Goal: Task Accomplishment & Management: Manage account settings

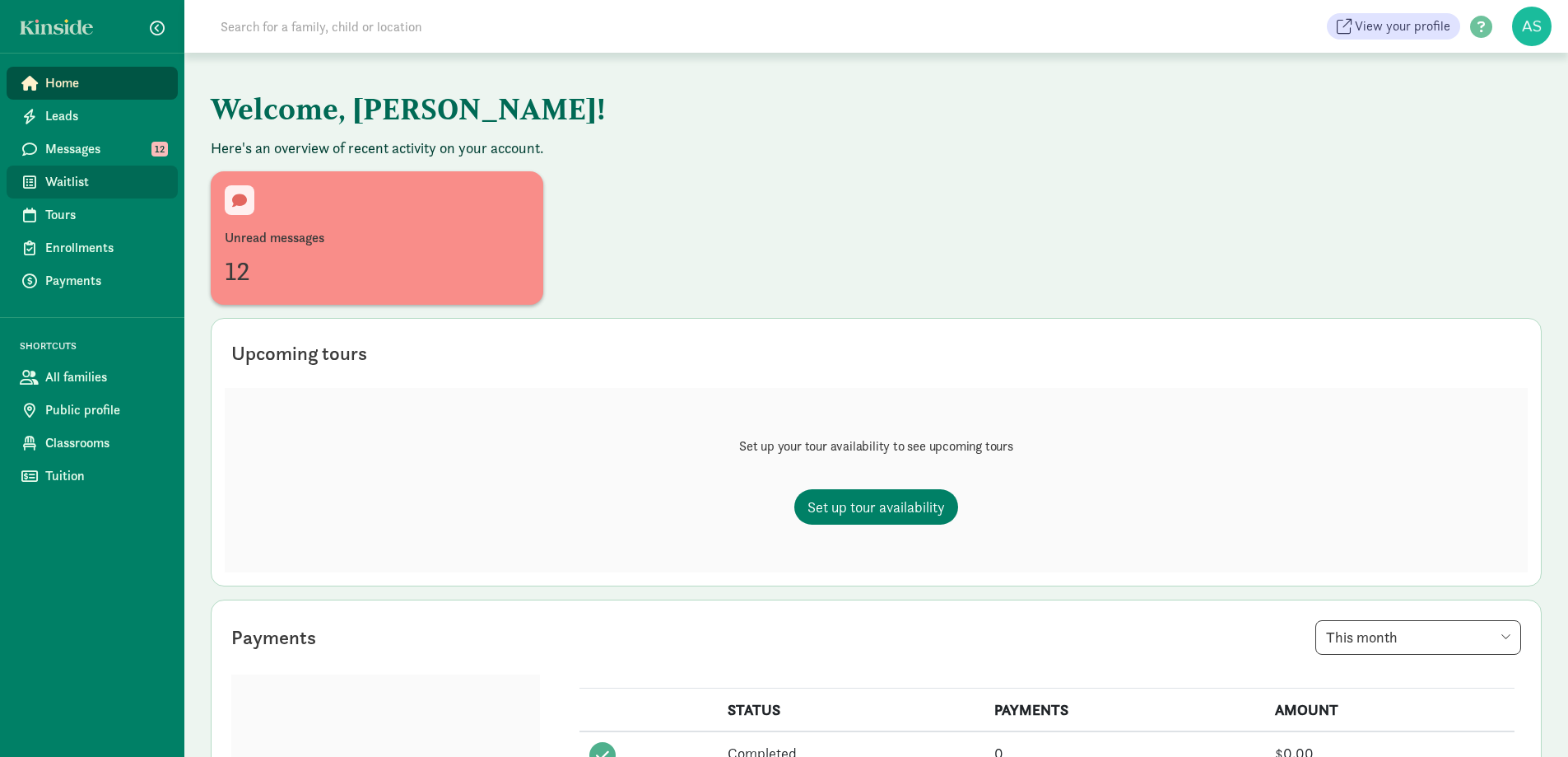
click at [85, 176] on span "Waitlist" at bounding box center [105, 182] width 120 height 20
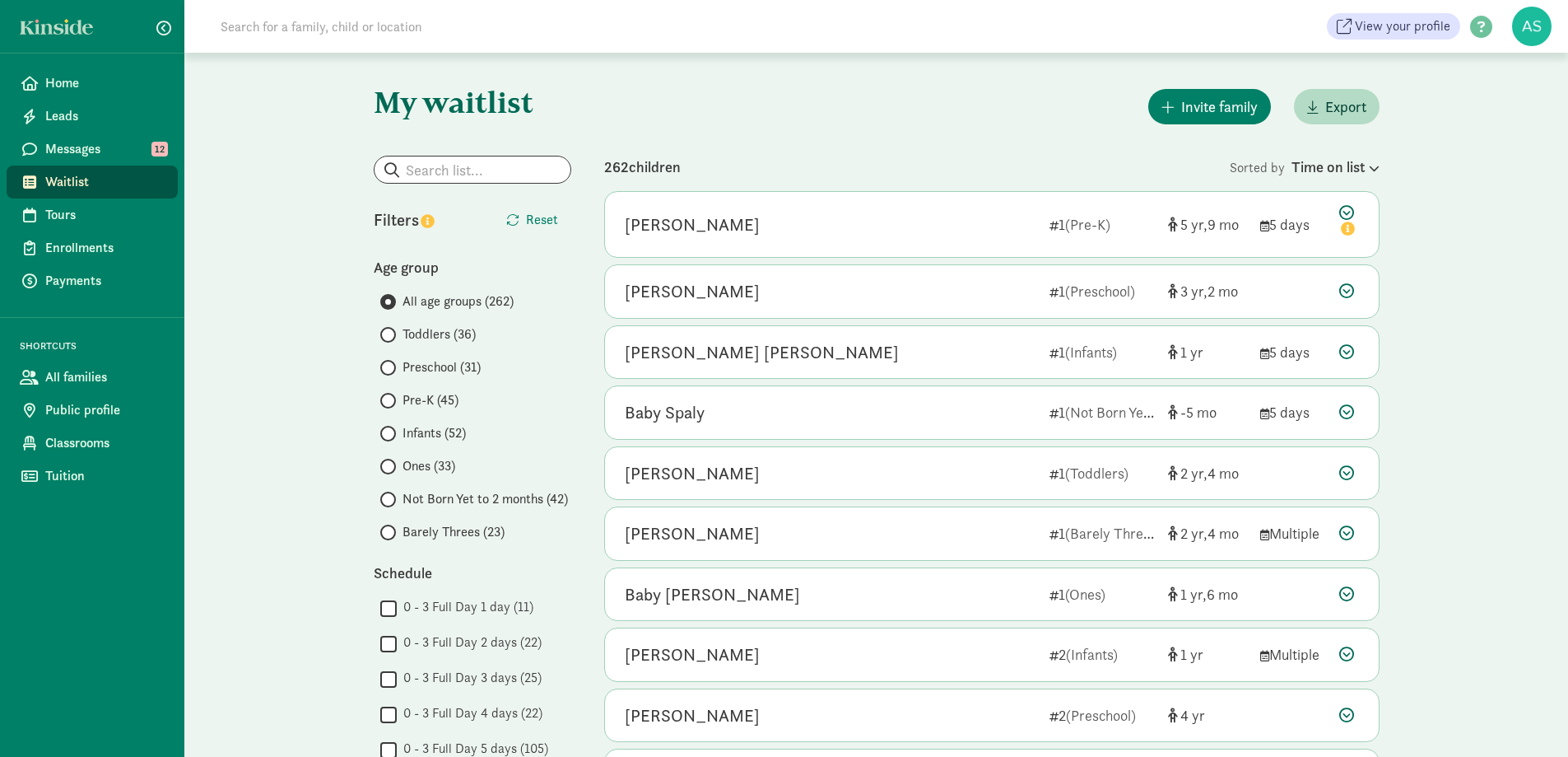
click at [418, 530] on span "Barely Threes (23)" at bounding box center [454, 532] width 102 height 20
click at [391, 530] on input "Barely Threes (23)" at bounding box center [385, 532] width 11 height 11
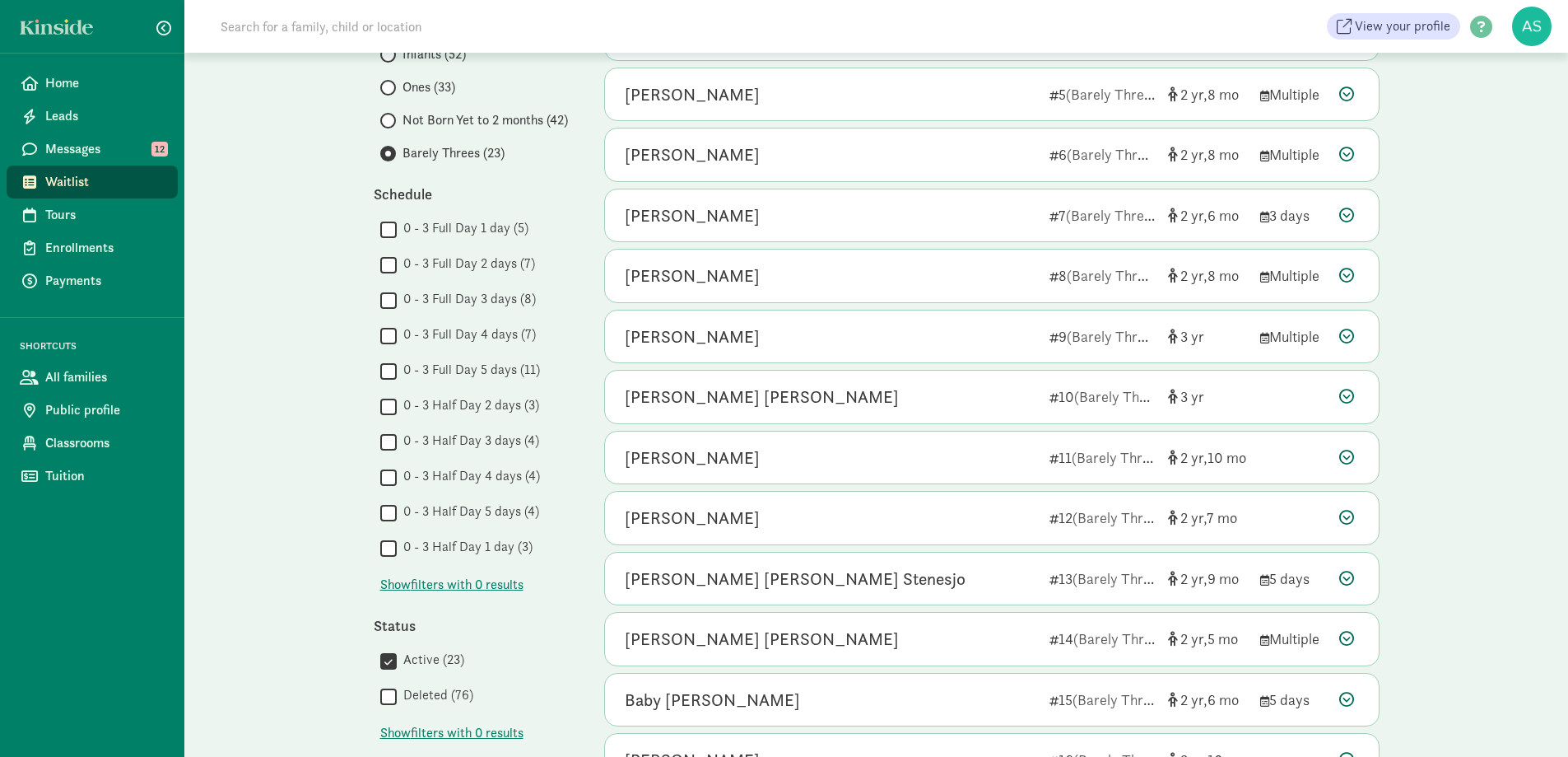
scroll to position [412, 0]
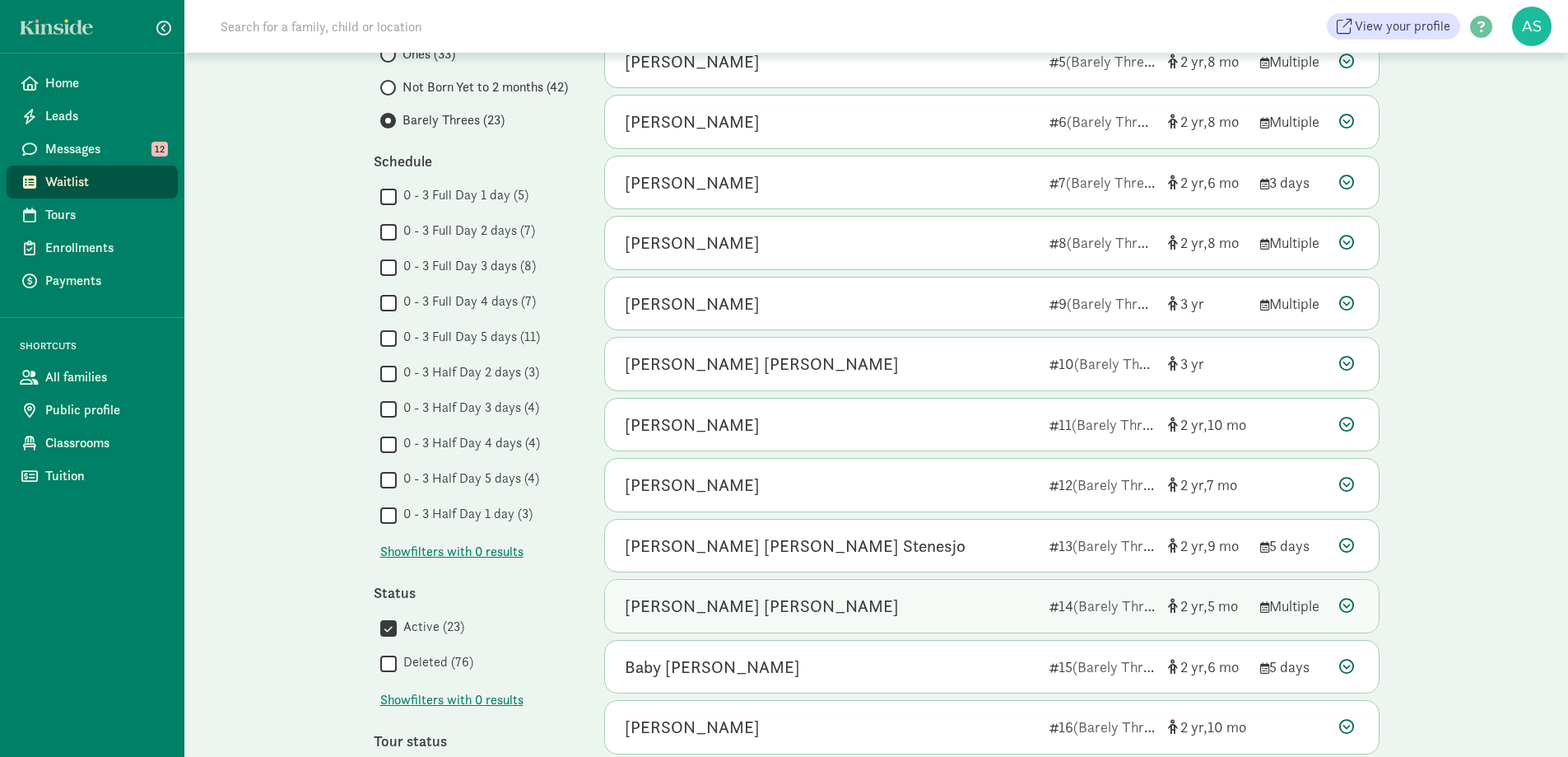
click at [930, 599] on div "Hadley Grace Lesch" at bounding box center [830, 606] width 412 height 26
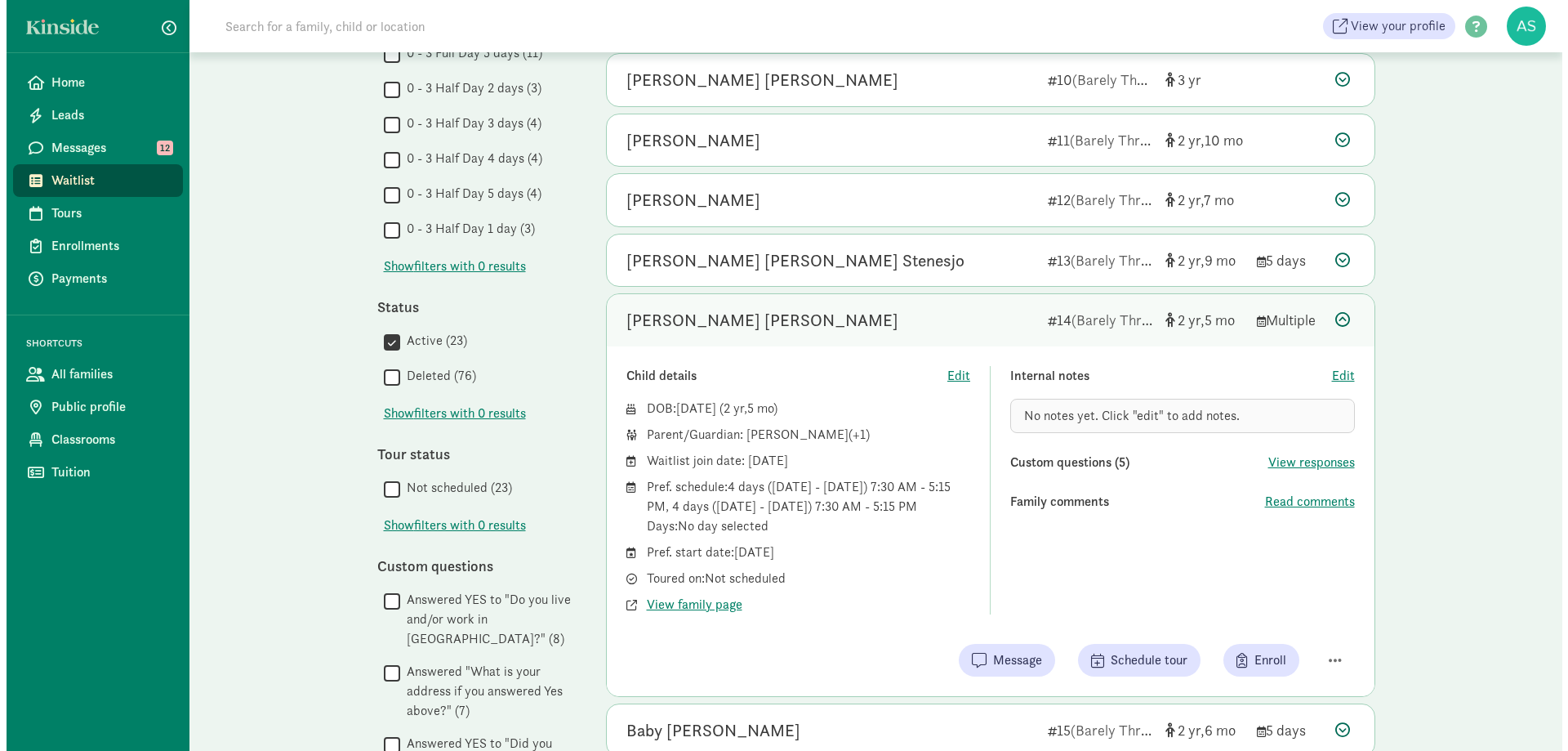
scroll to position [735, 0]
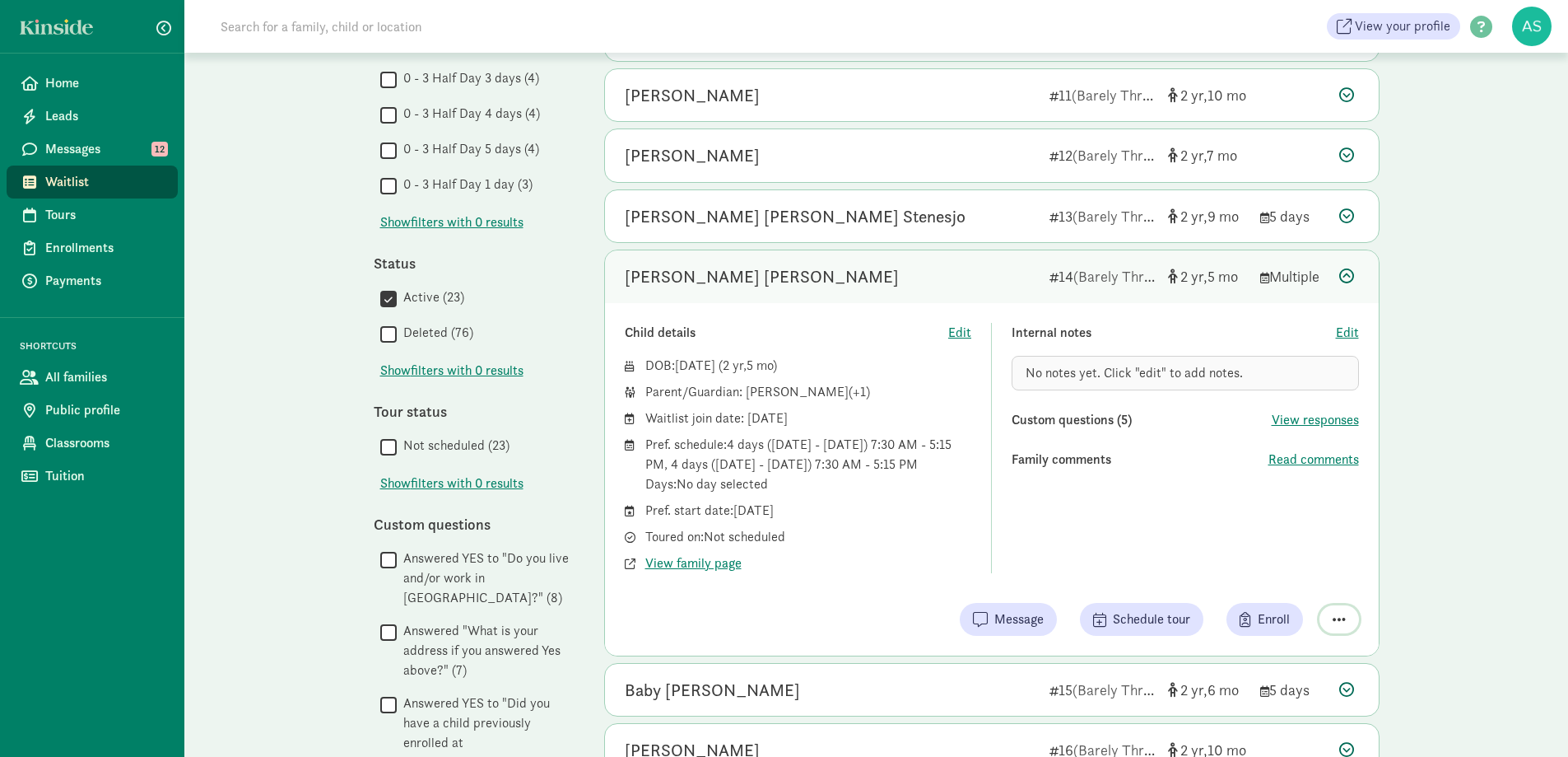
click at [1335, 614] on span "button" at bounding box center [1339, 619] width 13 height 15
click at [1296, 575] on div "Remove from list" at bounding box center [1281, 577] width 128 height 20
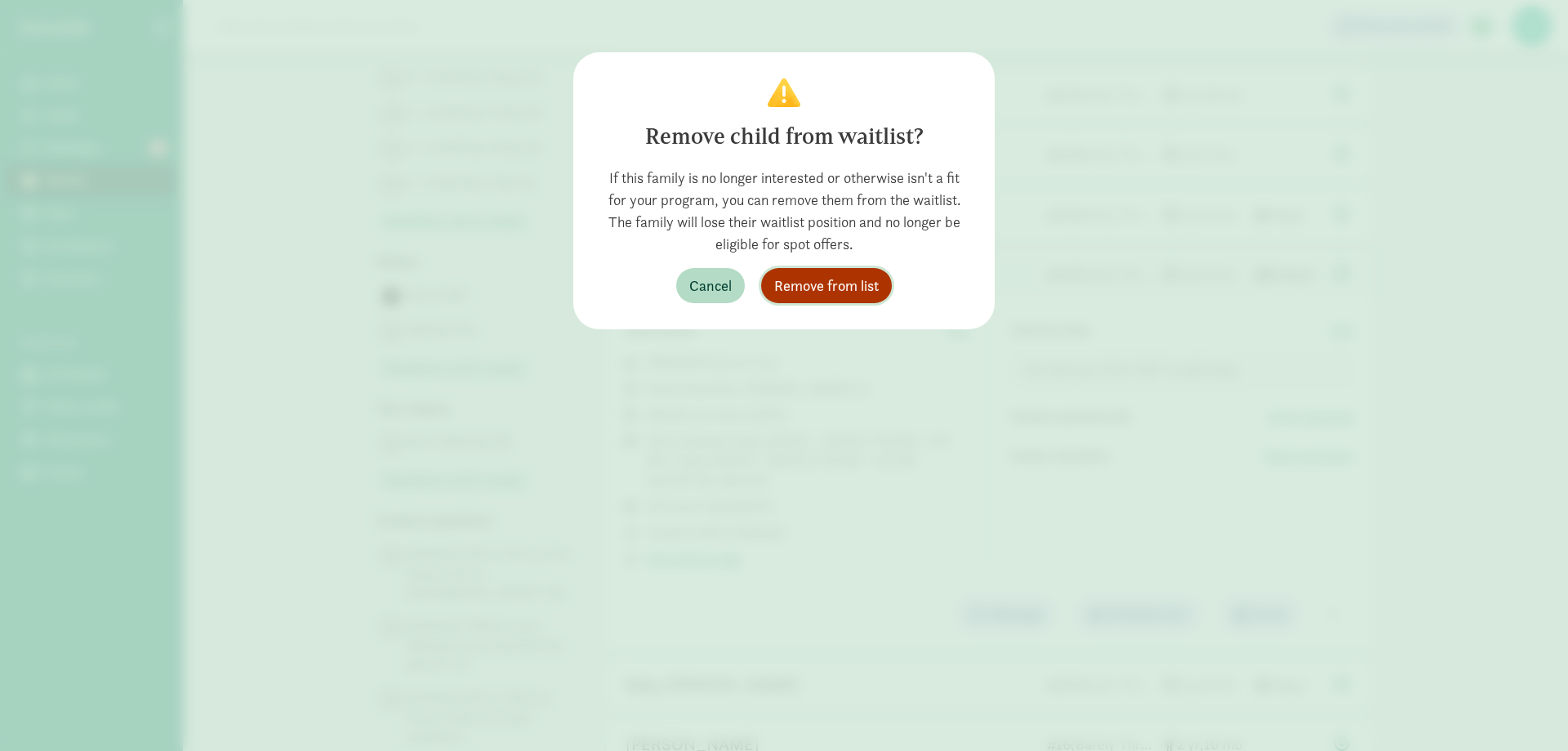
click at [852, 283] on span "Remove from list" at bounding box center [827, 285] width 105 height 22
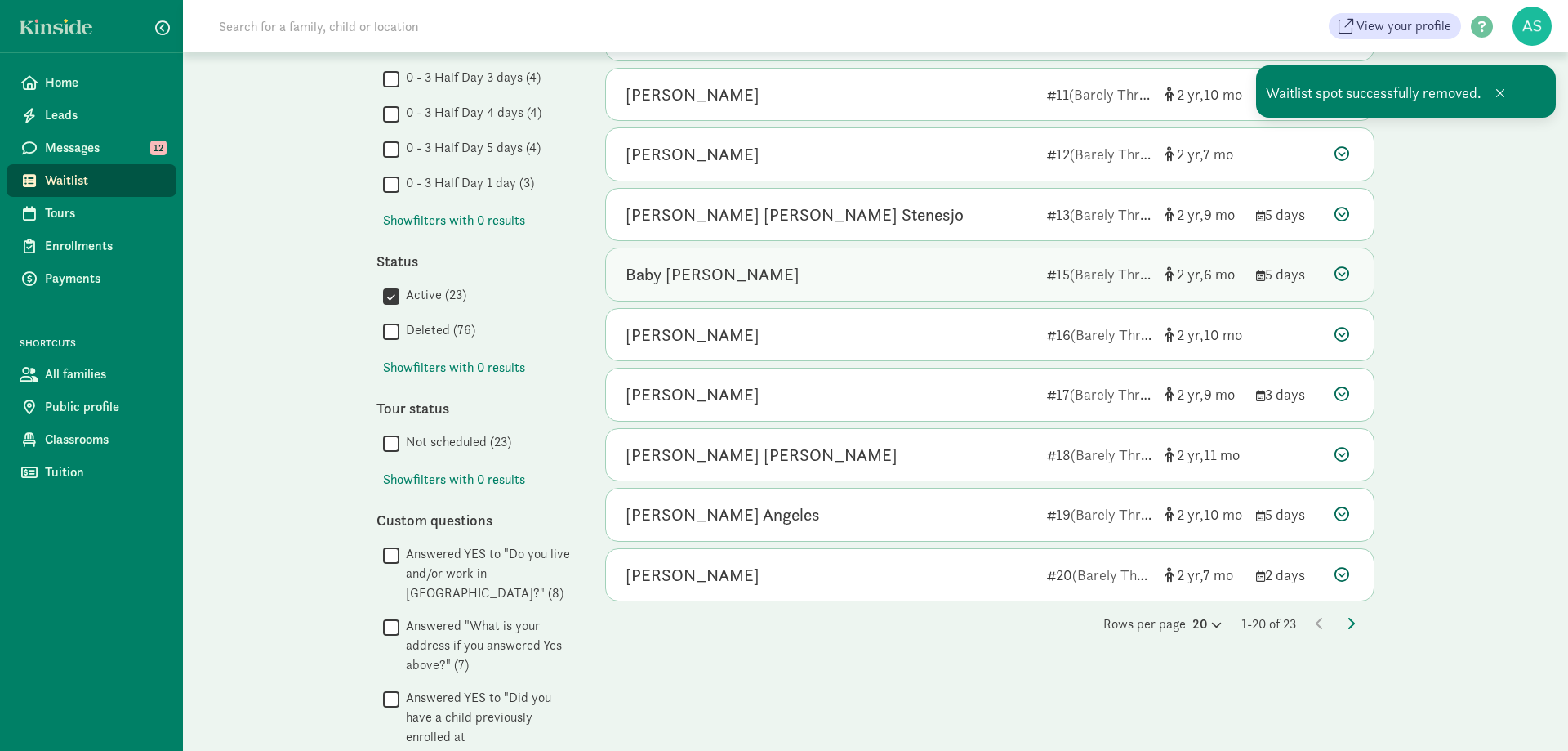
click at [820, 269] on div "Baby Gaeta" at bounding box center [829, 274] width 409 height 26
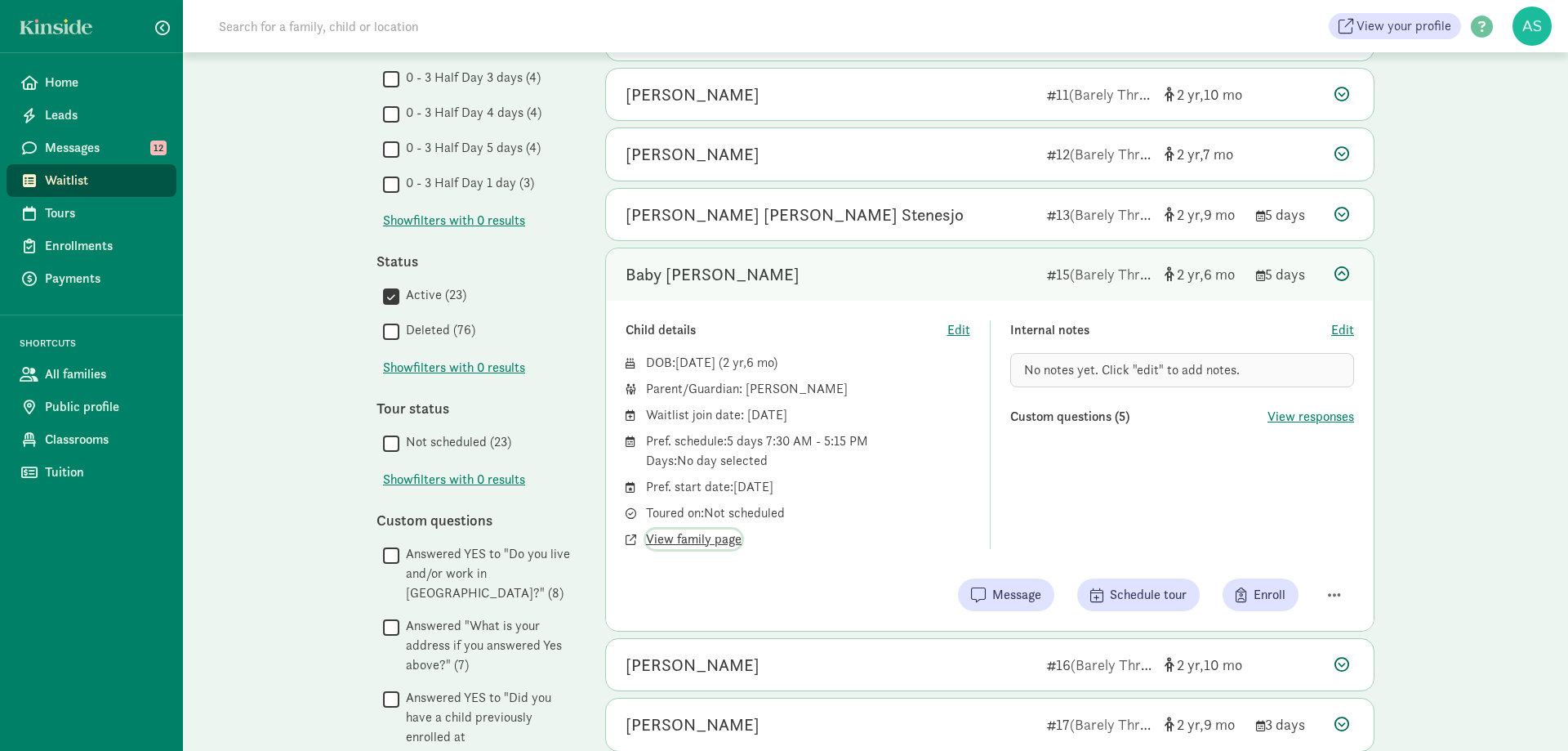
click at [697, 543] on span "View family page" at bounding box center [694, 539] width 96 height 20
click at [1340, 331] on span "Edit" at bounding box center [1343, 330] width 23 height 20
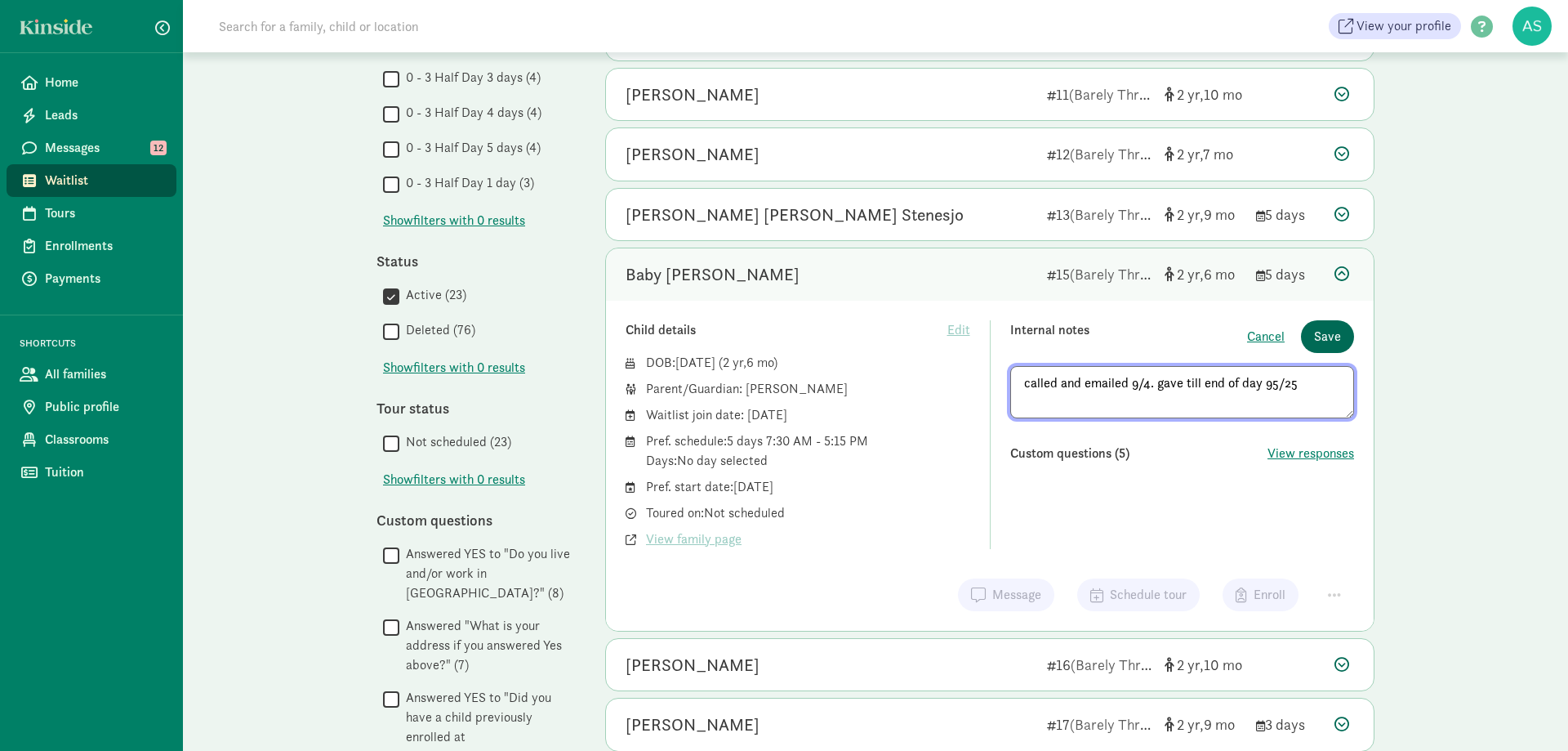
type textarea "called and emailed 9/4. gave till end of day 95/25"
click at [1322, 337] on span "Save" at bounding box center [1327, 337] width 27 height 20
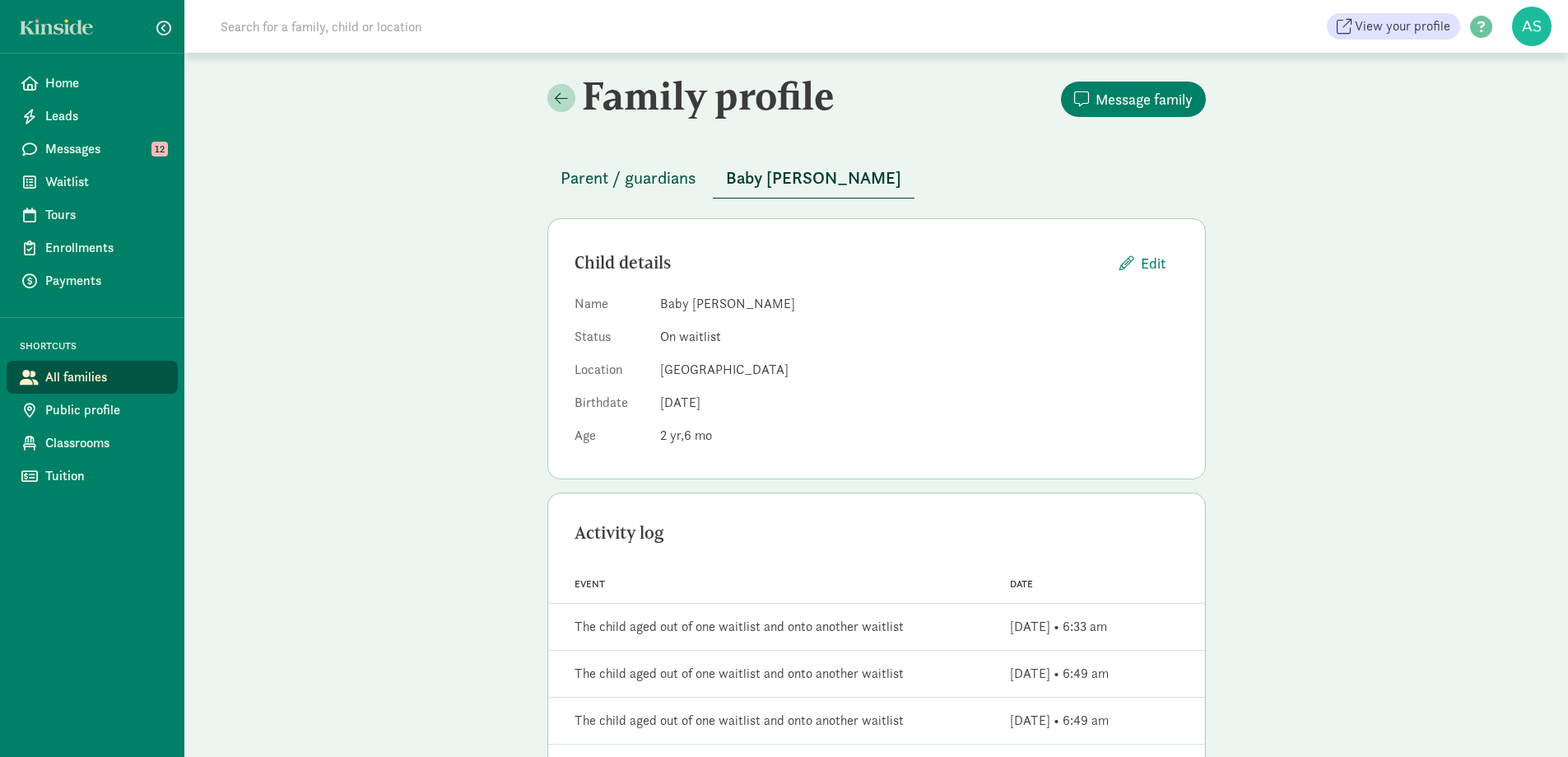
click at [673, 173] on span "Parent / guardians" at bounding box center [628, 177] width 136 height 26
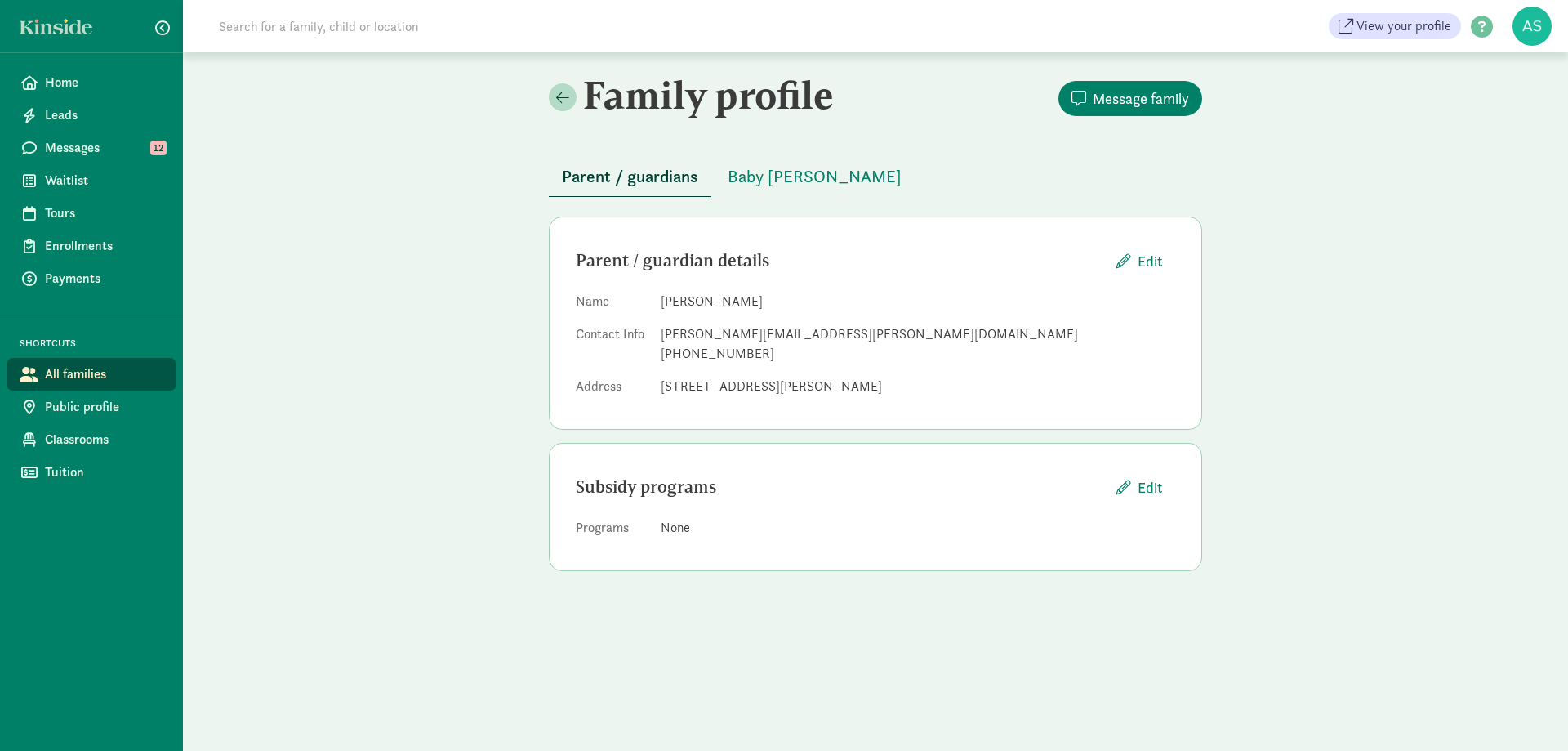
drag, startPoint x: 662, startPoint y: 329, endPoint x: 701, endPoint y: 329, distance: 39.0
click at [701, 329] on div "kerri.gaeta@gmail.com" at bounding box center [918, 334] width 514 height 20
drag, startPoint x: 752, startPoint y: 437, endPoint x: 716, endPoint y: 390, distance: 59.2
click at [752, 436] on div "Parent / guardians Baby Gaeta Parent / guardian details Edit Name Kerri Gaeta C…" at bounding box center [875, 371] width 653 height 467
drag, startPoint x: 663, startPoint y: 331, endPoint x: 793, endPoint y: 329, distance: 130.0
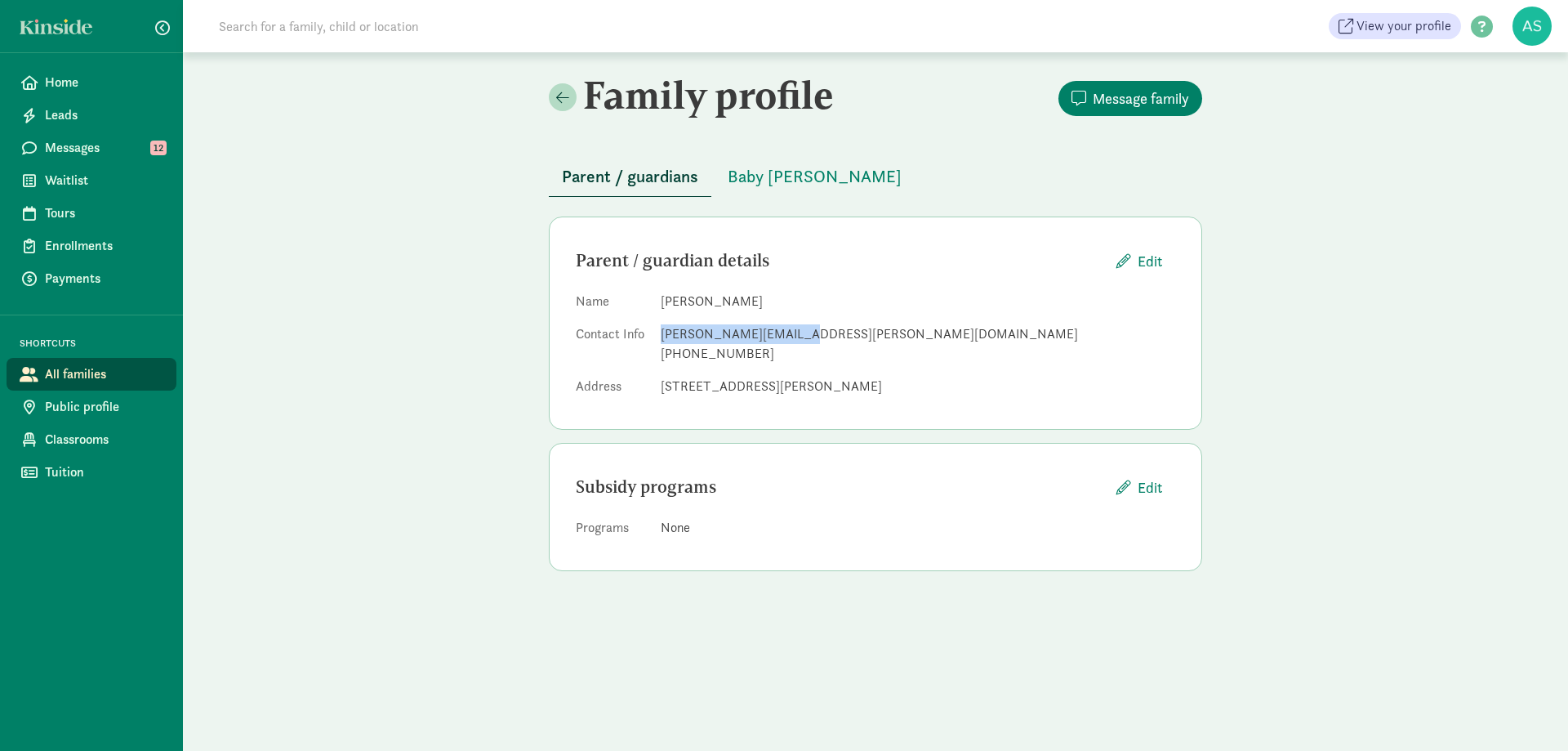
click at [793, 329] on div "kerri.gaeta@gmail.com" at bounding box center [918, 334] width 514 height 20
copy div "kerri.gaeta@gmail.com"
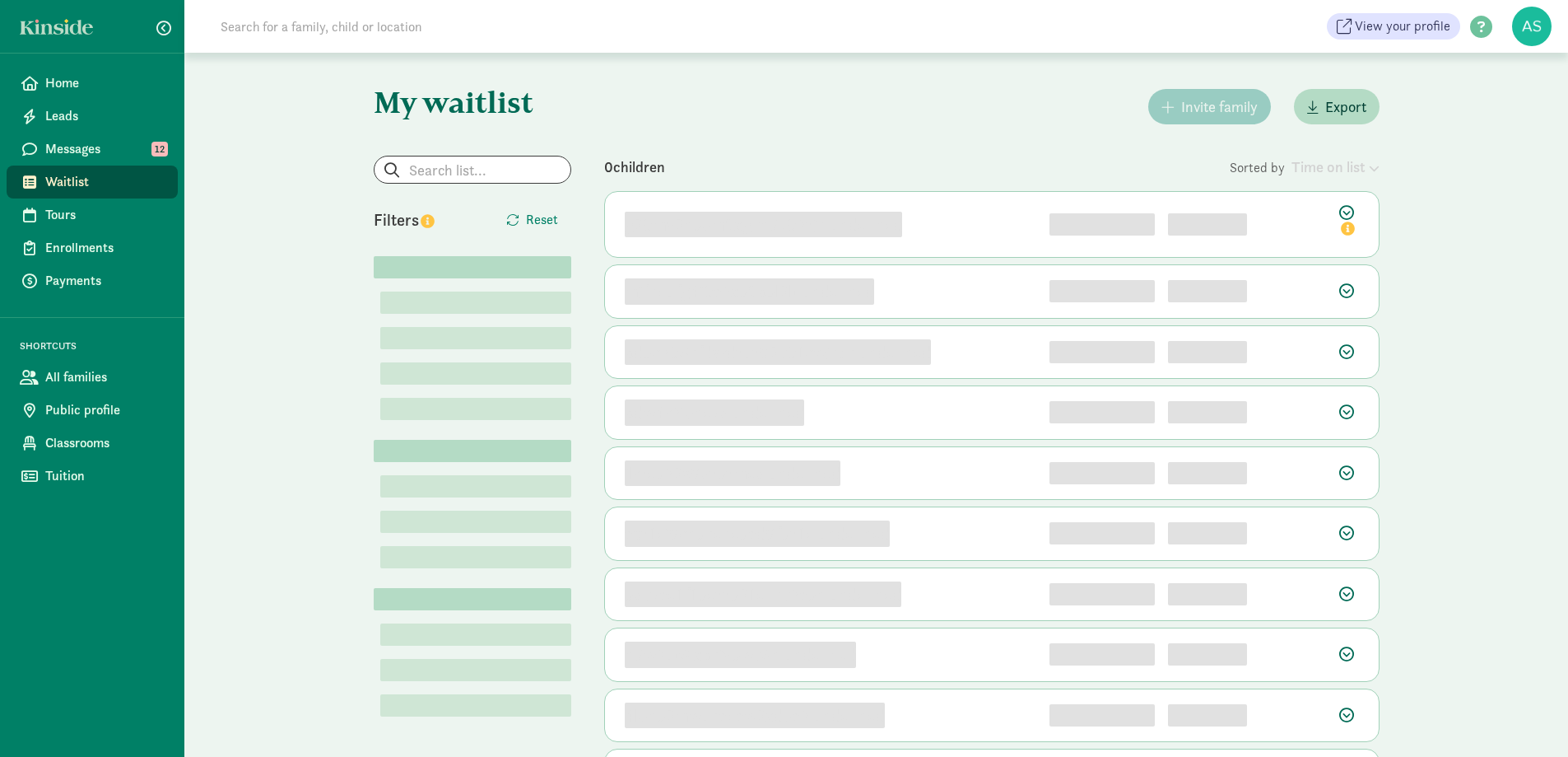
scroll to position [111, 0]
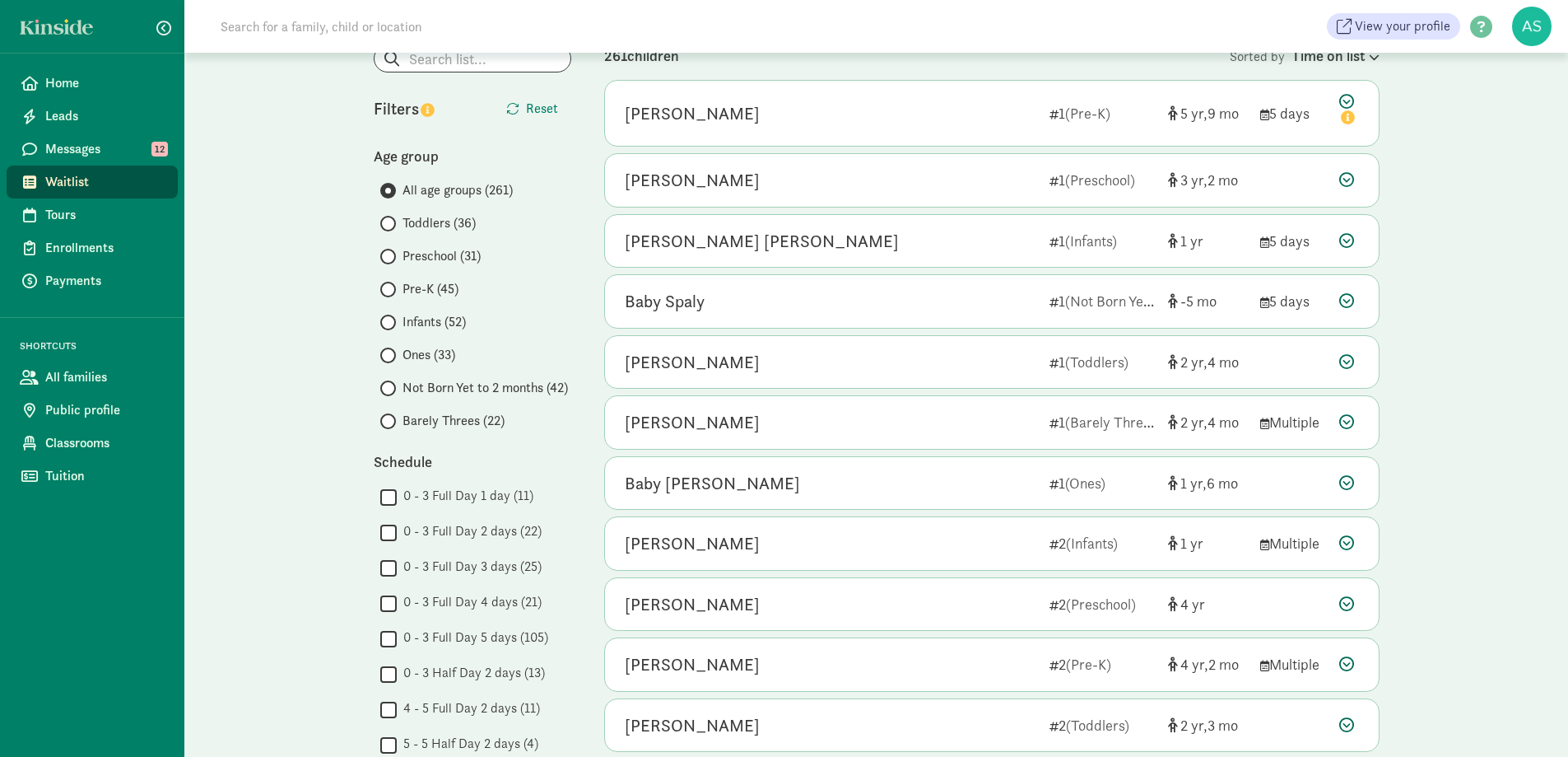
click at [428, 422] on span "Barely Threes (22)" at bounding box center [454, 421] width 102 height 20
click at [391, 422] on input "Barely Threes (22)" at bounding box center [385, 421] width 11 height 11
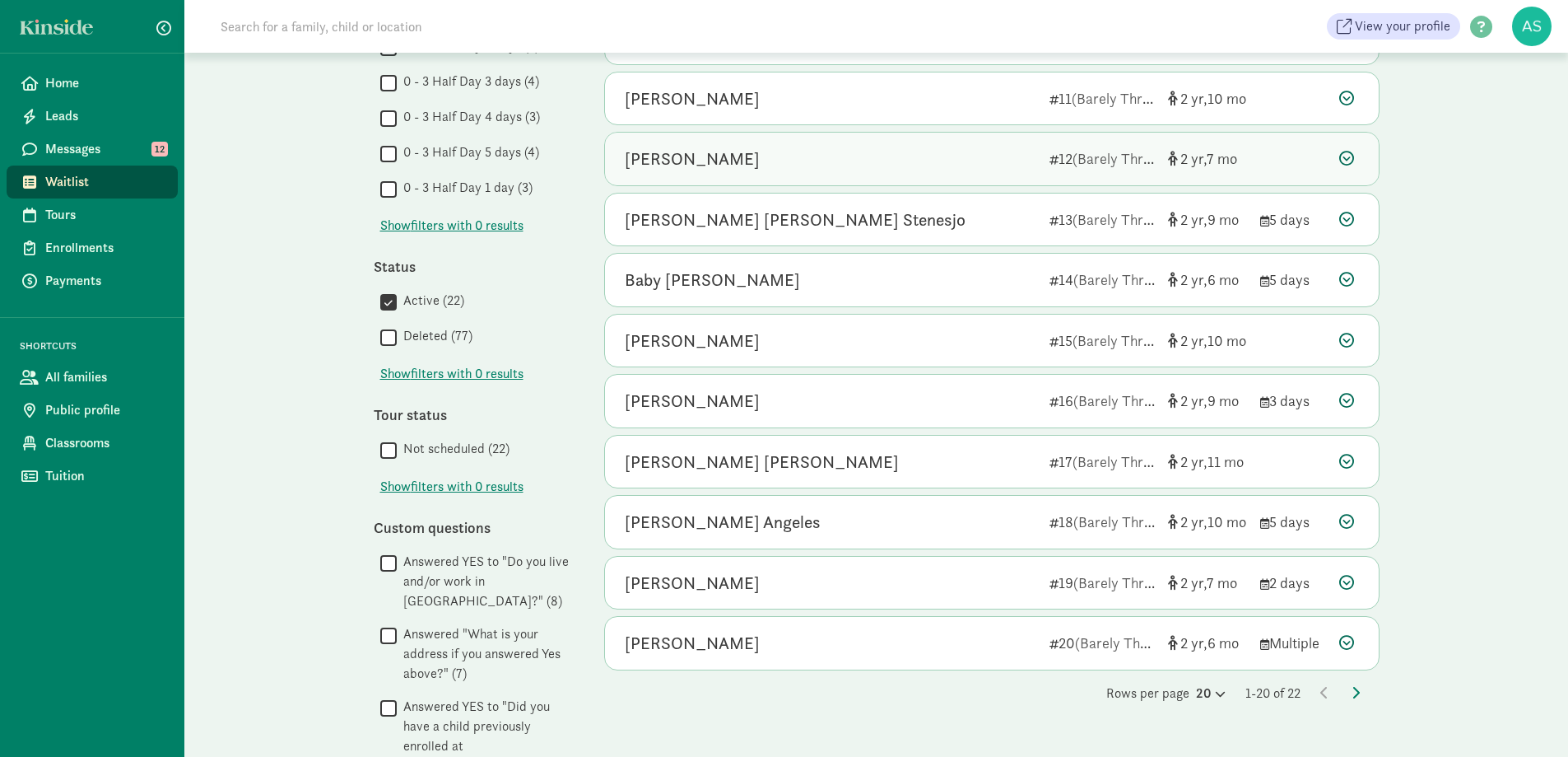
scroll to position [823, 0]
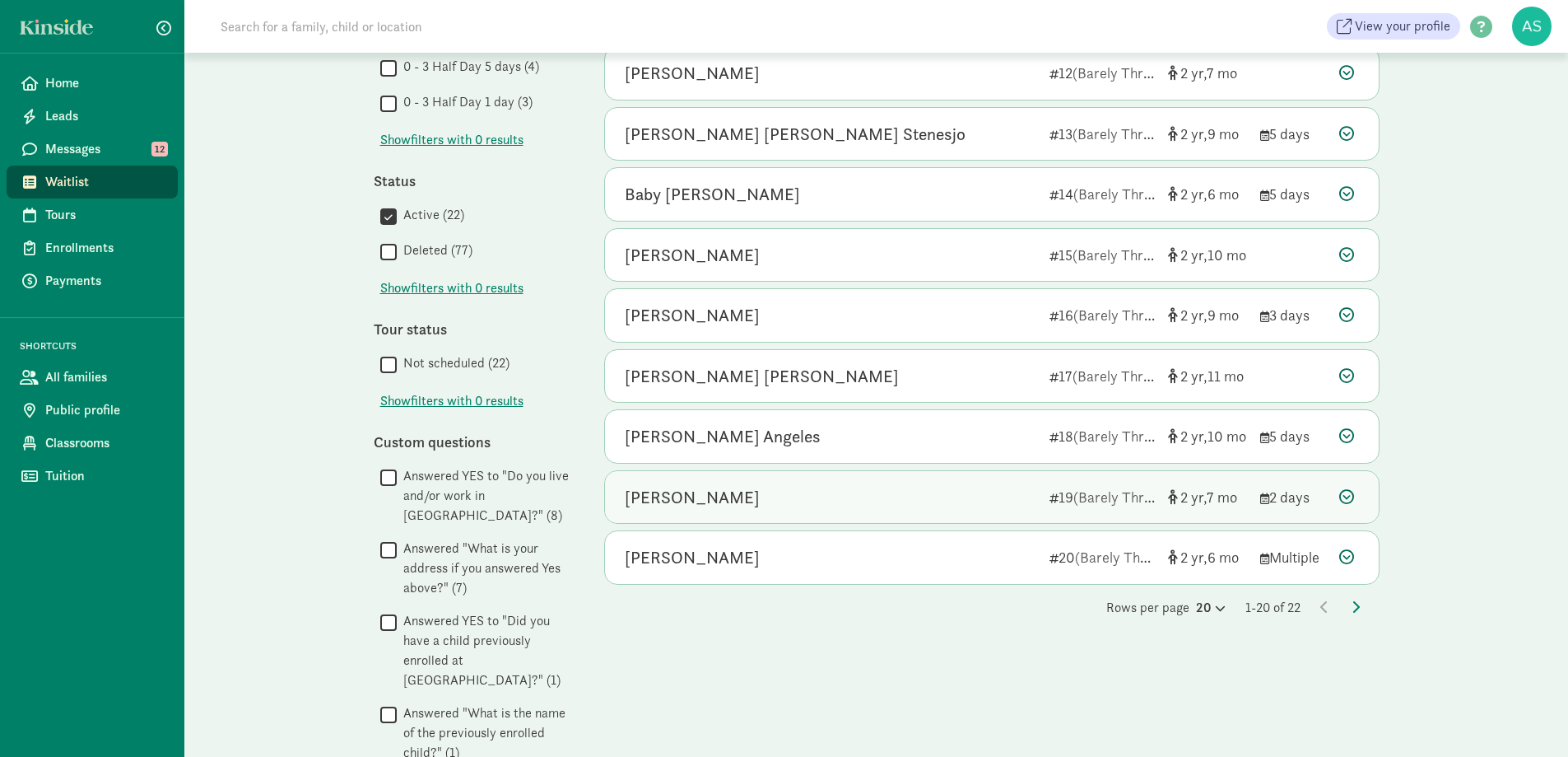
click at [749, 484] on div "Hadley Smith" at bounding box center [830, 497] width 412 height 26
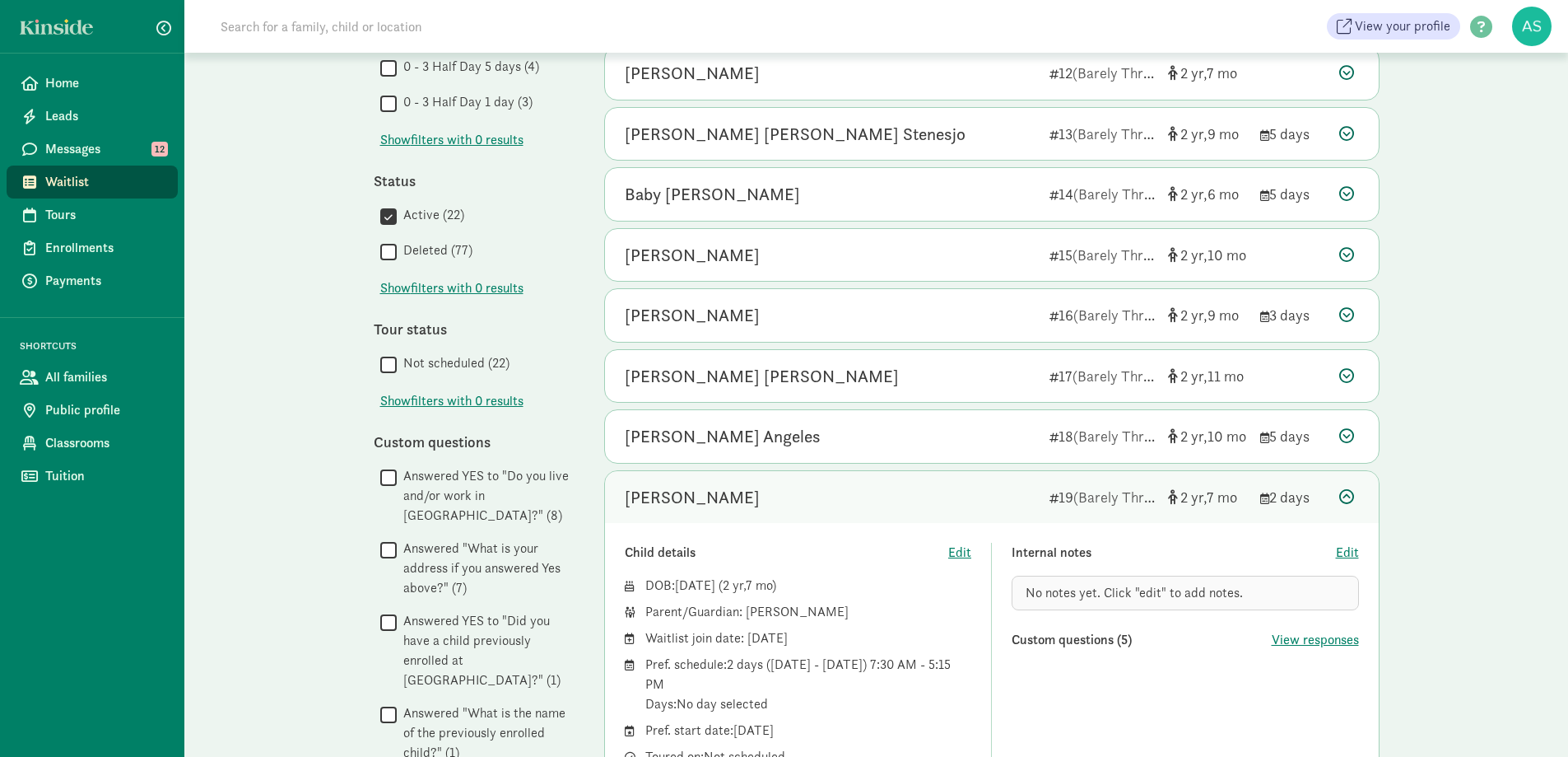
scroll to position [906, 0]
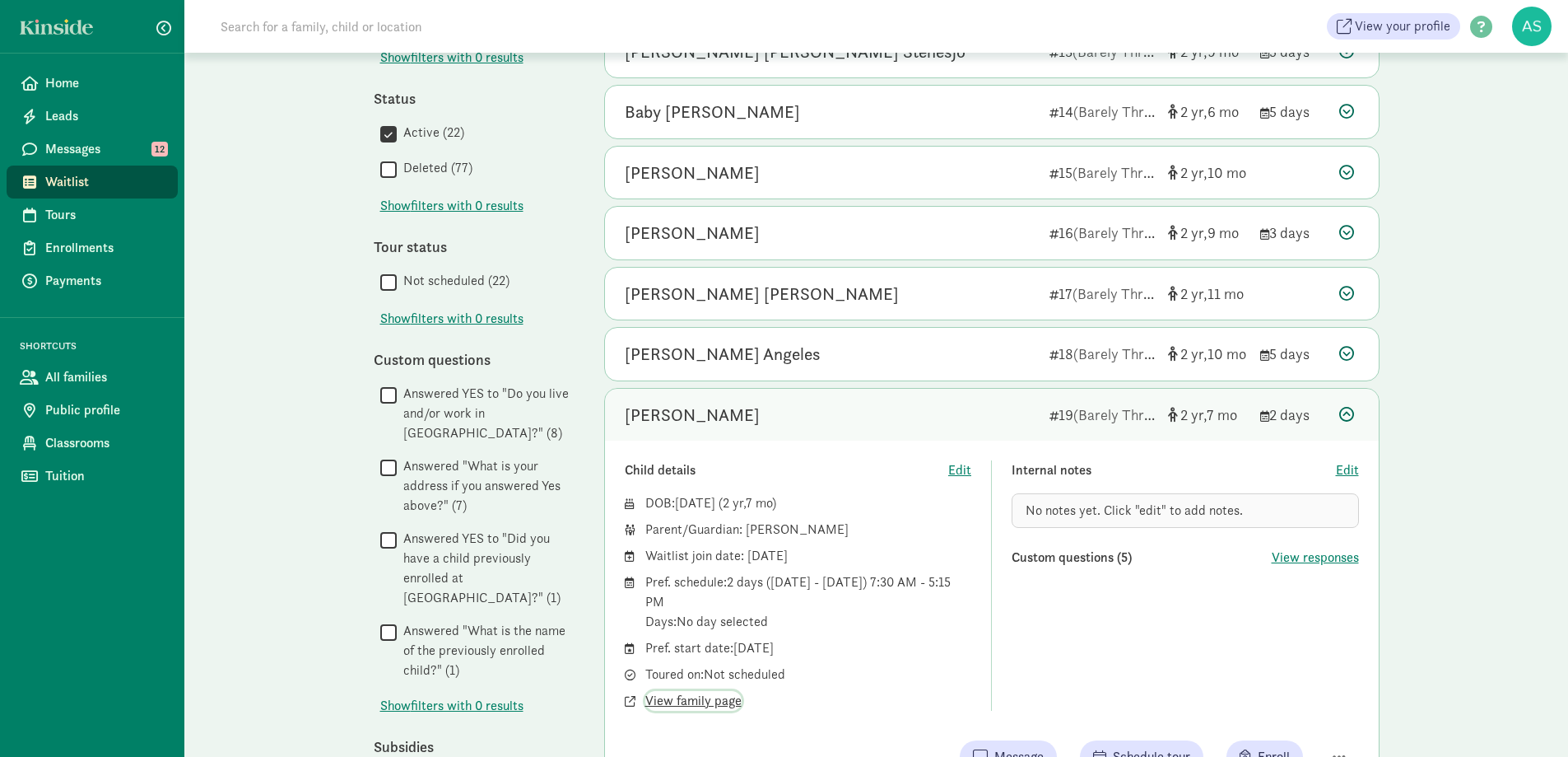
click at [711, 700] on span "View family page" at bounding box center [693, 701] width 97 height 20
click at [1353, 470] on span "Edit" at bounding box center [1348, 471] width 23 height 20
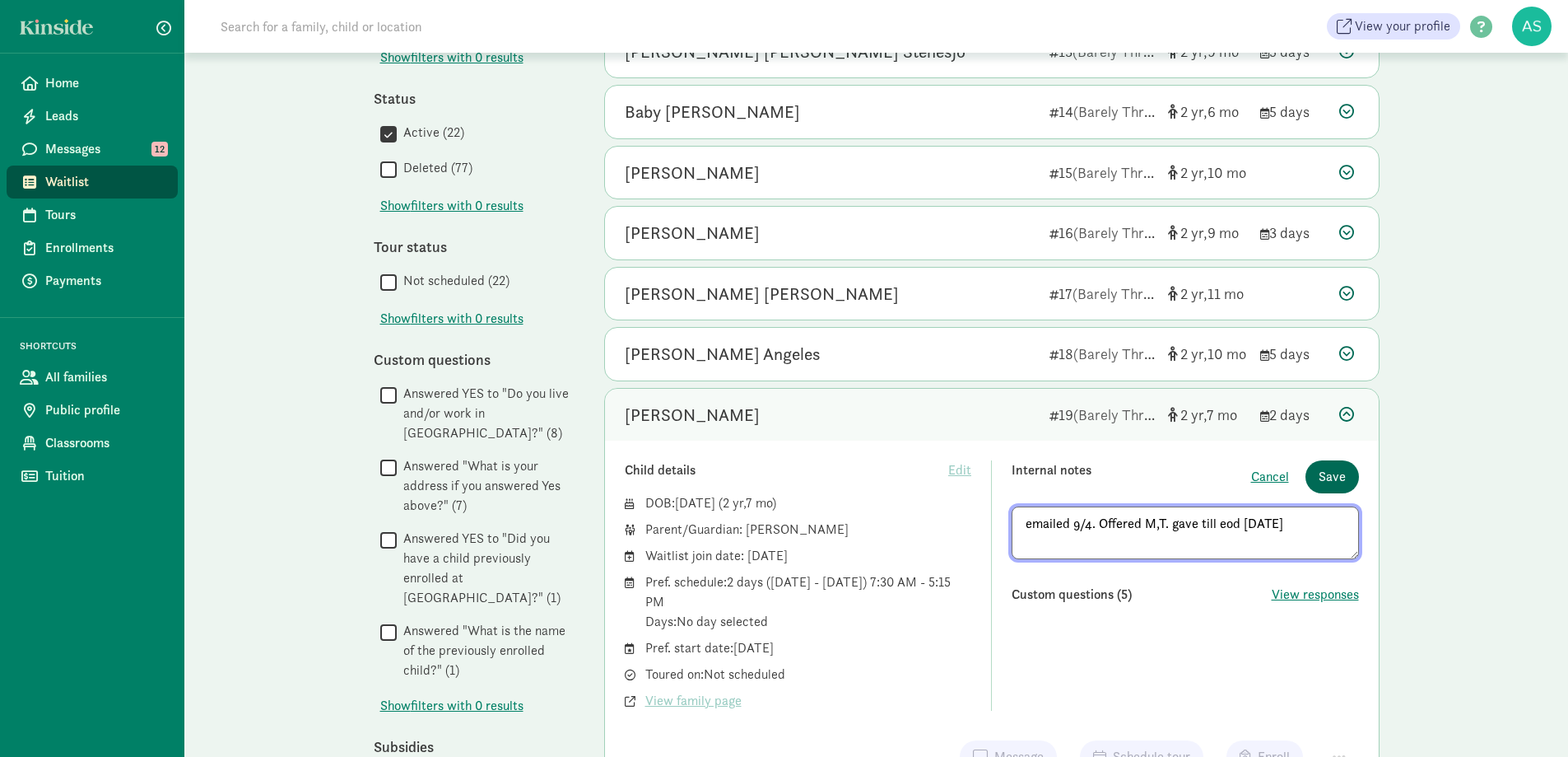
type textarea "emailed 9/4. Offered M,T. gave till eod 9/5/25"
click at [1330, 475] on span "Save" at bounding box center [1332, 477] width 27 height 20
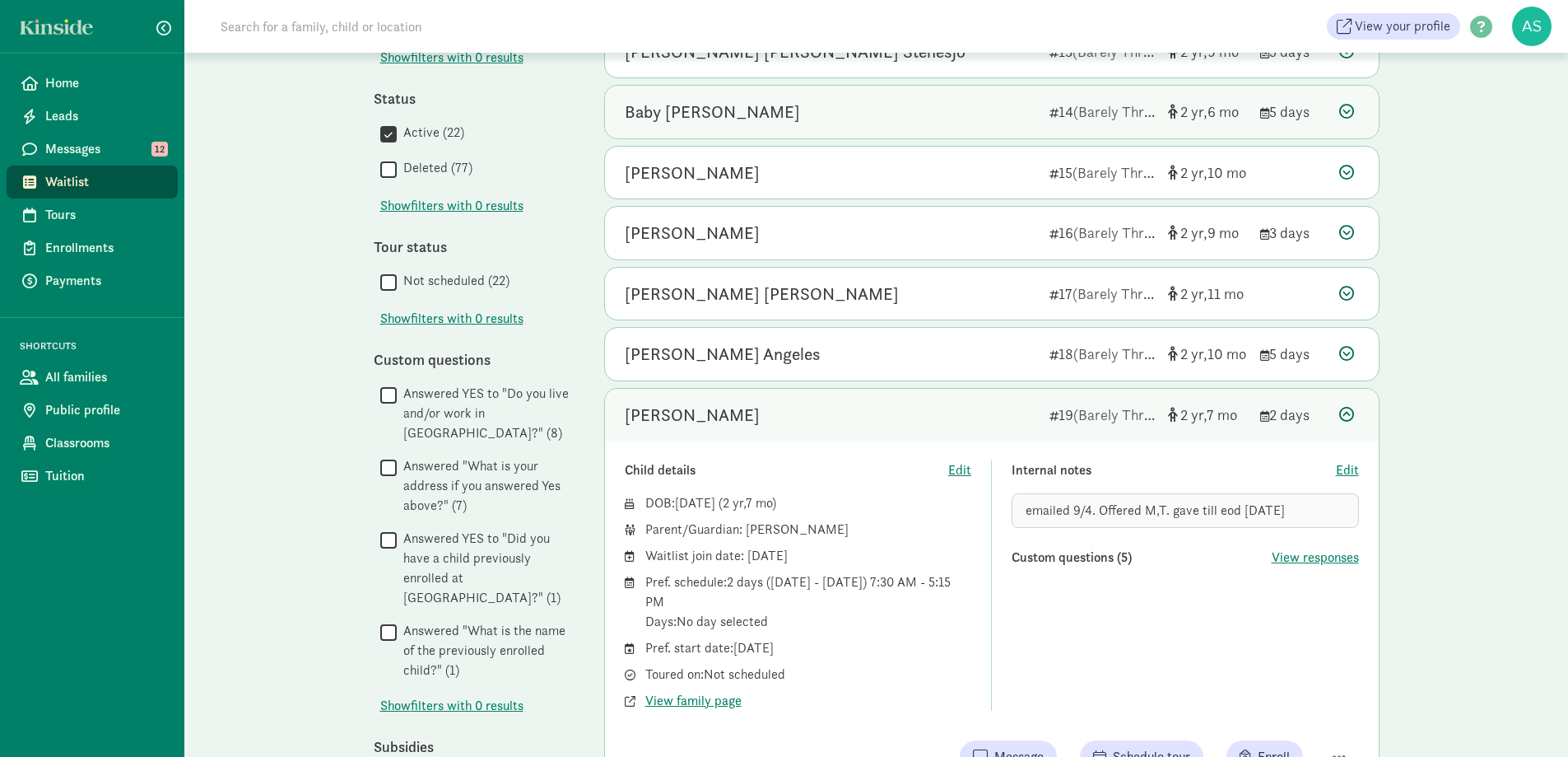
click at [791, 106] on div "Baby Gaeta" at bounding box center [830, 112] width 412 height 26
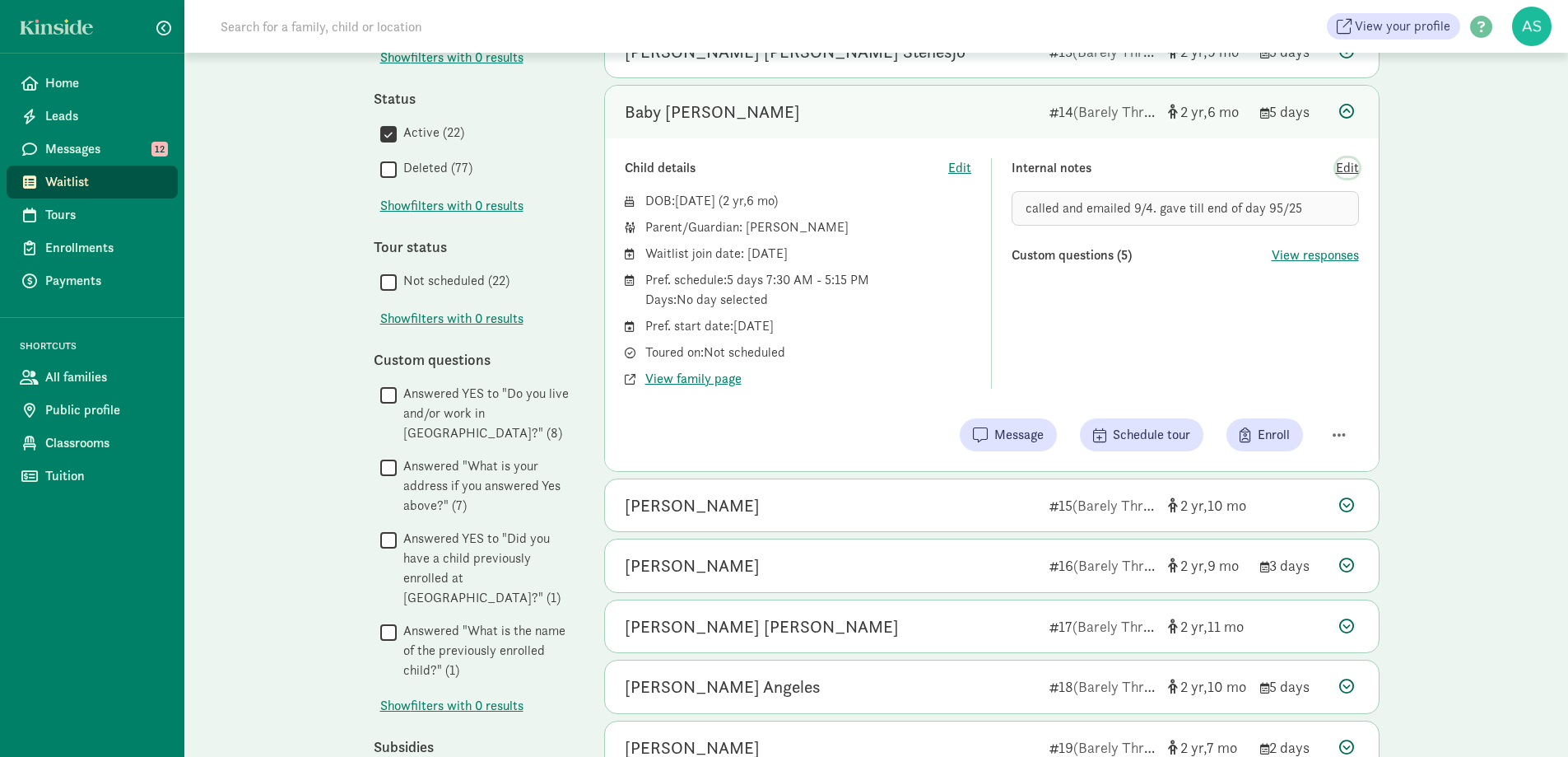
click at [1352, 161] on span "Edit" at bounding box center [1348, 168] width 23 height 20
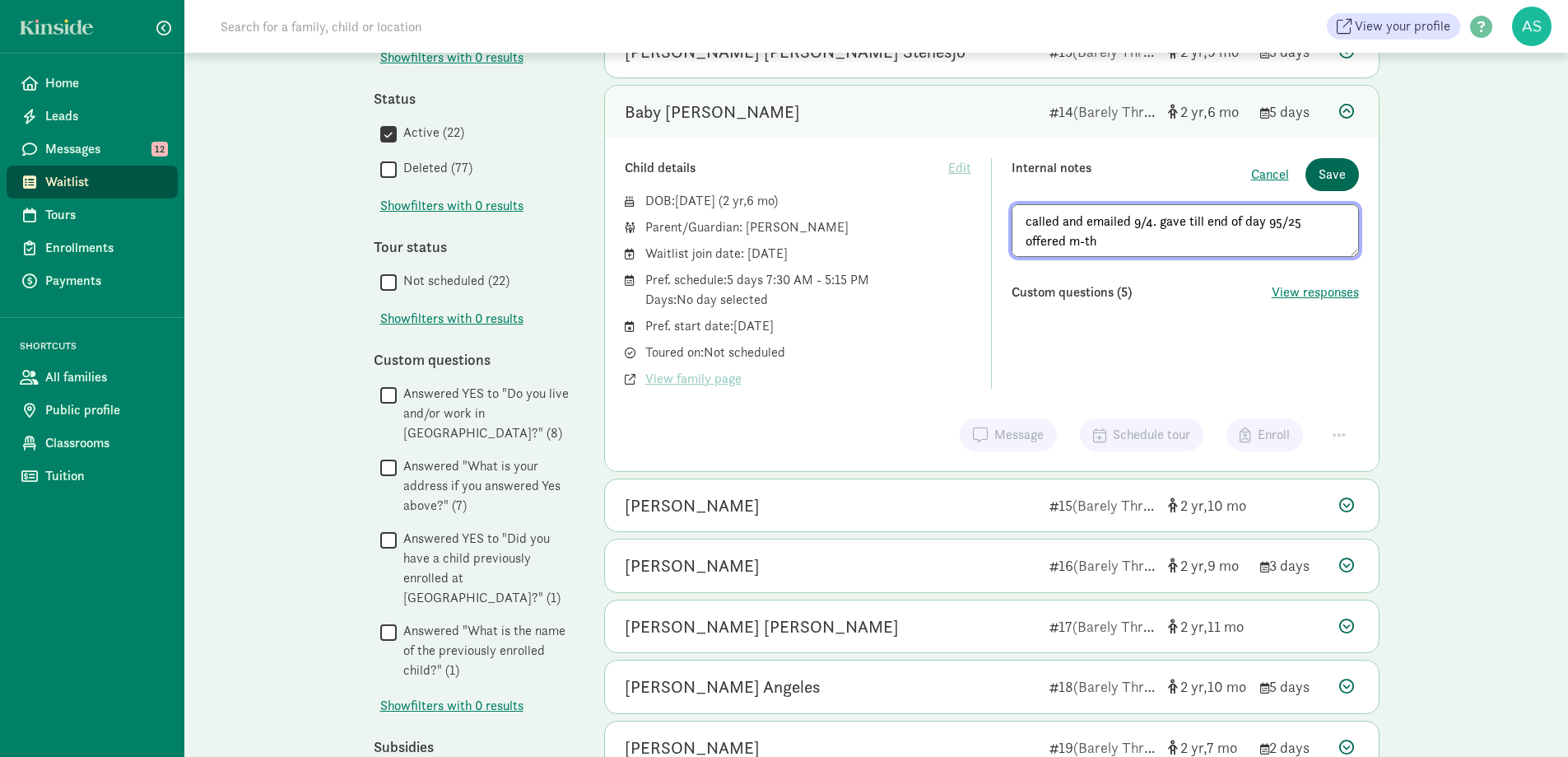
type textarea "called and emailed 9/4. gave till end of day 95/25 offered m-th"
click at [1336, 174] on span "Save" at bounding box center [1332, 174] width 27 height 20
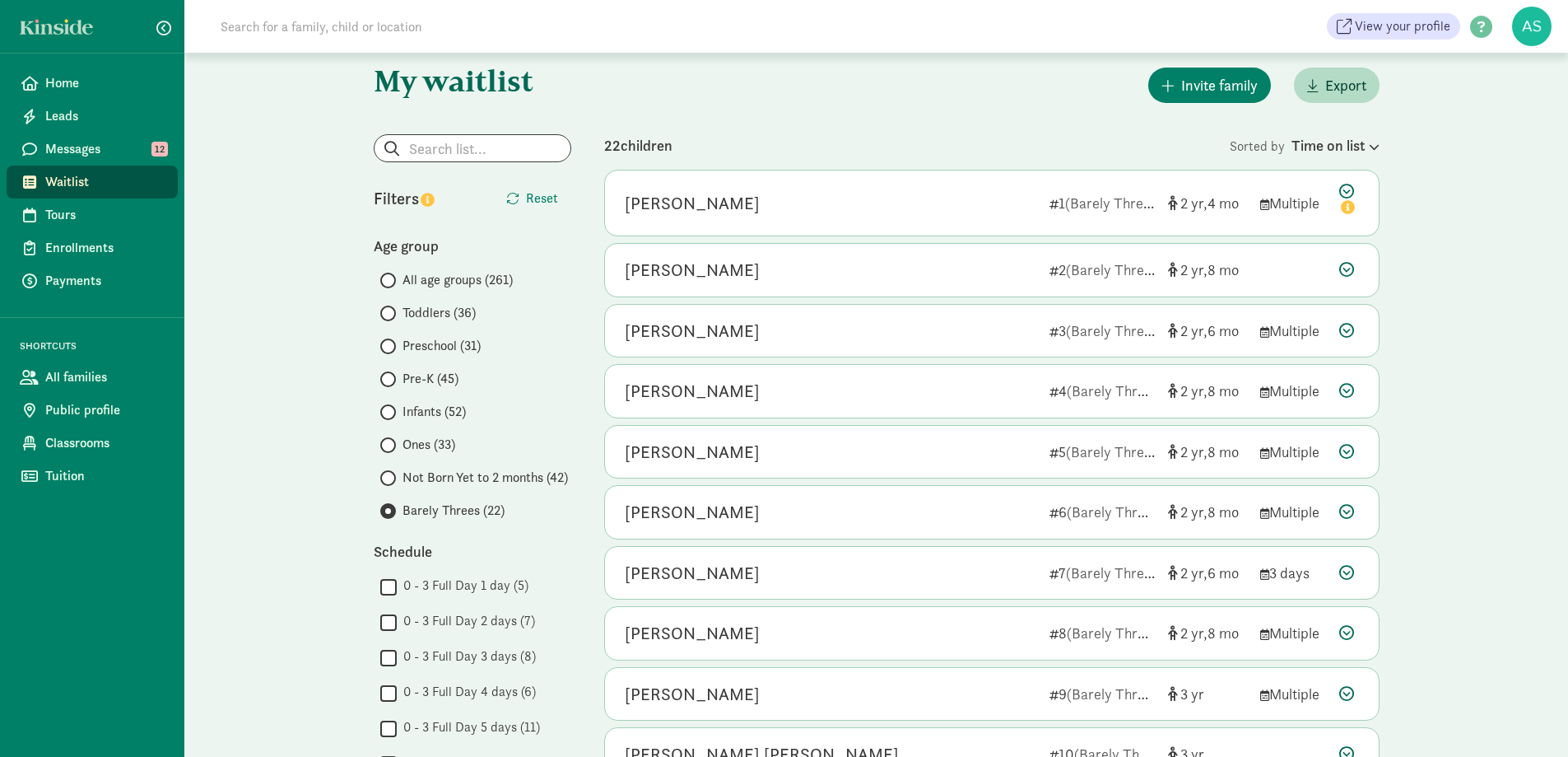
scroll to position [0, 0]
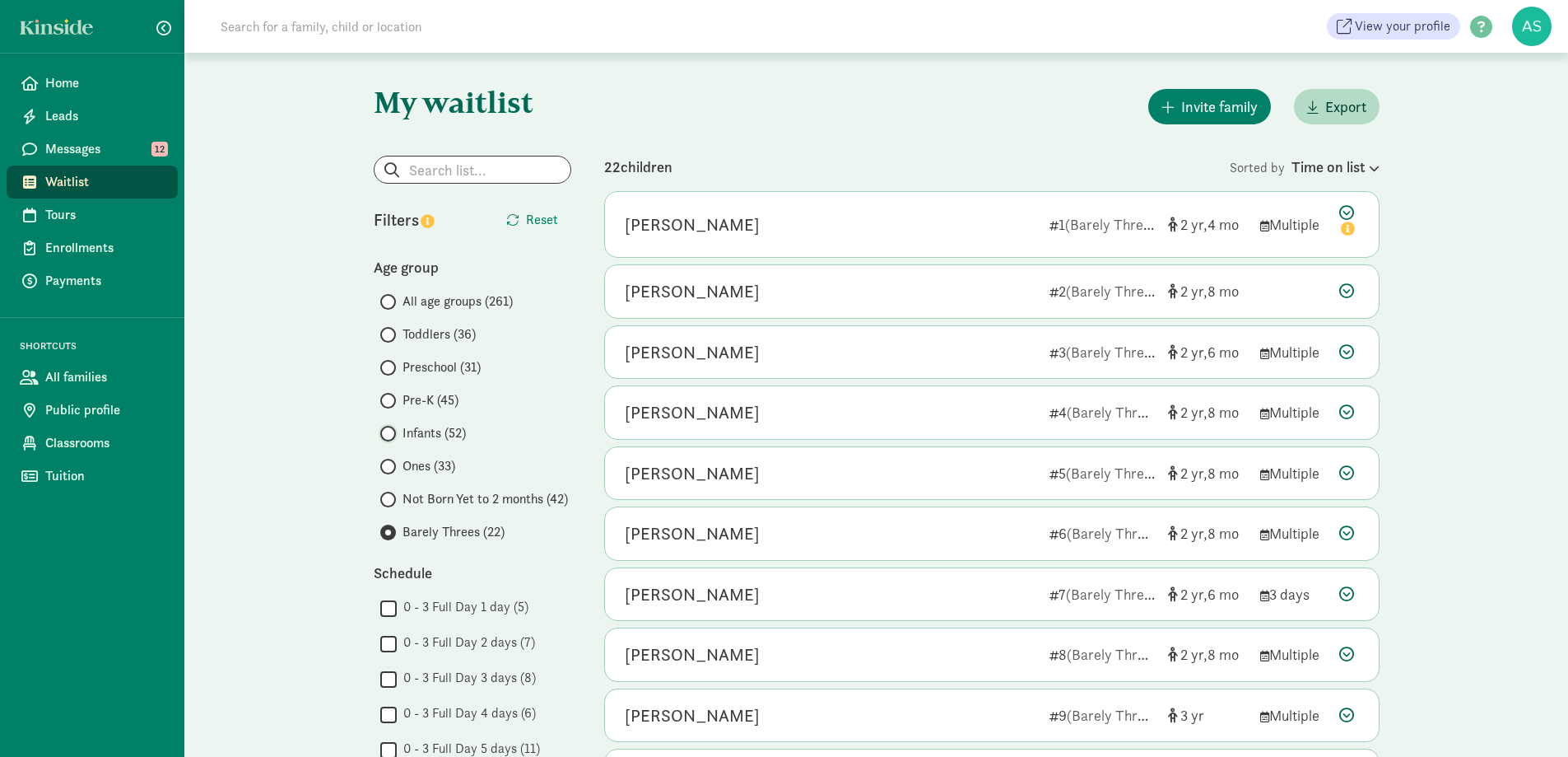
click at [389, 433] on input "Infants (52)" at bounding box center [385, 433] width 11 height 11
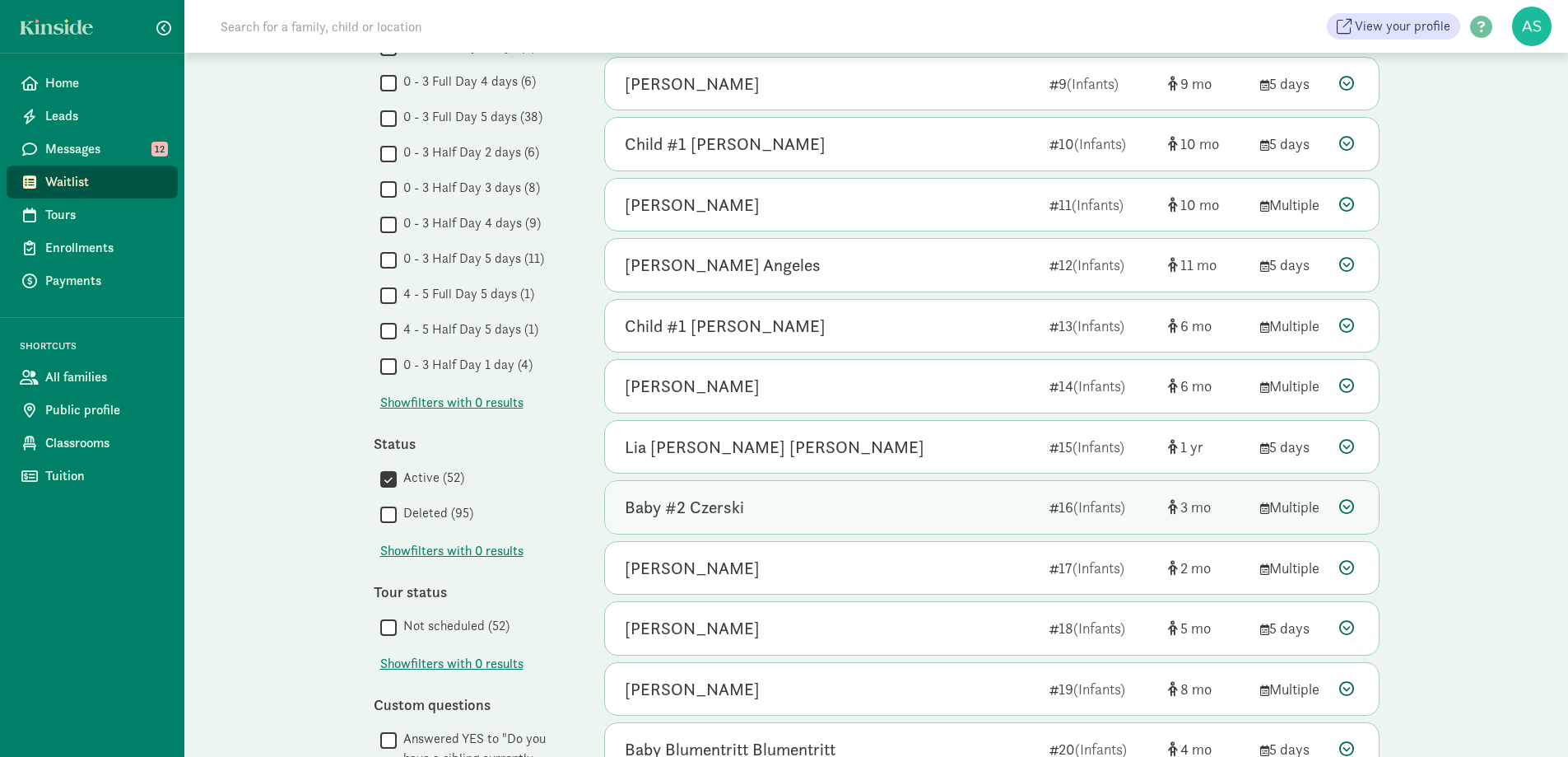
scroll to position [741, 0]
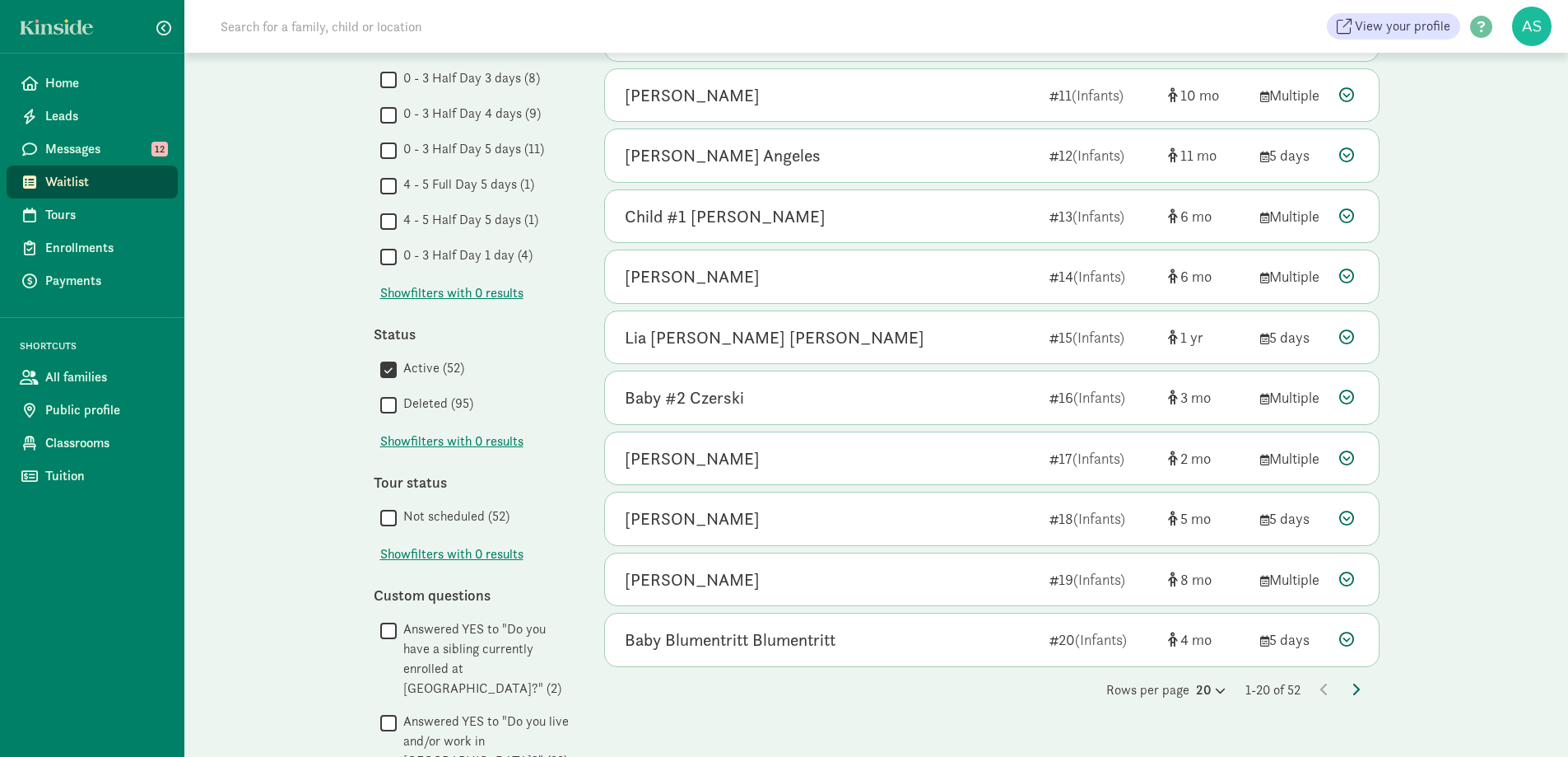
click at [1353, 688] on icon at bounding box center [1356, 689] width 8 height 13
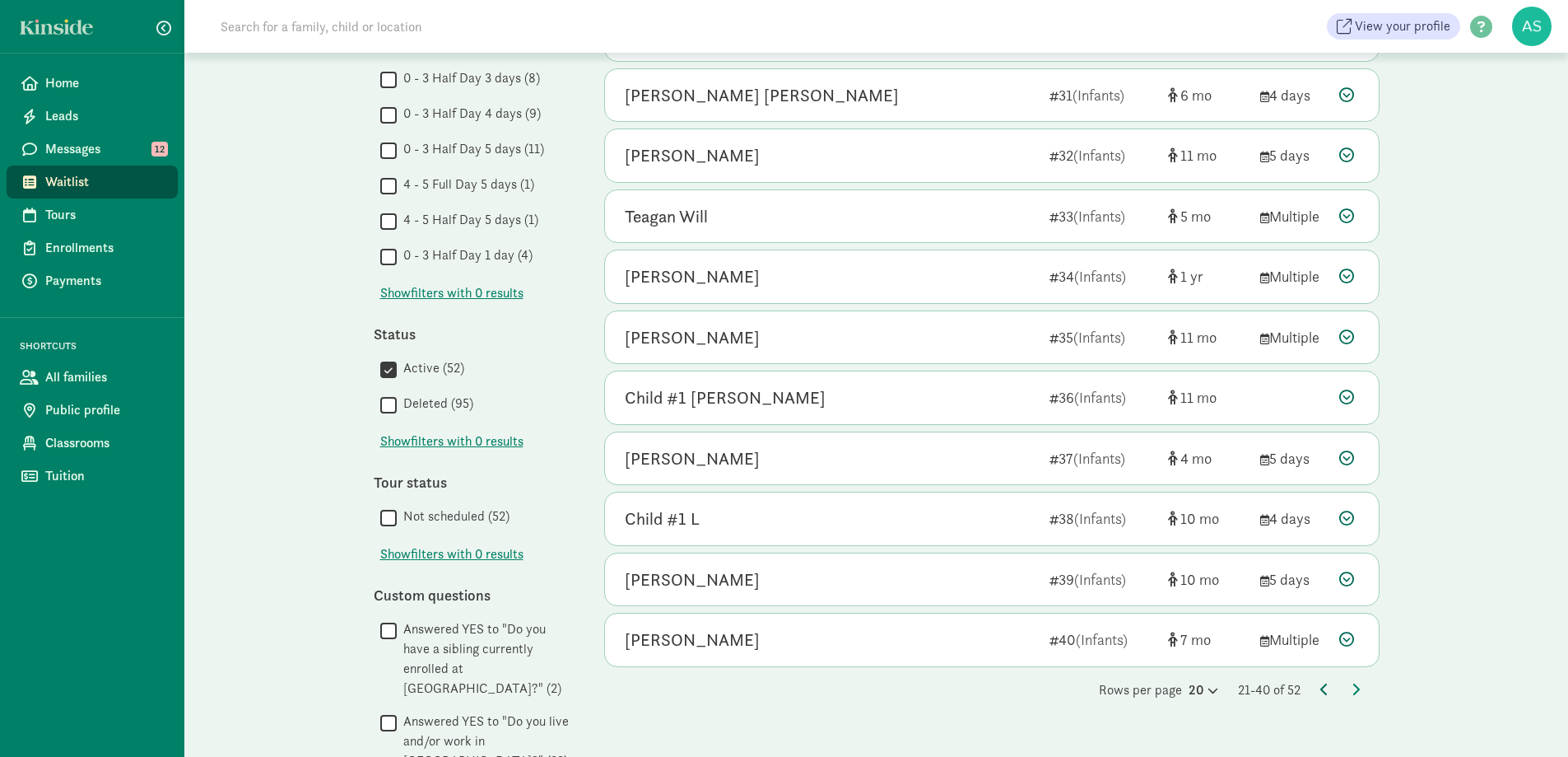
click at [1321, 690] on icon at bounding box center [1325, 689] width 8 height 13
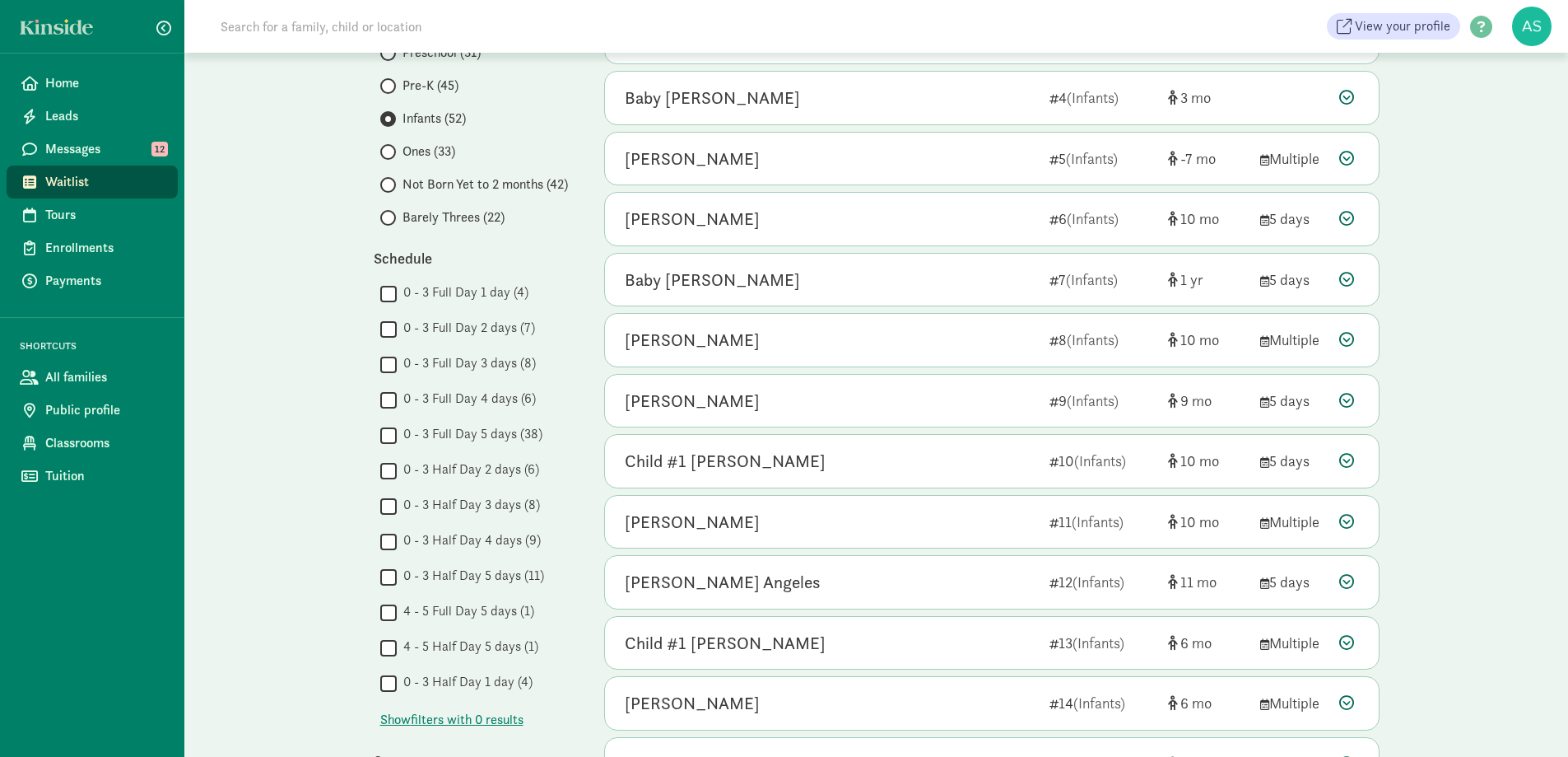
scroll to position [412, 0]
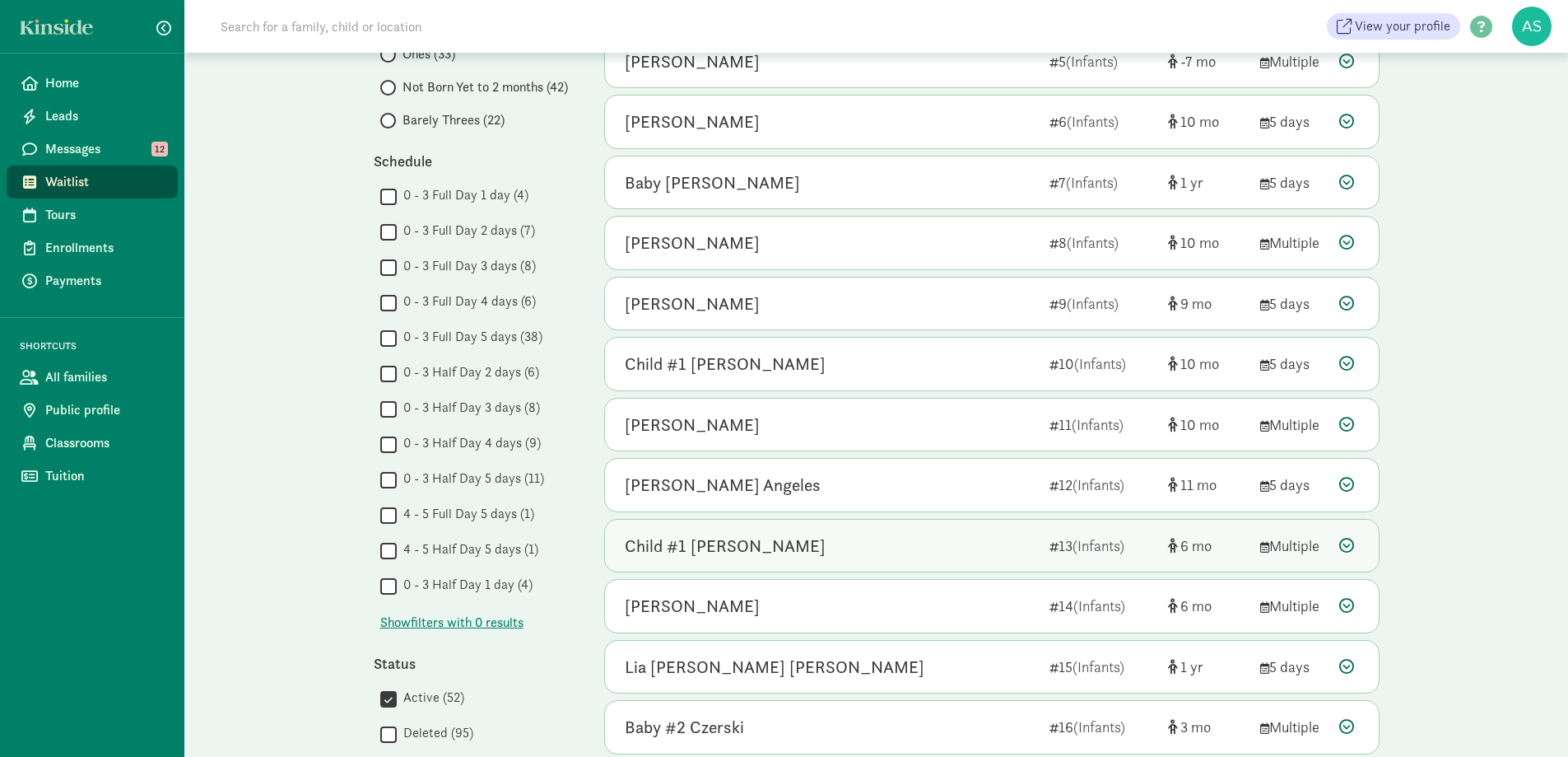
click at [766, 546] on div "Child #1 Avallone" at bounding box center [830, 546] width 412 height 26
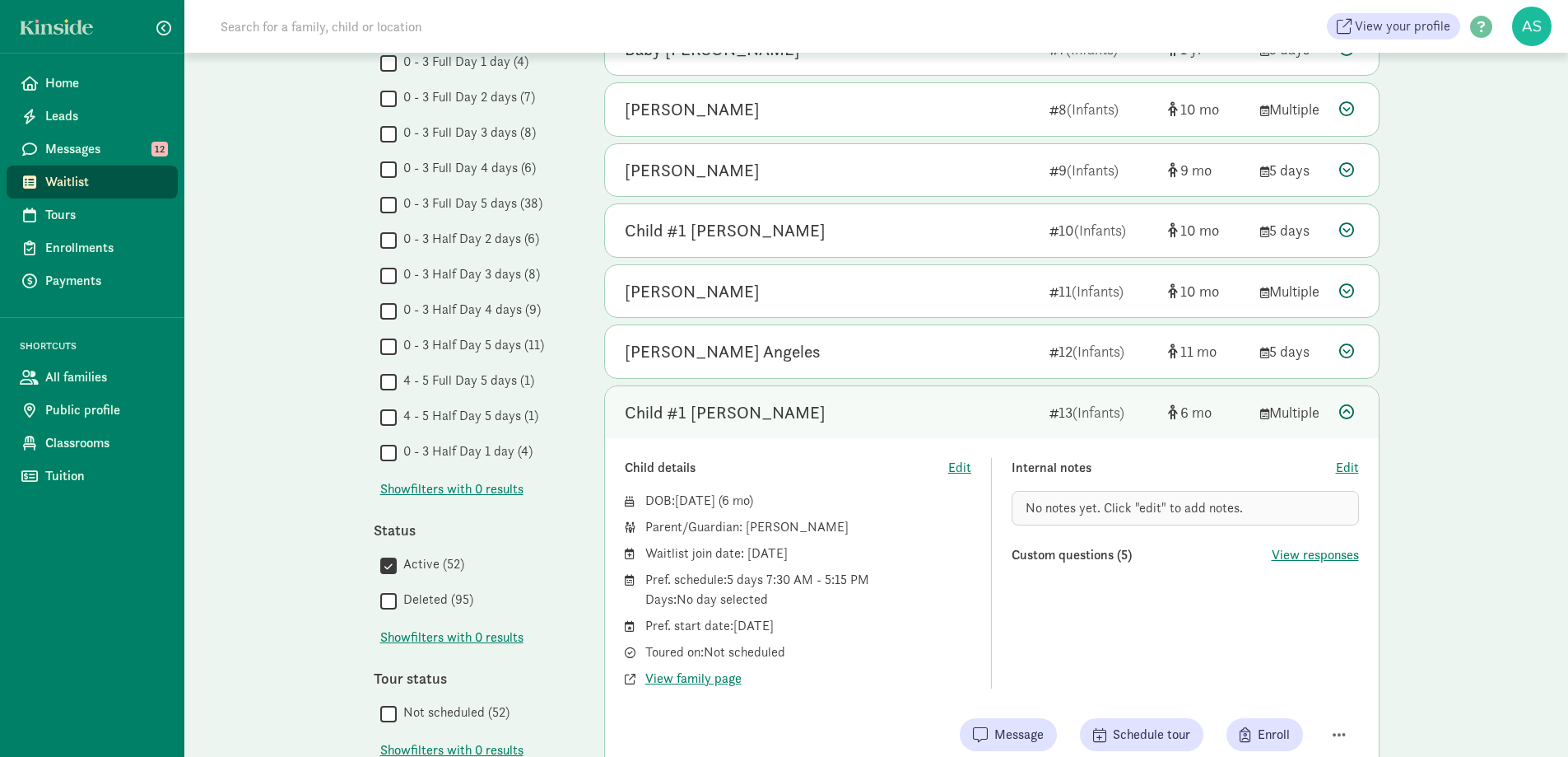
scroll to position [576, 0]
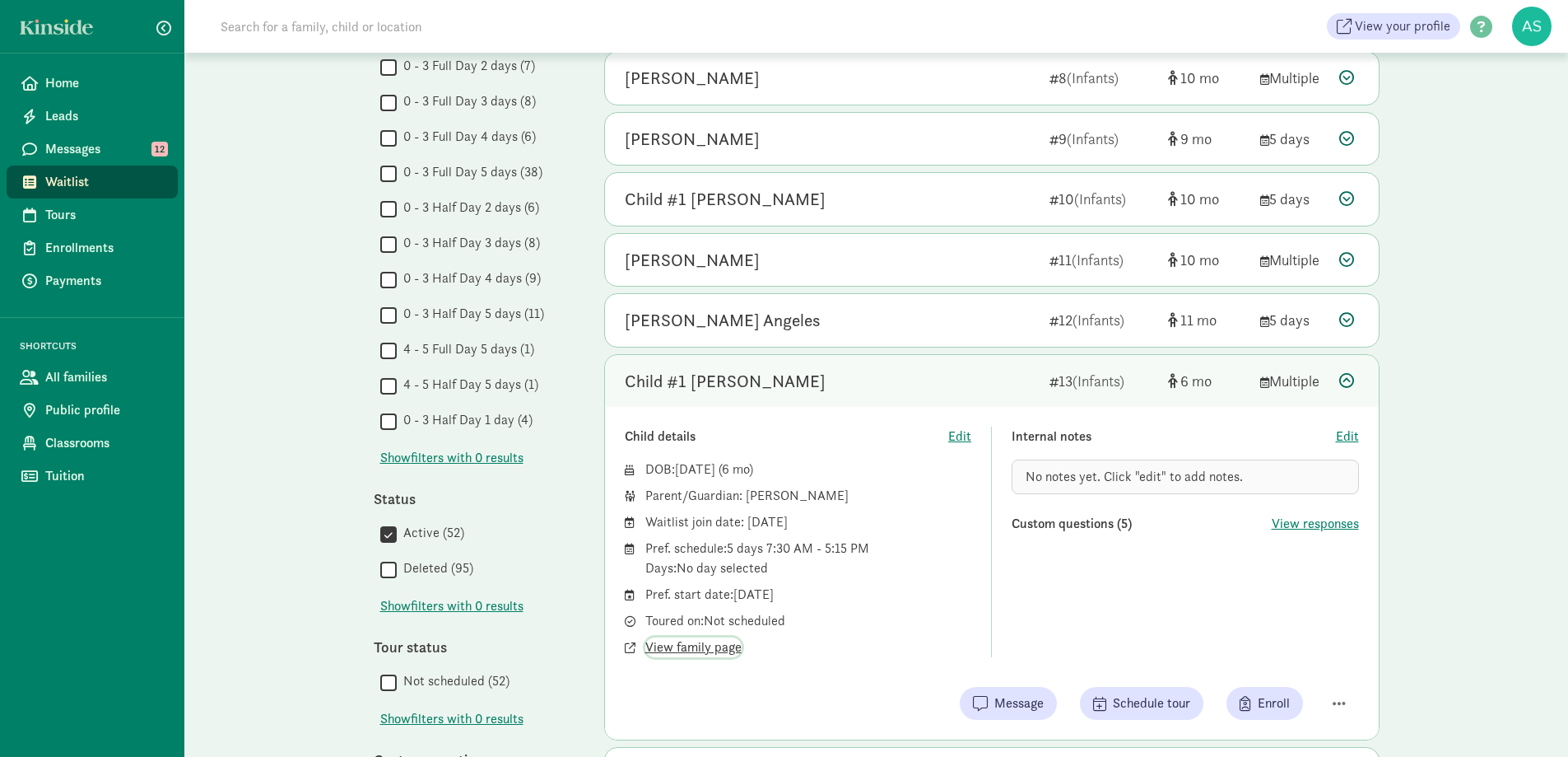
click at [720, 645] on span "View family page" at bounding box center [693, 647] width 97 height 20
click at [1343, 431] on span "Edit" at bounding box center [1348, 437] width 23 height 20
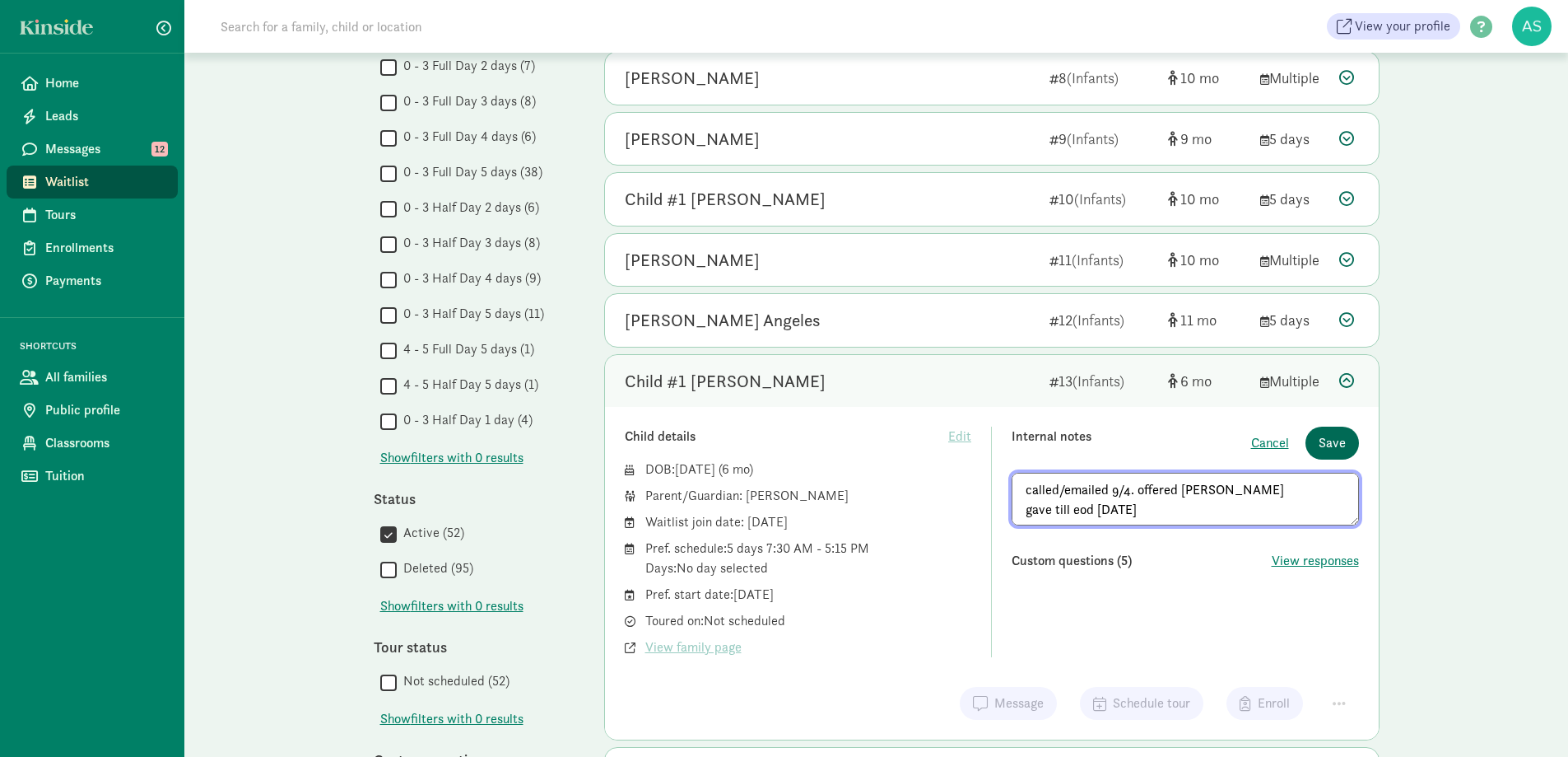
type textarea "called/emailed 9/4. offered W. gave till eod 9/5/25"
click at [1329, 442] on span "Save" at bounding box center [1332, 443] width 27 height 20
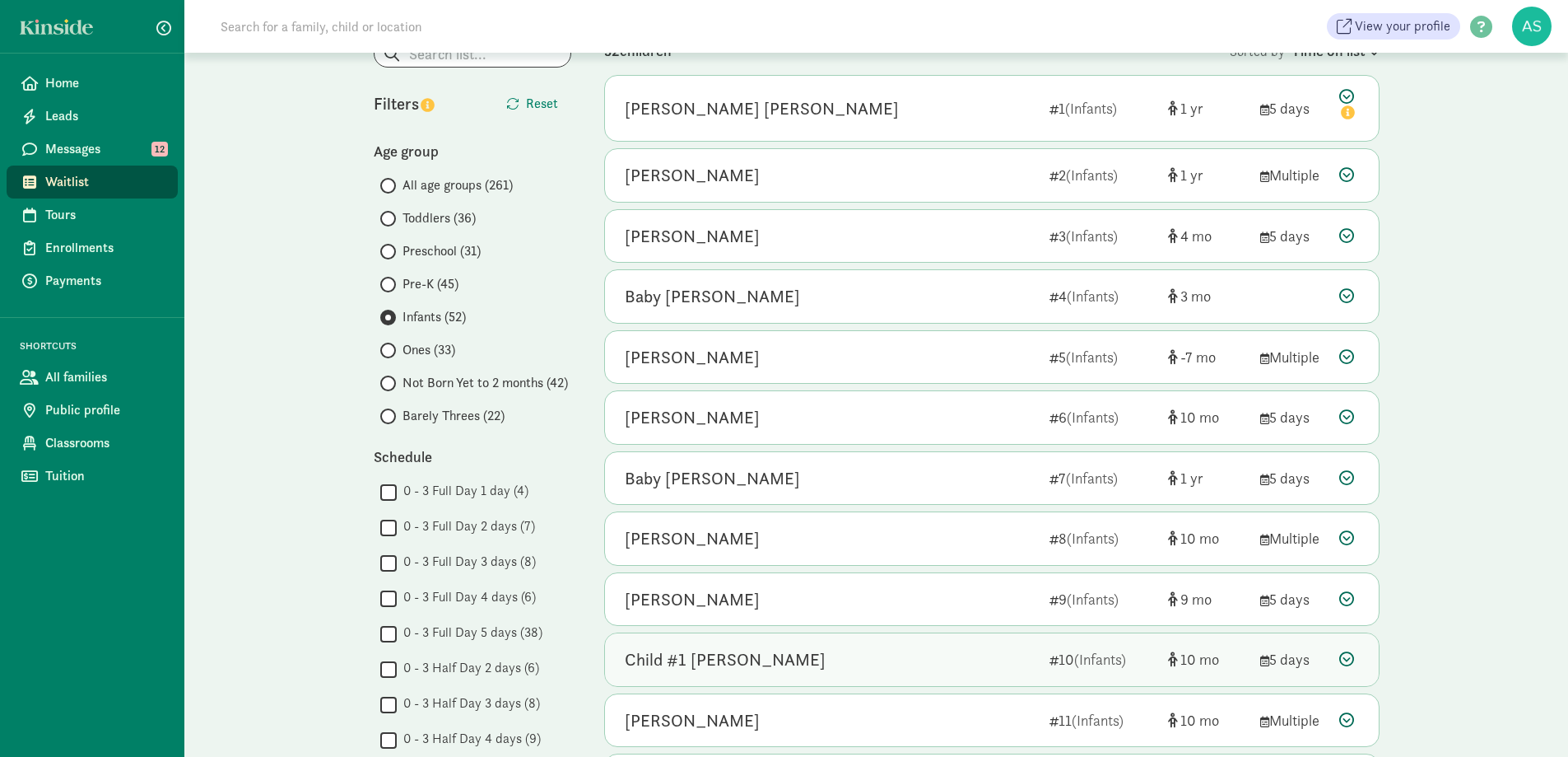
scroll to position [64, 0]
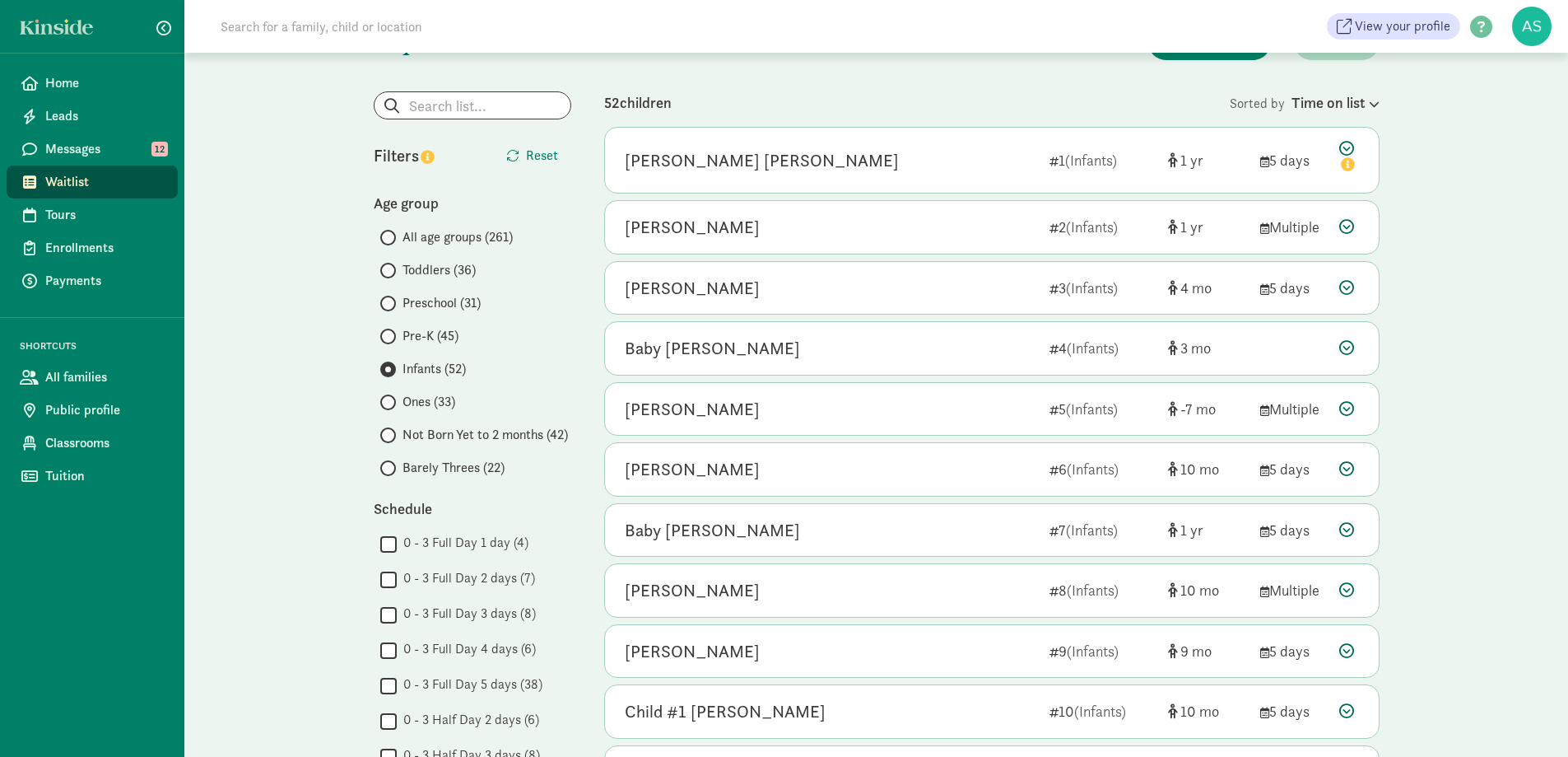
click at [394, 330] on label "Pre-K (45)" at bounding box center [475, 336] width 191 height 20
click at [391, 331] on input "Pre-K (45)" at bounding box center [385, 336] width 11 height 11
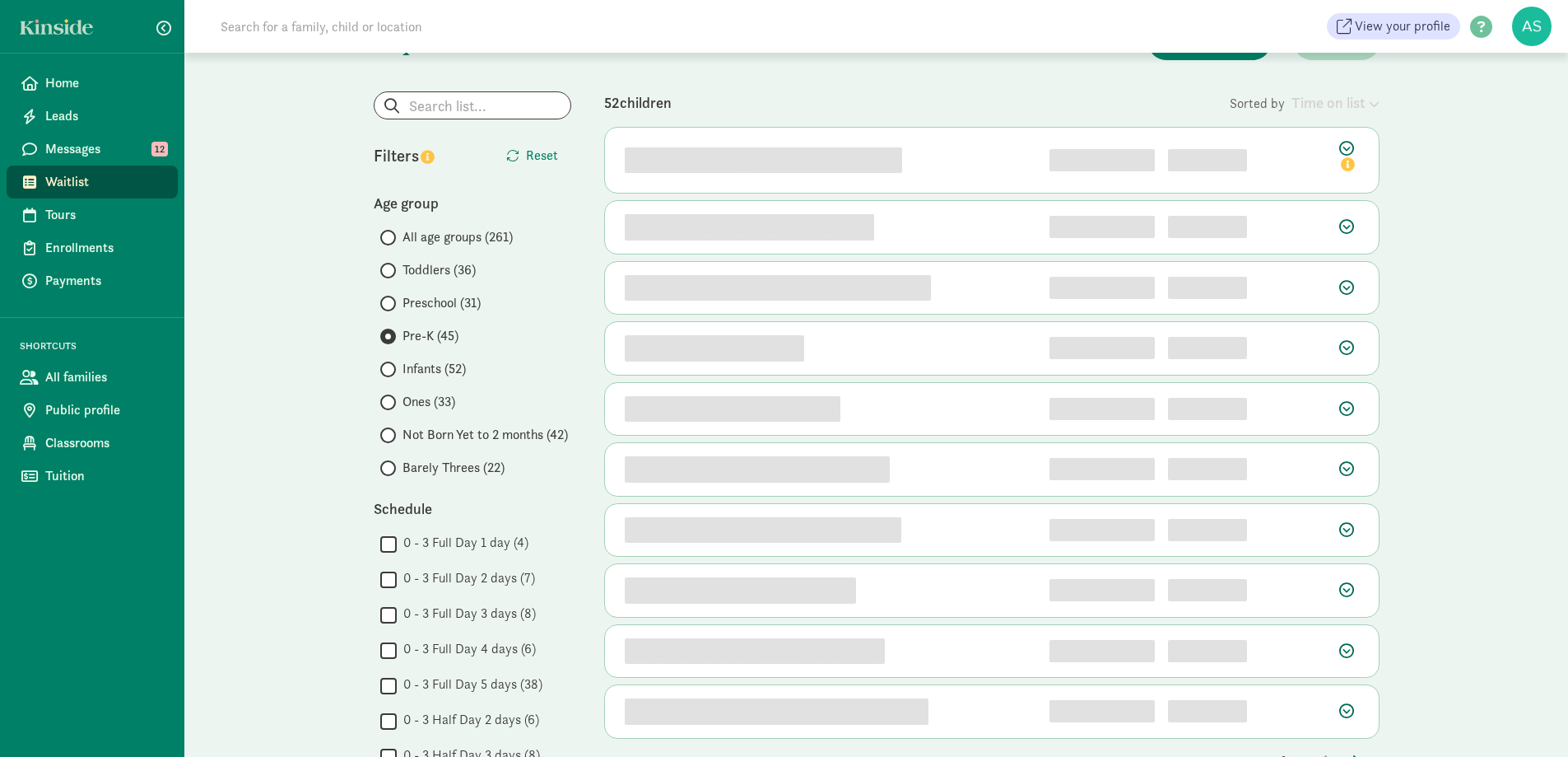
scroll to position [0, 0]
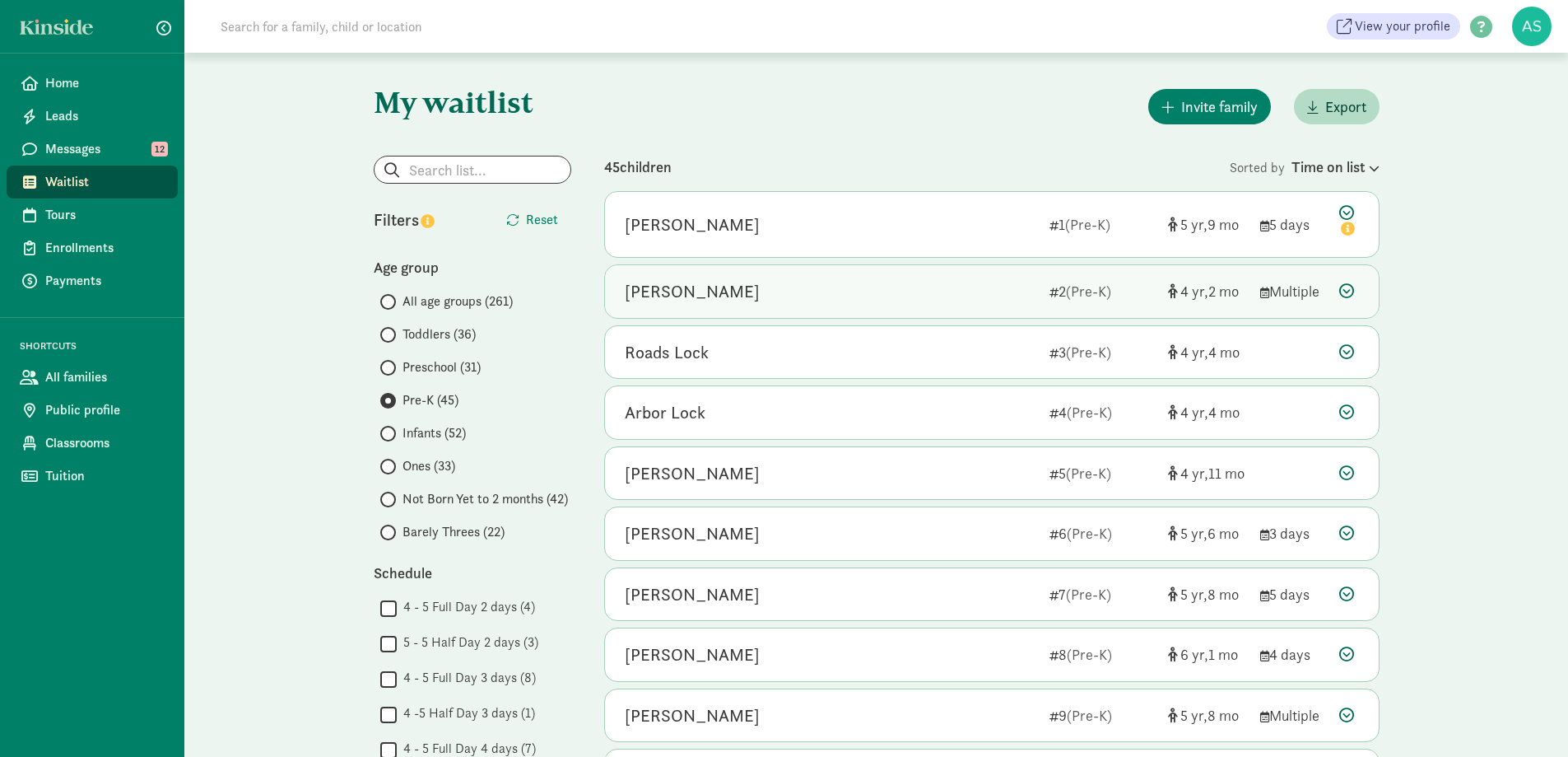
click at [802, 289] on div "Lorelei Berghammer" at bounding box center [830, 291] width 412 height 26
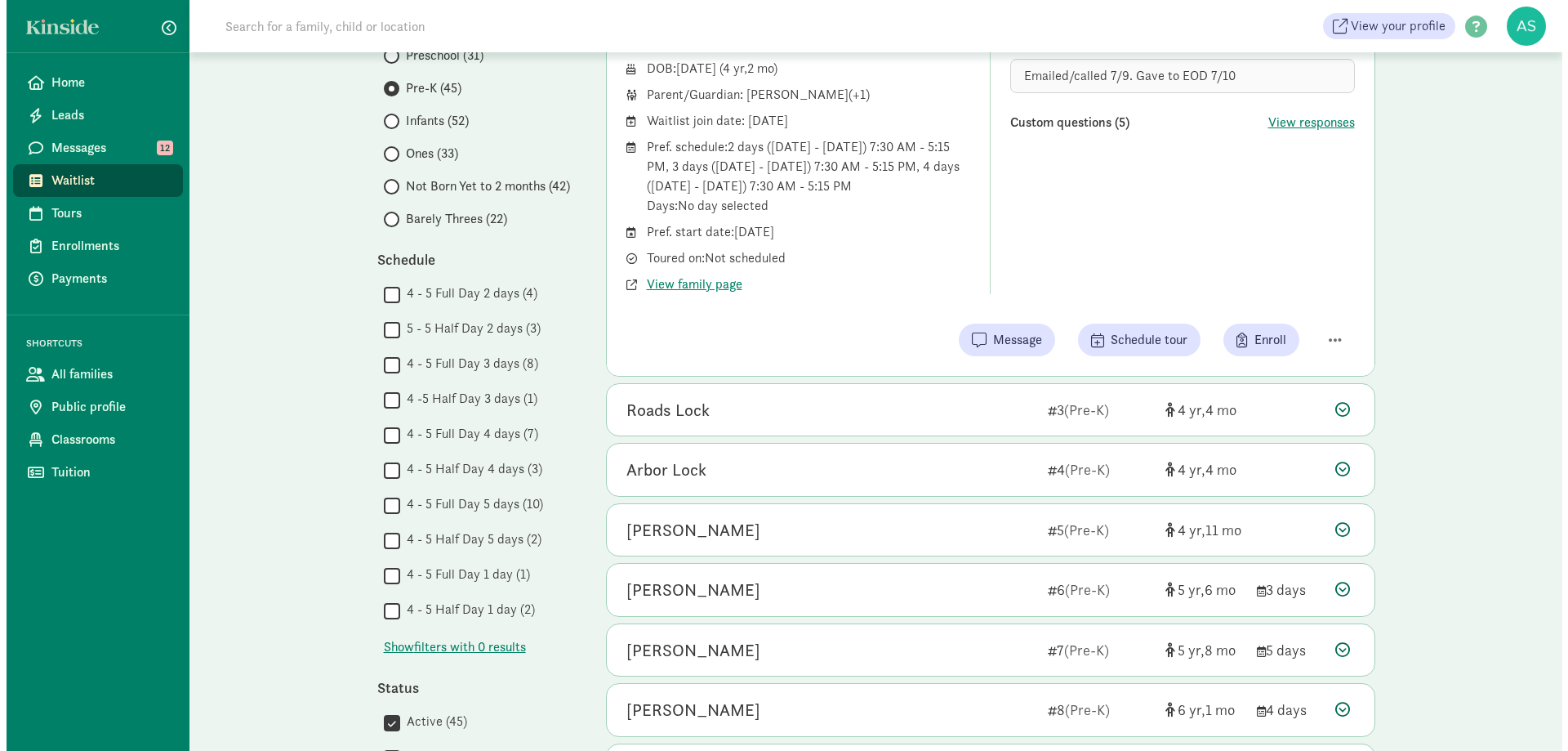
scroll to position [342, 0]
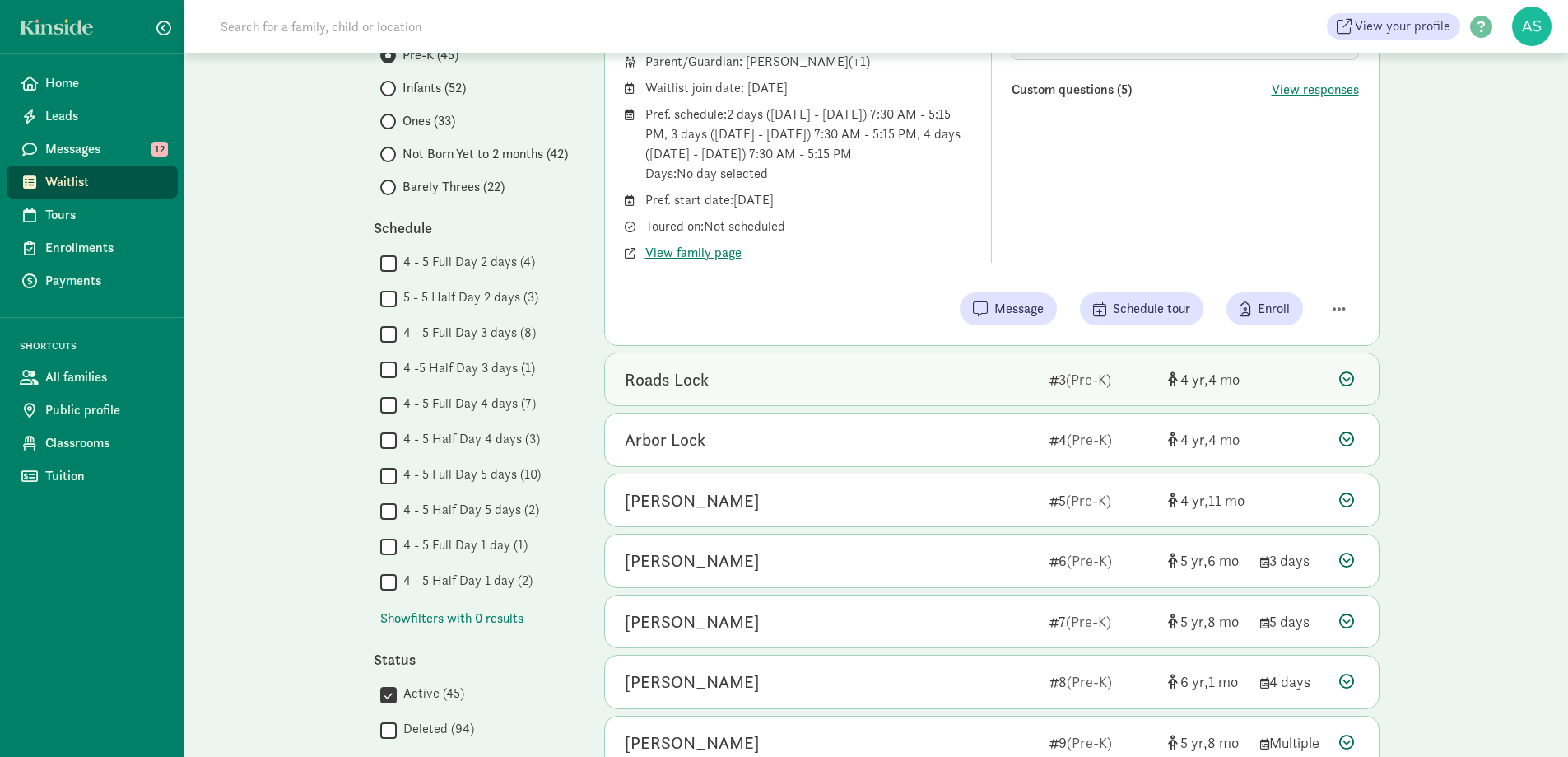
click at [971, 376] on div "Roads Lock" at bounding box center [830, 380] width 412 height 26
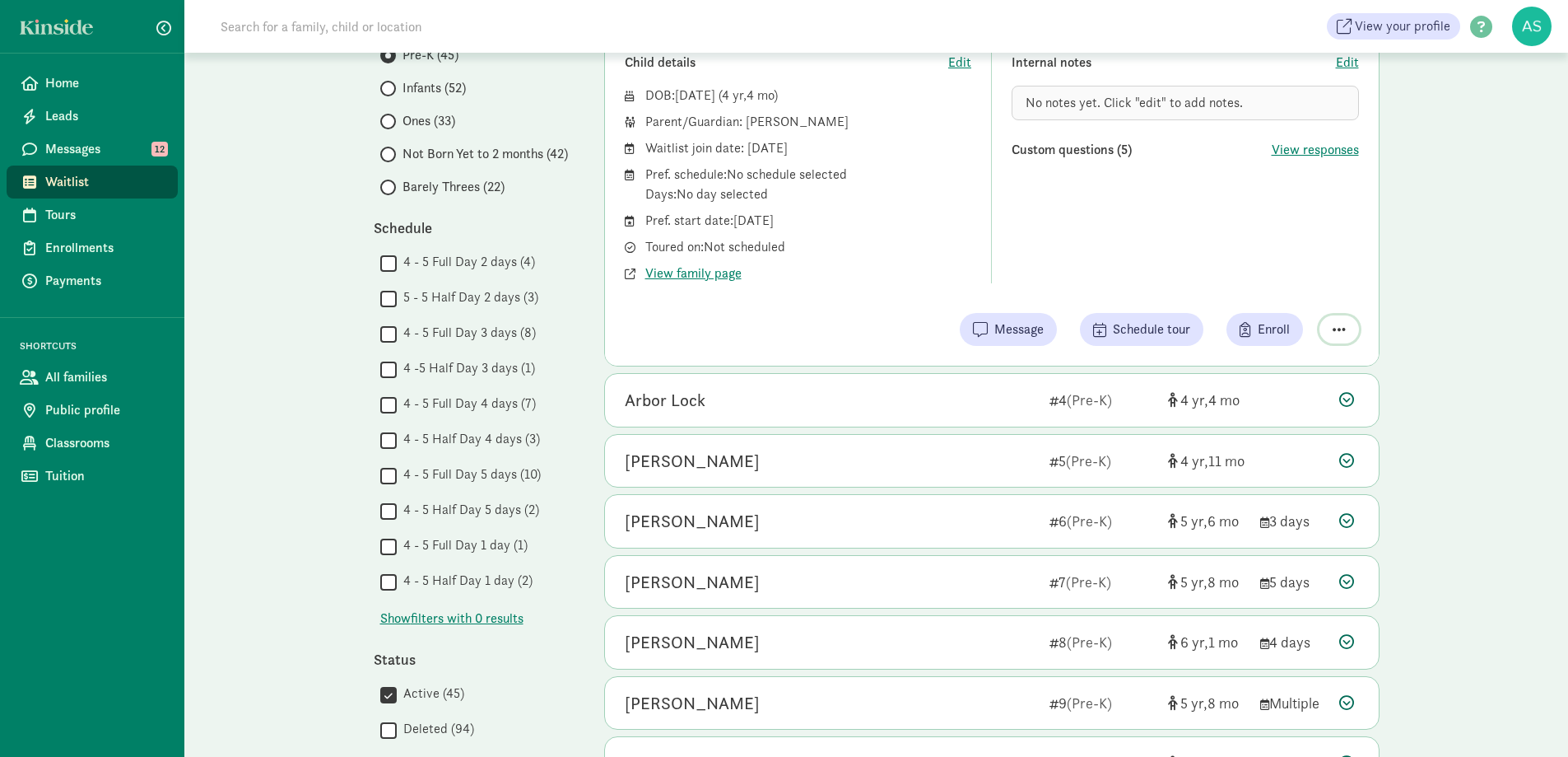
click at [1343, 324] on span "button" at bounding box center [1339, 329] width 13 height 15
click at [1285, 285] on div "Remove from list" at bounding box center [1281, 287] width 128 height 20
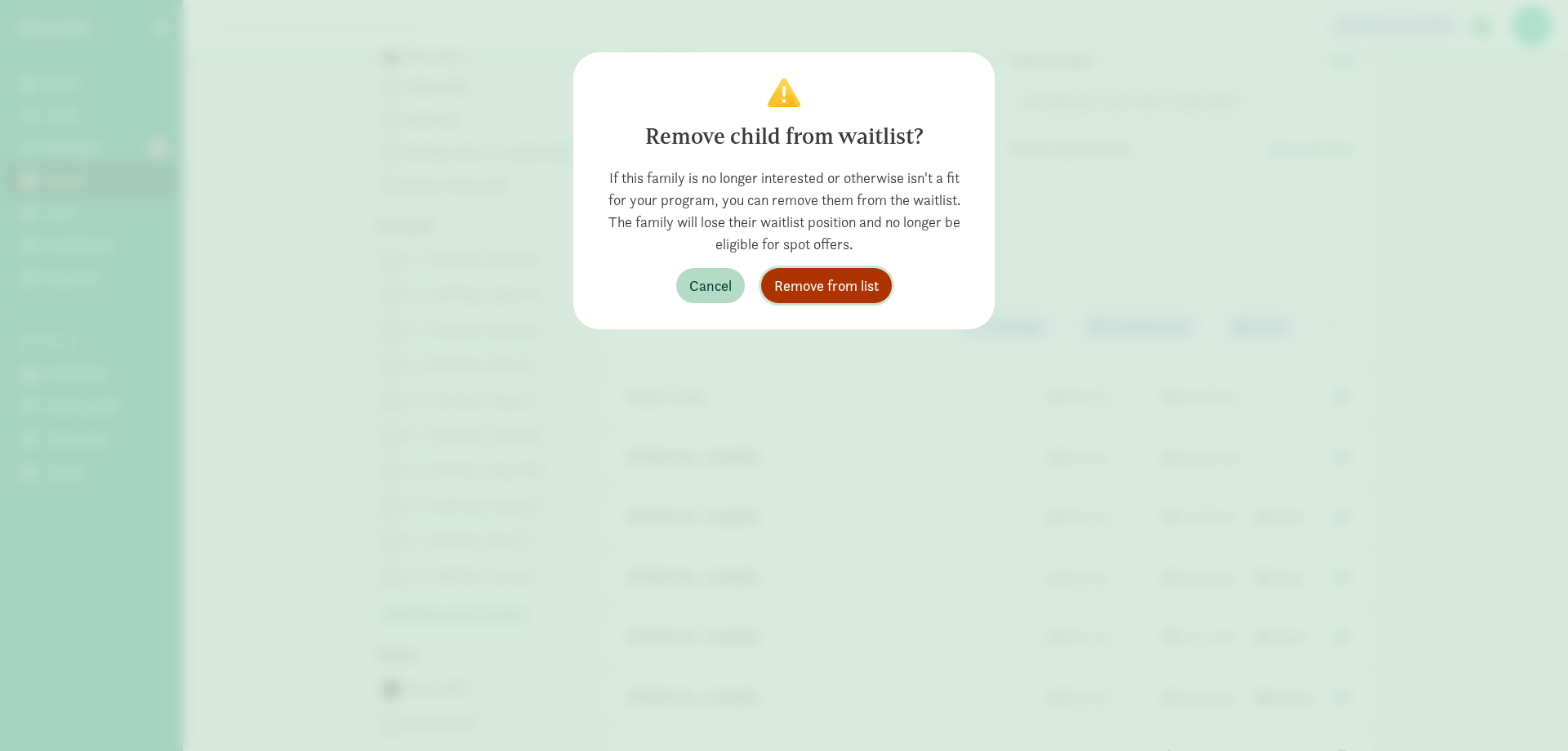
click at [842, 294] on span "Remove from list" at bounding box center [827, 285] width 105 height 22
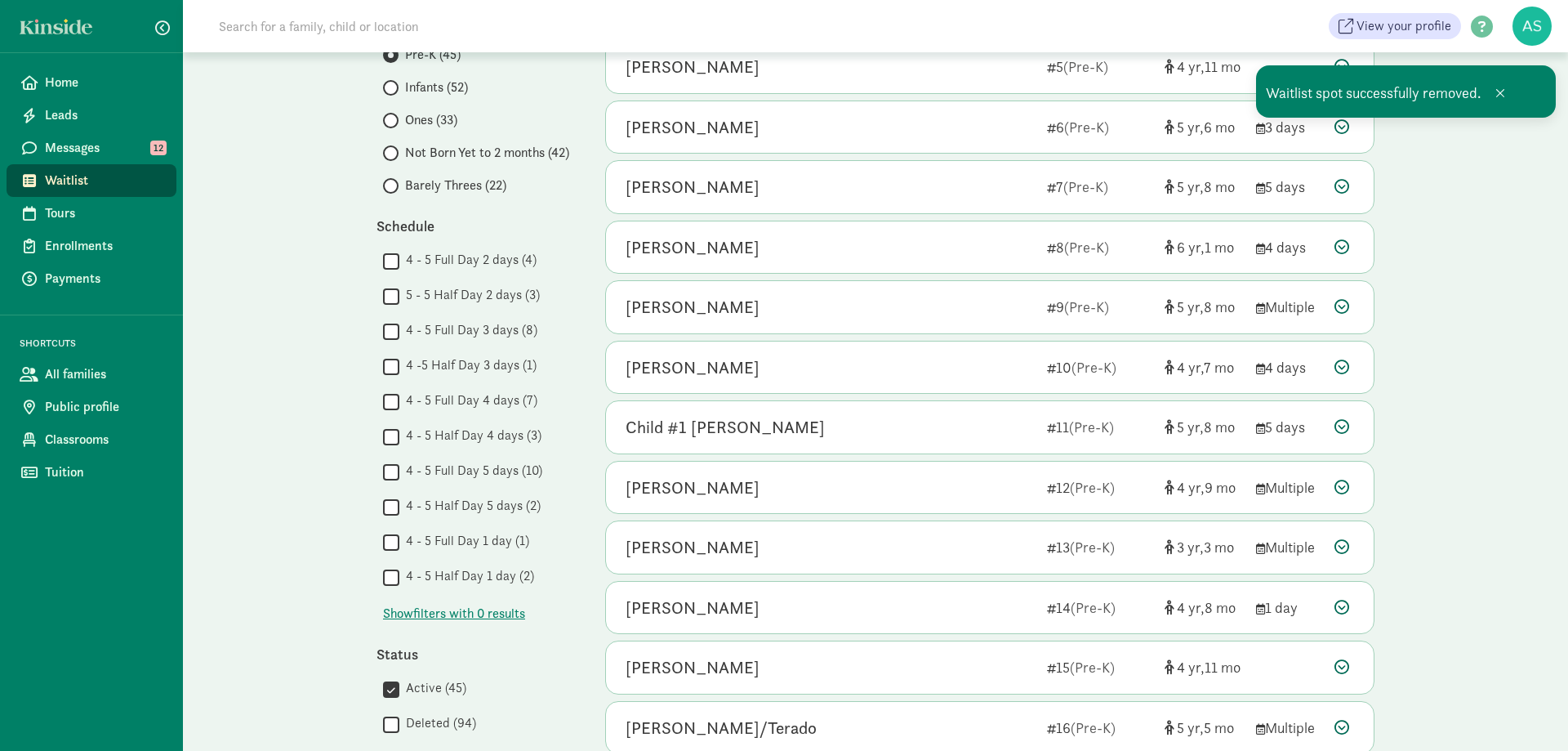
click at [782, 393] on div "Kelvin Lopez Vargas 1 (Pre-K) 5 9 5 days Child details Edit DOB: Nov 14, 2019 (…" at bounding box center [990, 420] width 770 height 1147
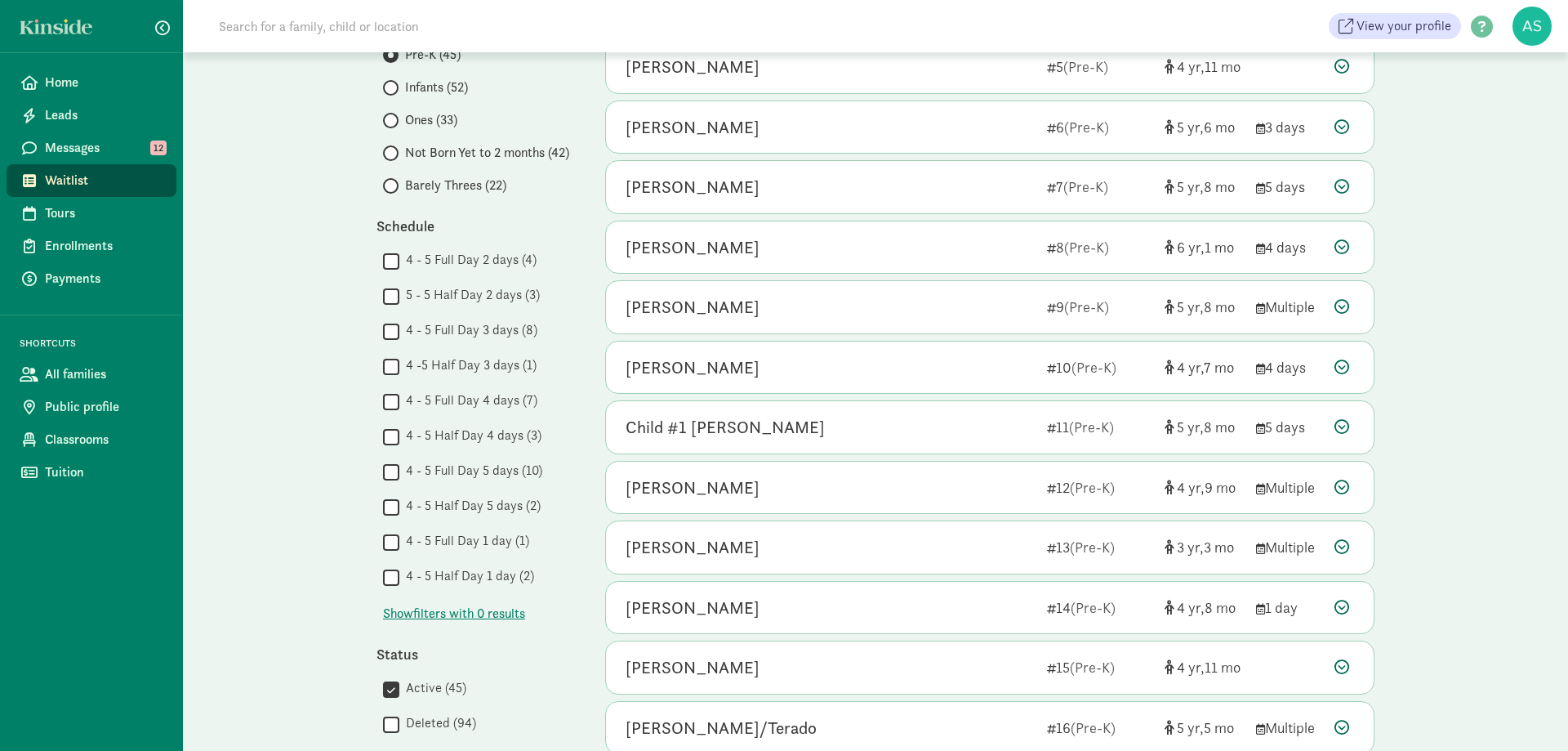
click at [1504, 91] on div "My waitlist Invite family Export Show filters Pre-K Reset Filters Reset Age gro…" at bounding box center [875, 515] width 1385 height 1611
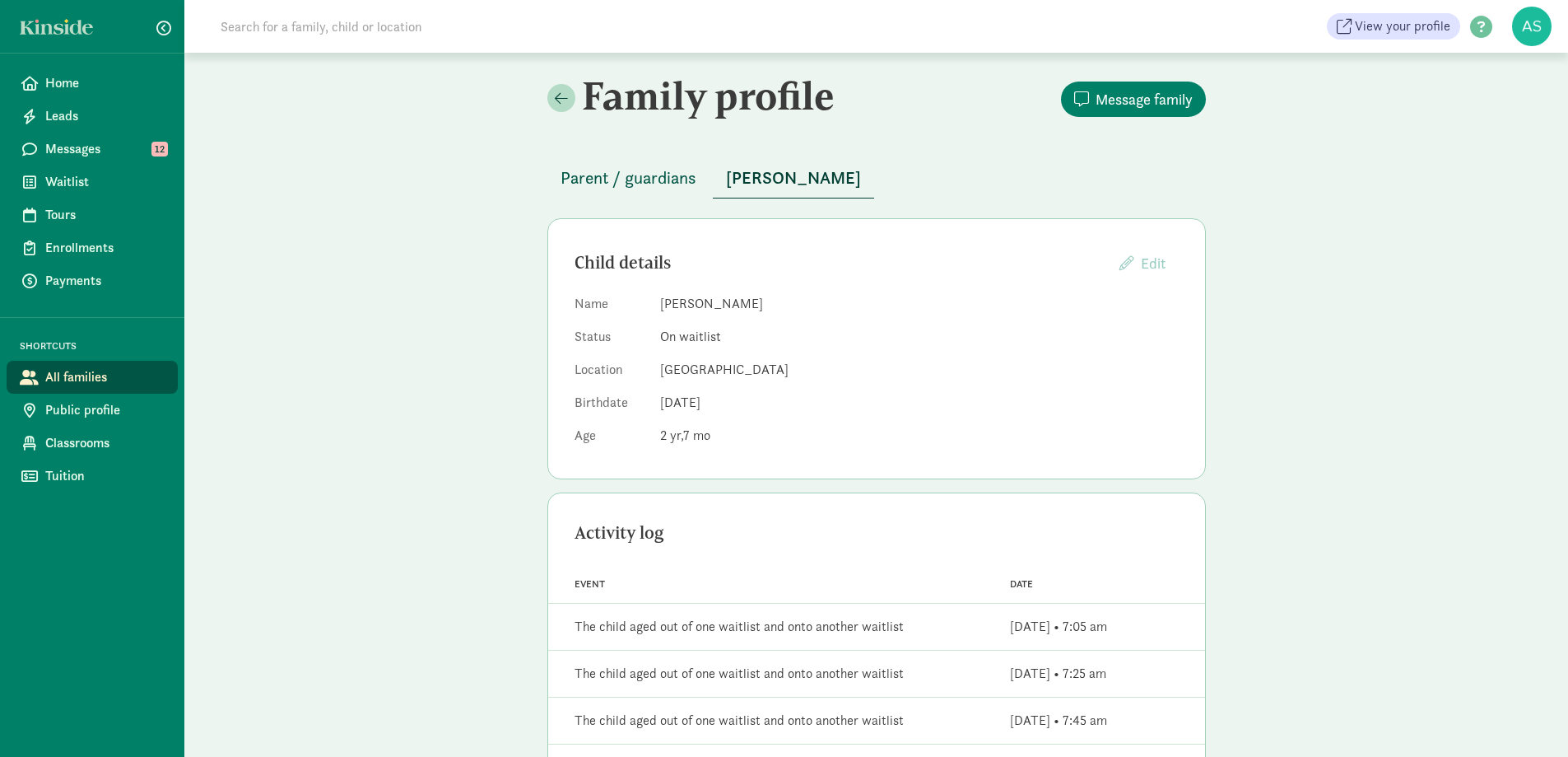
click at [649, 171] on span "Parent / guardians" at bounding box center [628, 177] width 136 height 26
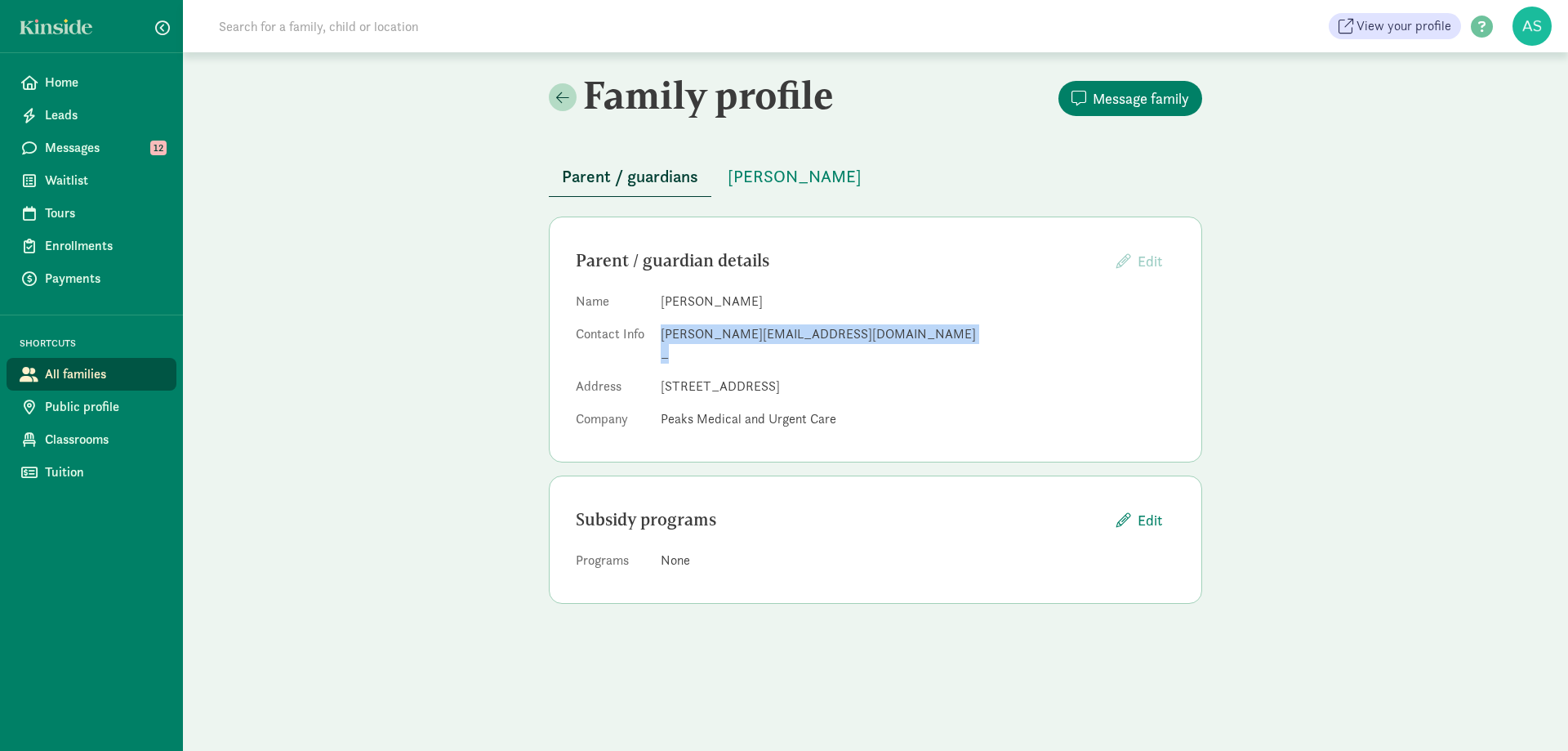
drag, startPoint x: 660, startPoint y: 333, endPoint x: 844, endPoint y: 348, distance: 184.6
click at [844, 348] on dl "Name Allison Smith Contact Info allison.smith816@gmail.com _ Address 956 West A…" at bounding box center [875, 364] width 599 height 144
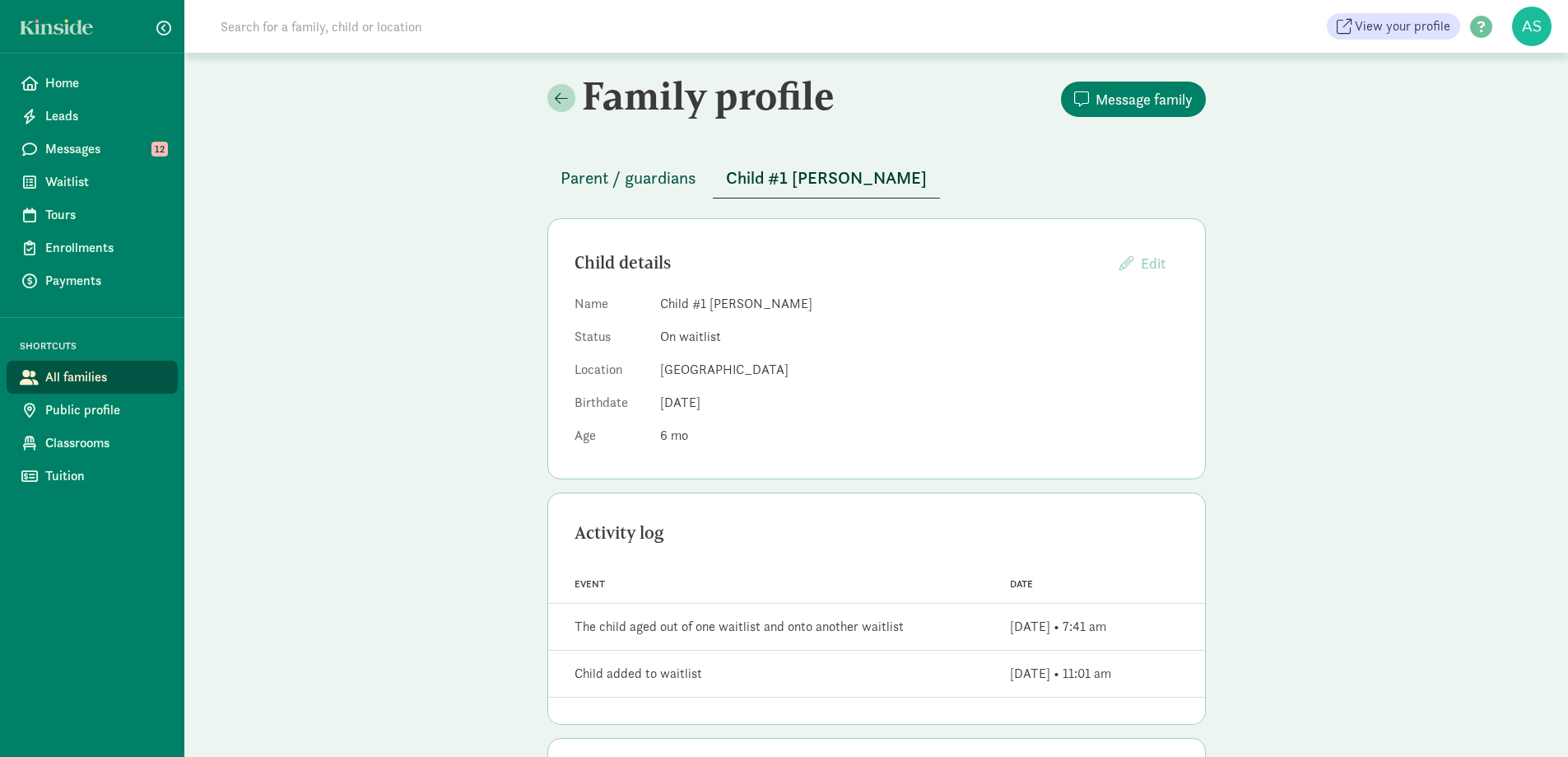
click at [627, 178] on span "Parent / guardians" at bounding box center [628, 177] width 136 height 26
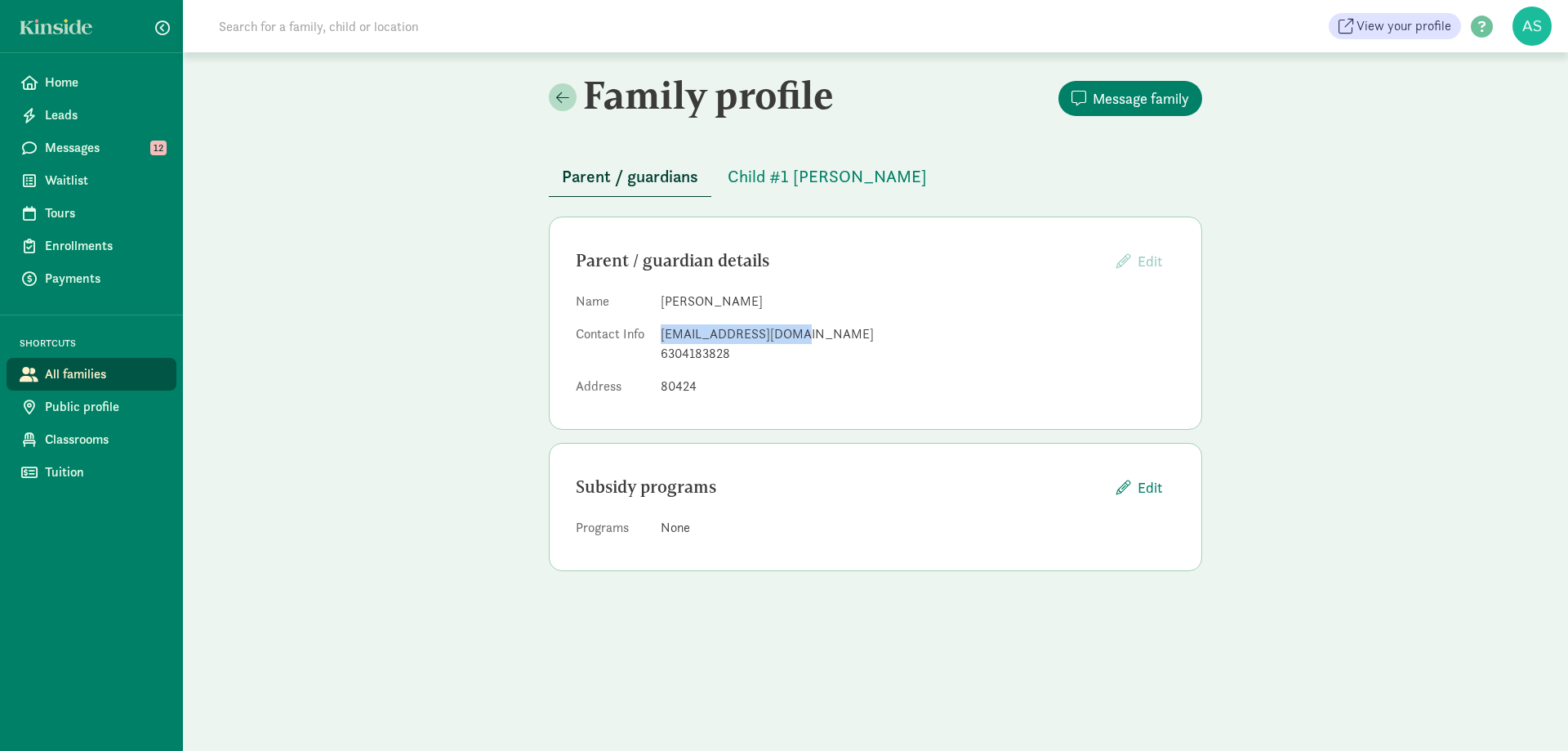
drag, startPoint x: 662, startPoint y: 332, endPoint x: 794, endPoint y: 342, distance: 132.4
click at [794, 342] on div "[EMAIL_ADDRESS][DOMAIN_NAME]" at bounding box center [918, 334] width 514 height 20
copy div "[EMAIL_ADDRESS][DOMAIN_NAME]"
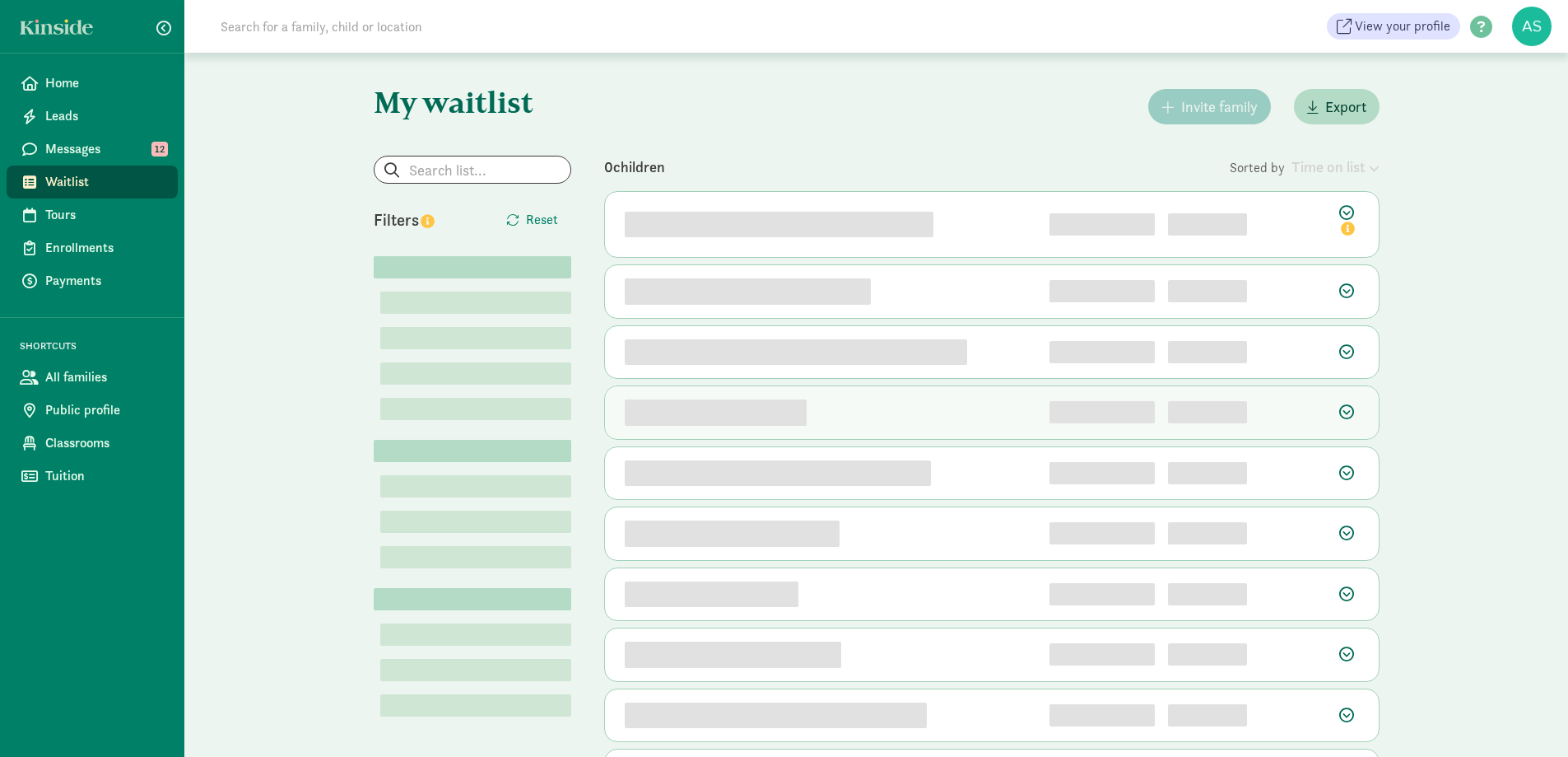
scroll to position [111, 0]
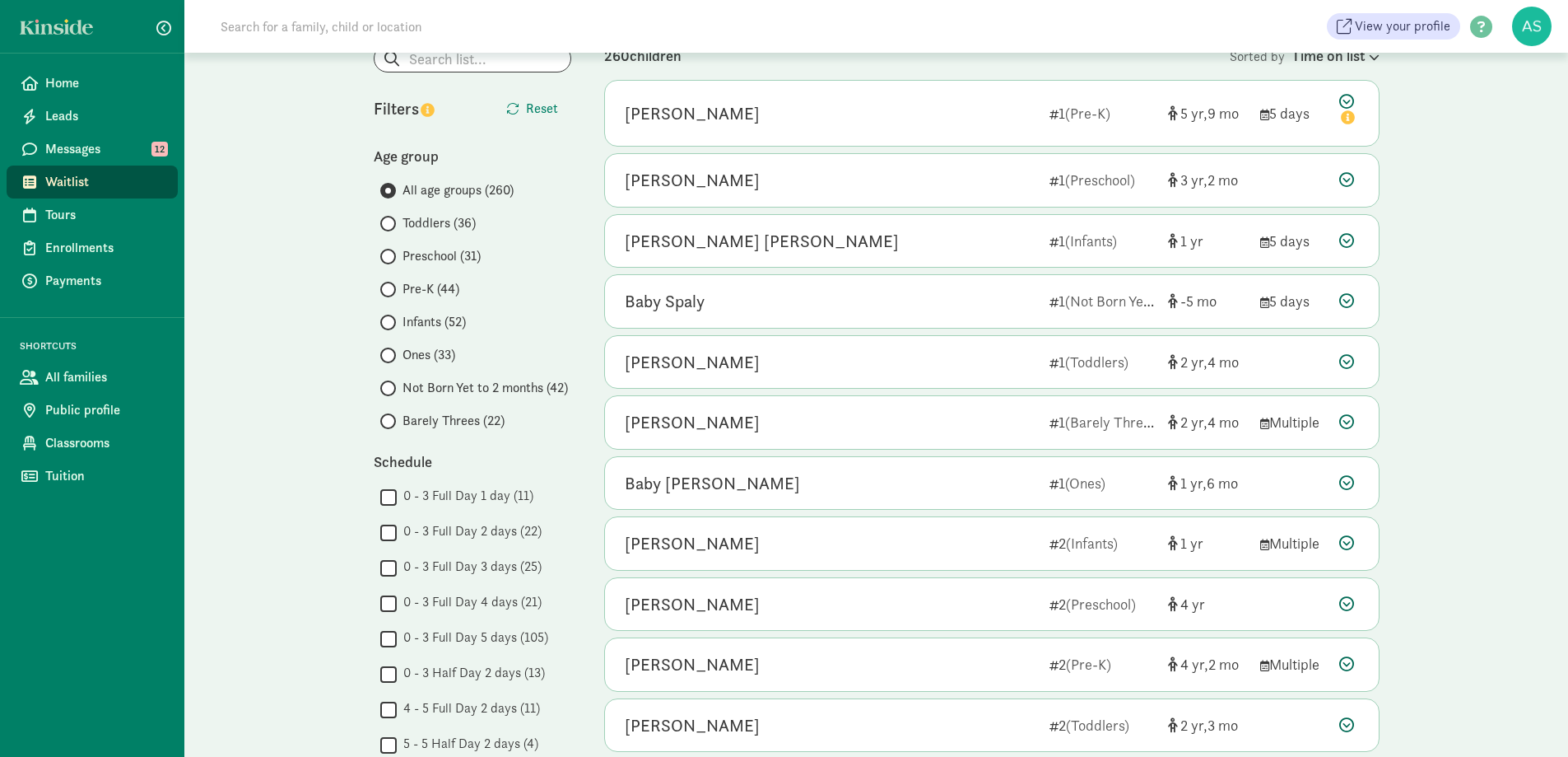
click at [426, 289] on span "Pre-K (44)" at bounding box center [431, 289] width 57 height 20
click at [391, 289] on input "Pre-K (44)" at bounding box center [385, 289] width 11 height 11
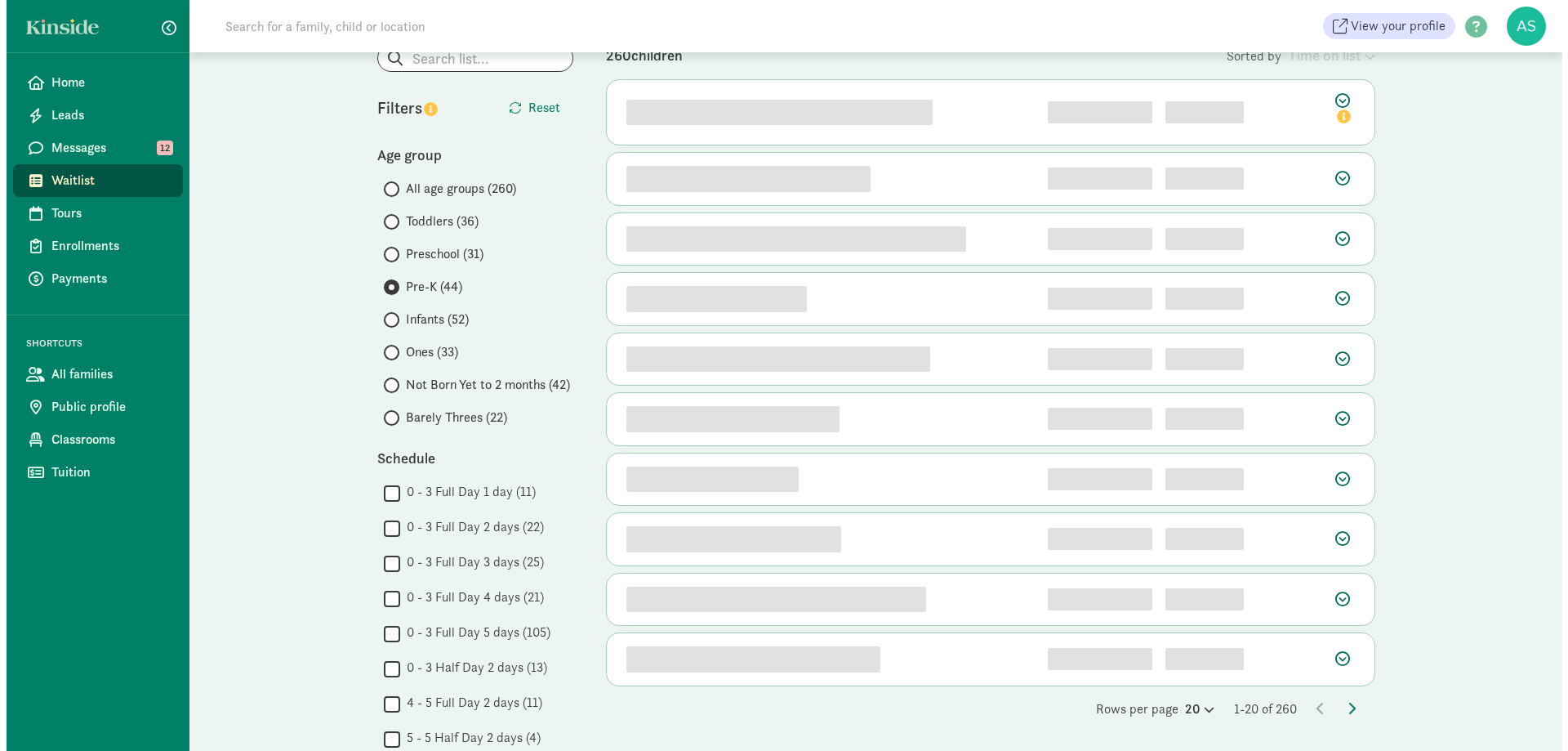
scroll to position [0, 0]
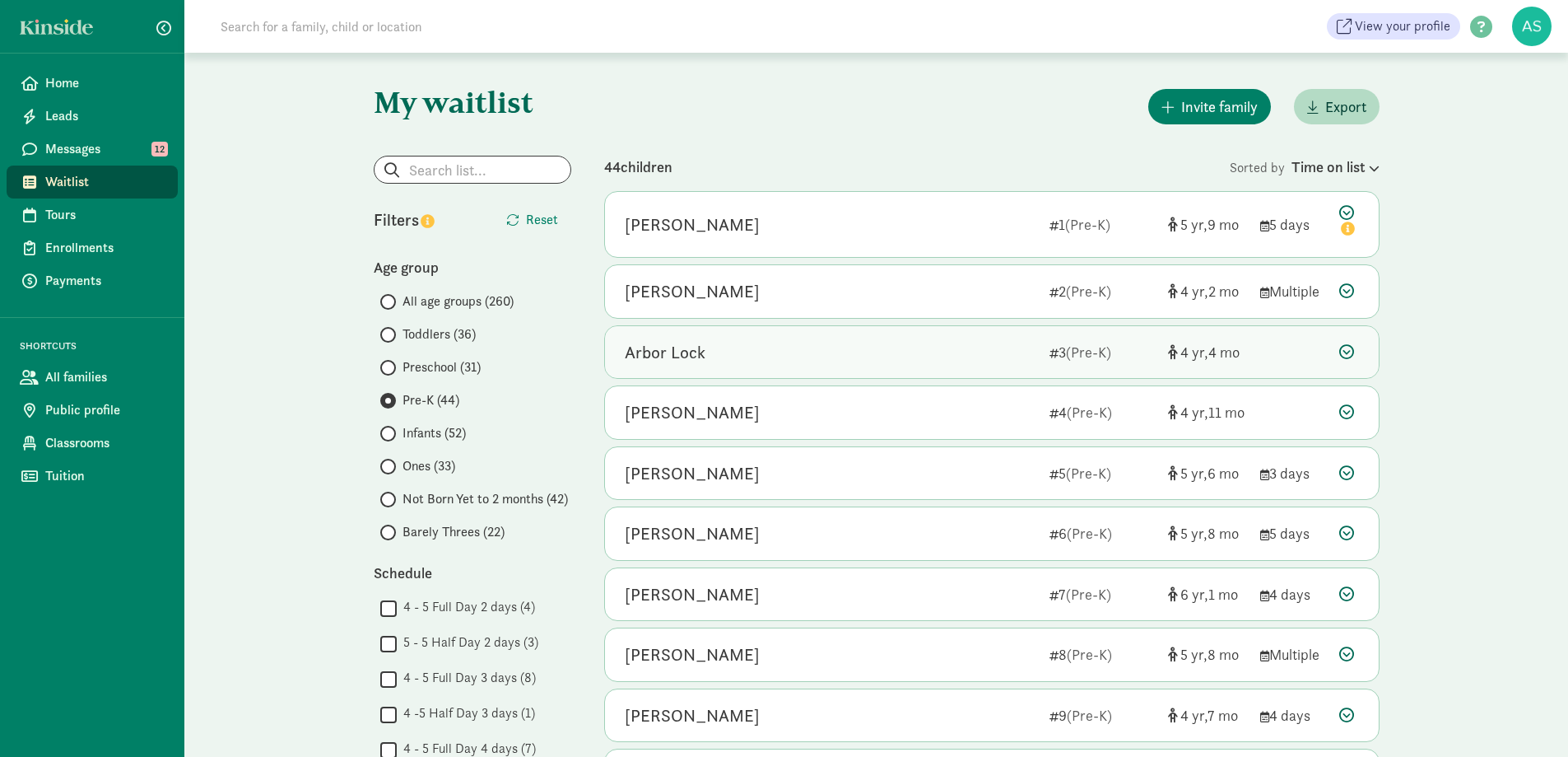
click at [752, 346] on div "Arbor Lock" at bounding box center [830, 352] width 412 height 26
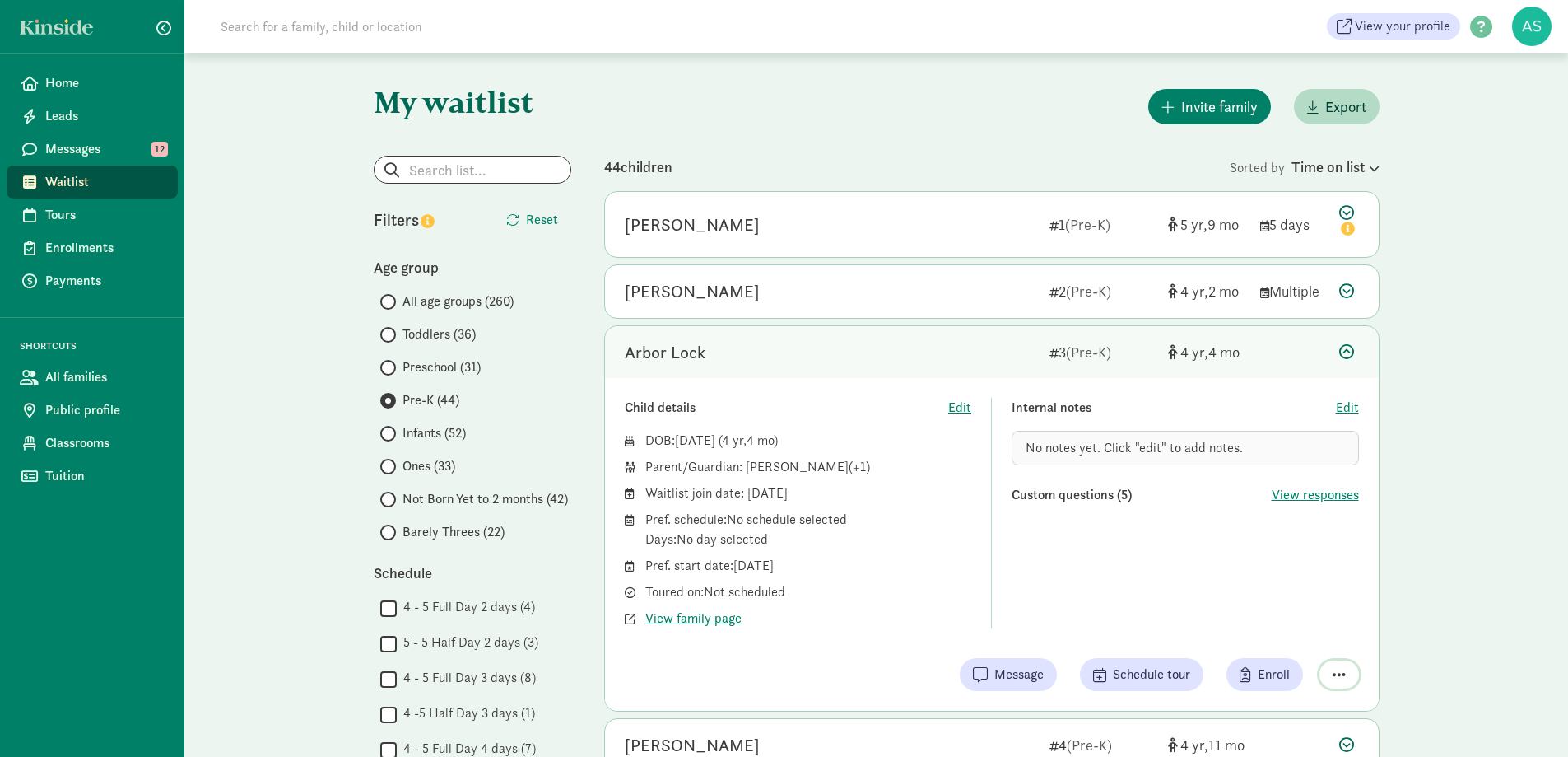
click at [1339, 667] on span "button" at bounding box center [1339, 674] width 13 height 15
click at [1305, 633] on div "Remove from list" at bounding box center [1281, 632] width 128 height 20
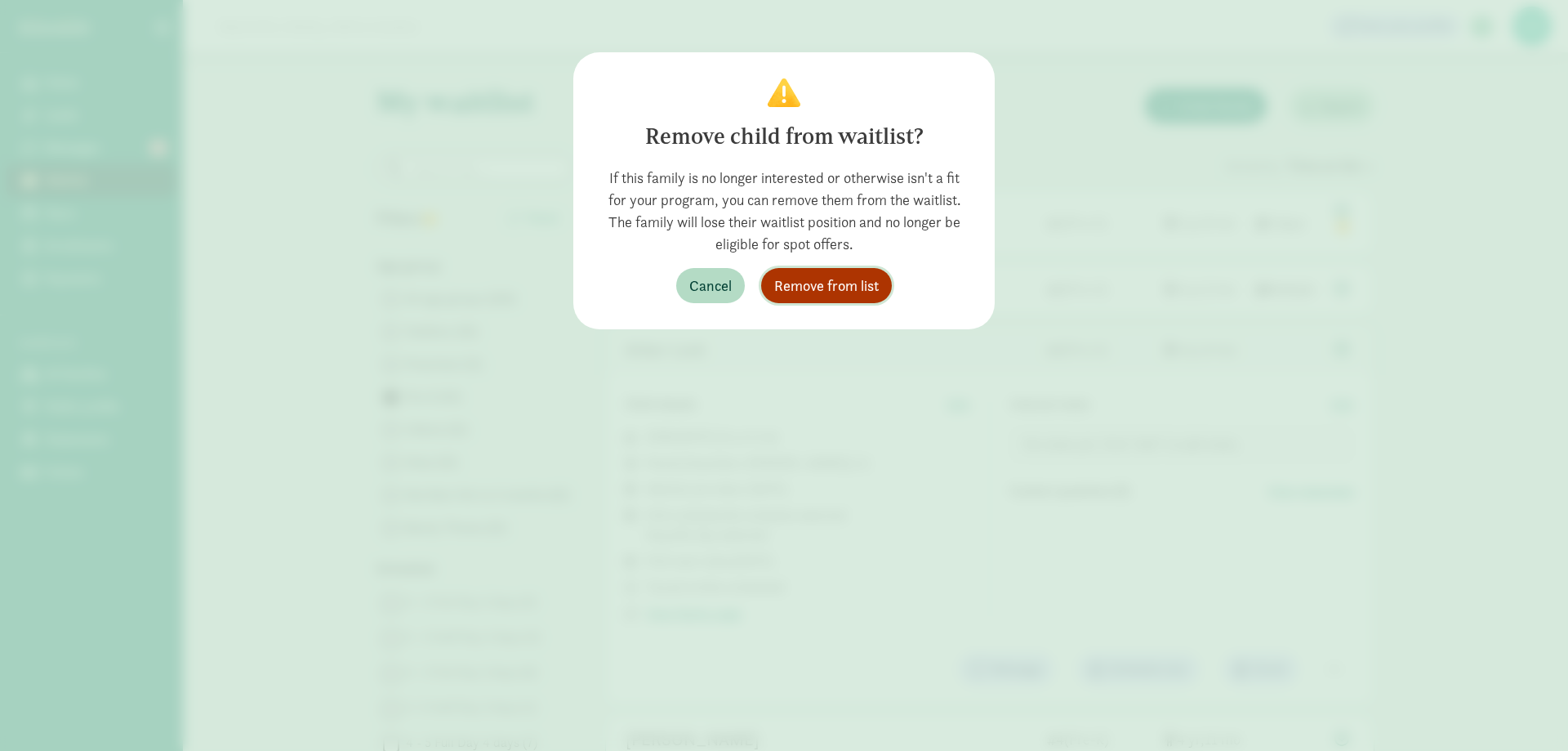
click at [856, 284] on span "Remove from list" at bounding box center [827, 285] width 105 height 22
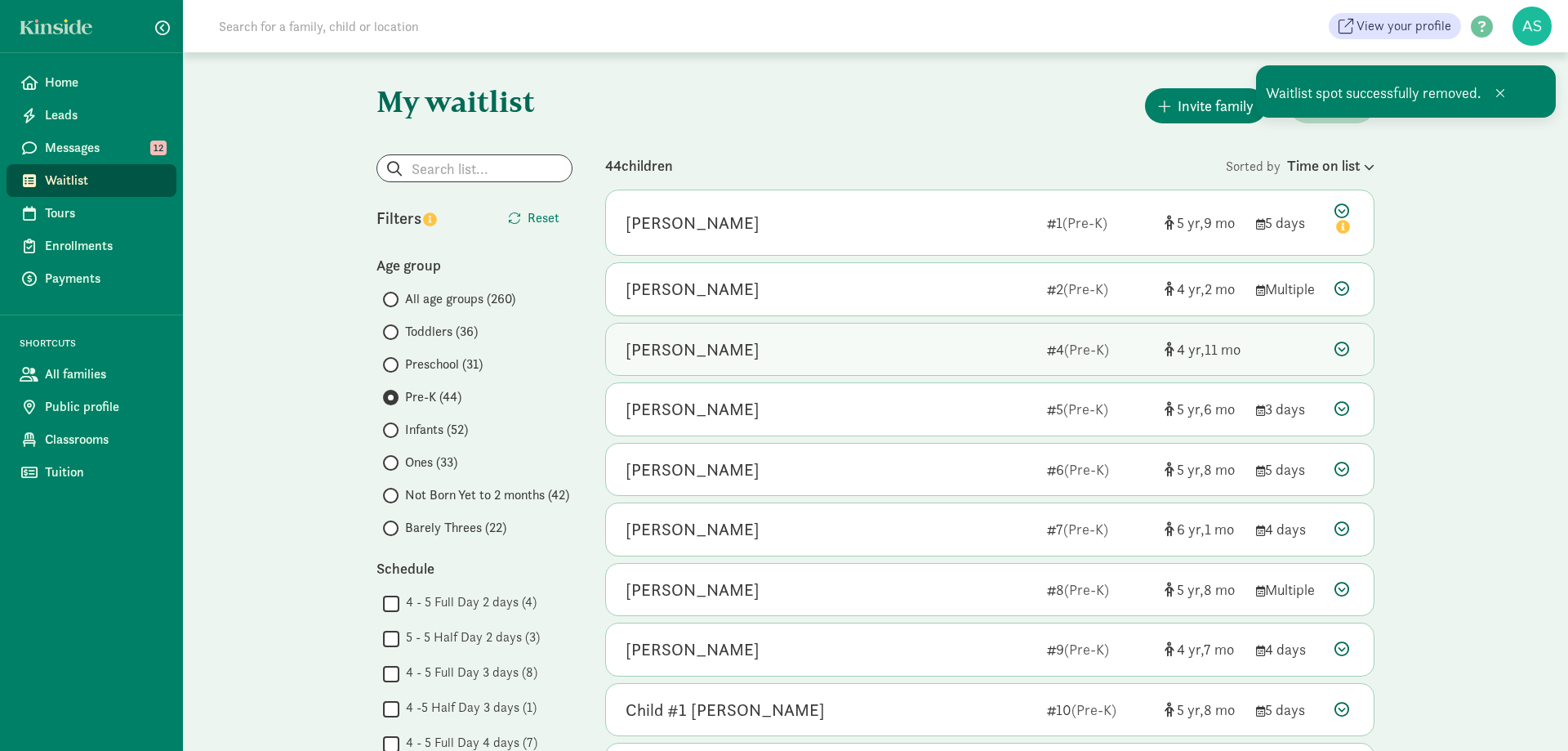
click at [780, 343] on div "[PERSON_NAME]" at bounding box center [829, 350] width 409 height 26
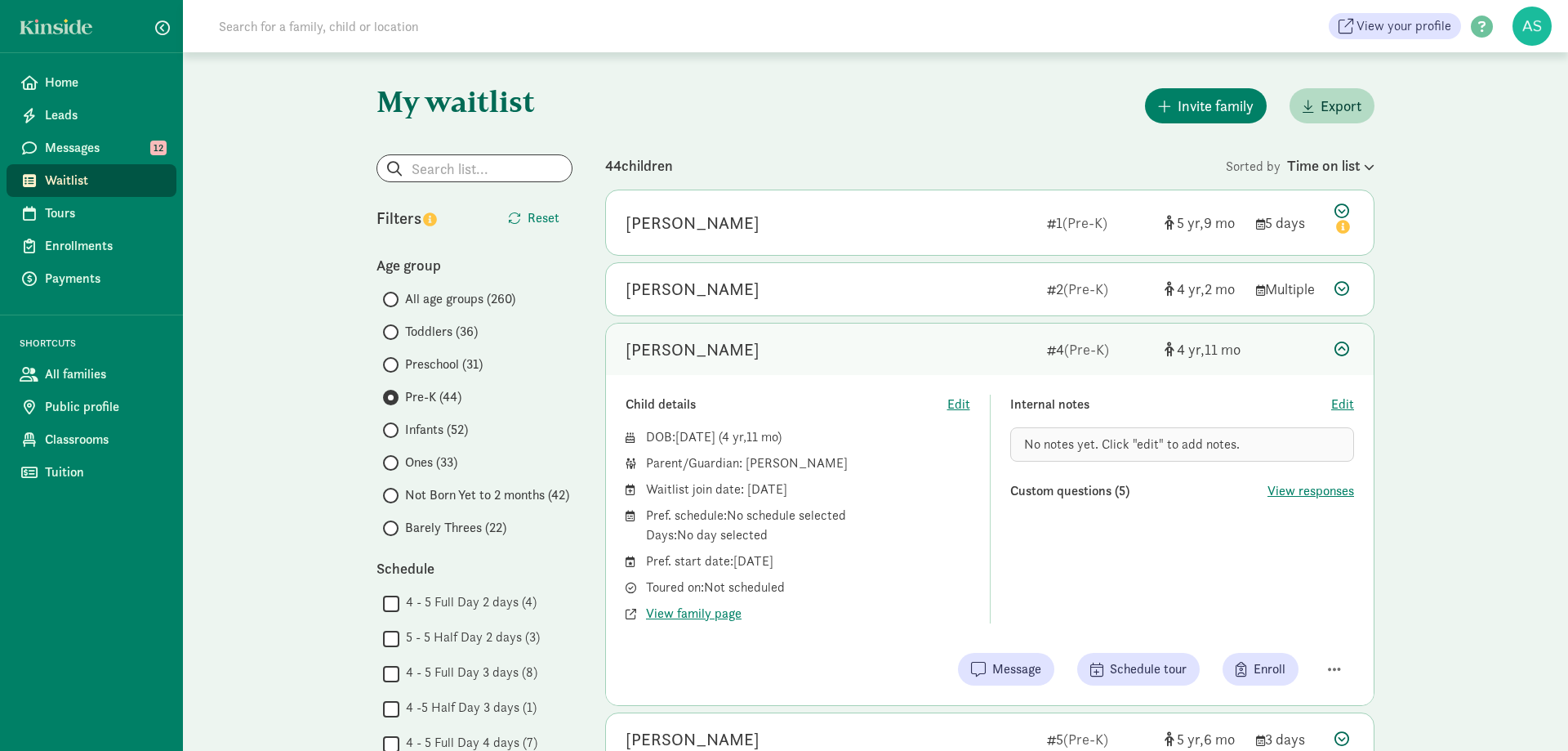
drag, startPoint x: 804, startPoint y: 587, endPoint x: 819, endPoint y: 593, distance: 16.2
click at [808, 589] on div "Toured on: Not scheduled" at bounding box center [808, 587] width 324 height 20
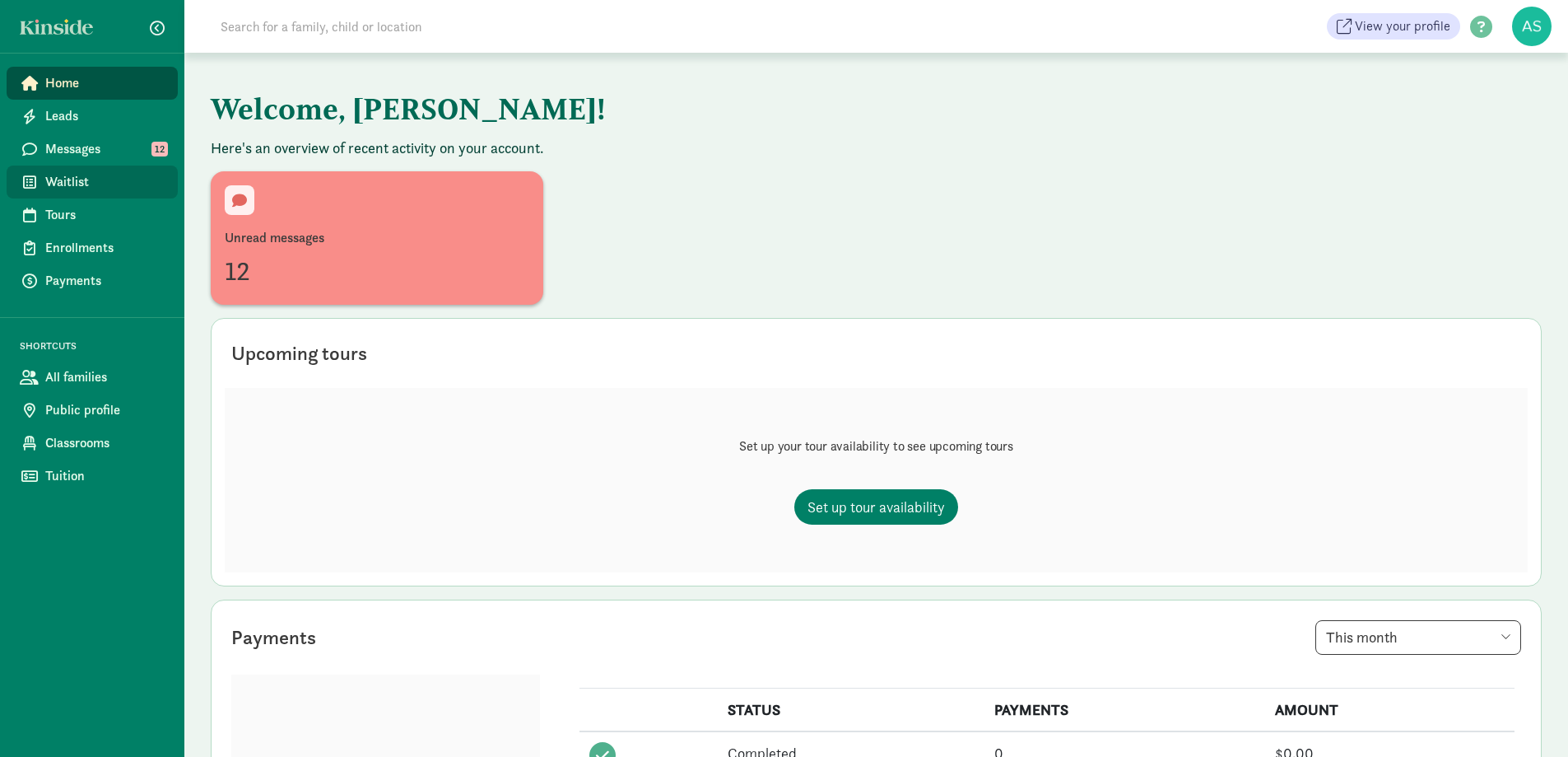
click at [78, 173] on span "Waitlist" at bounding box center [105, 182] width 120 height 20
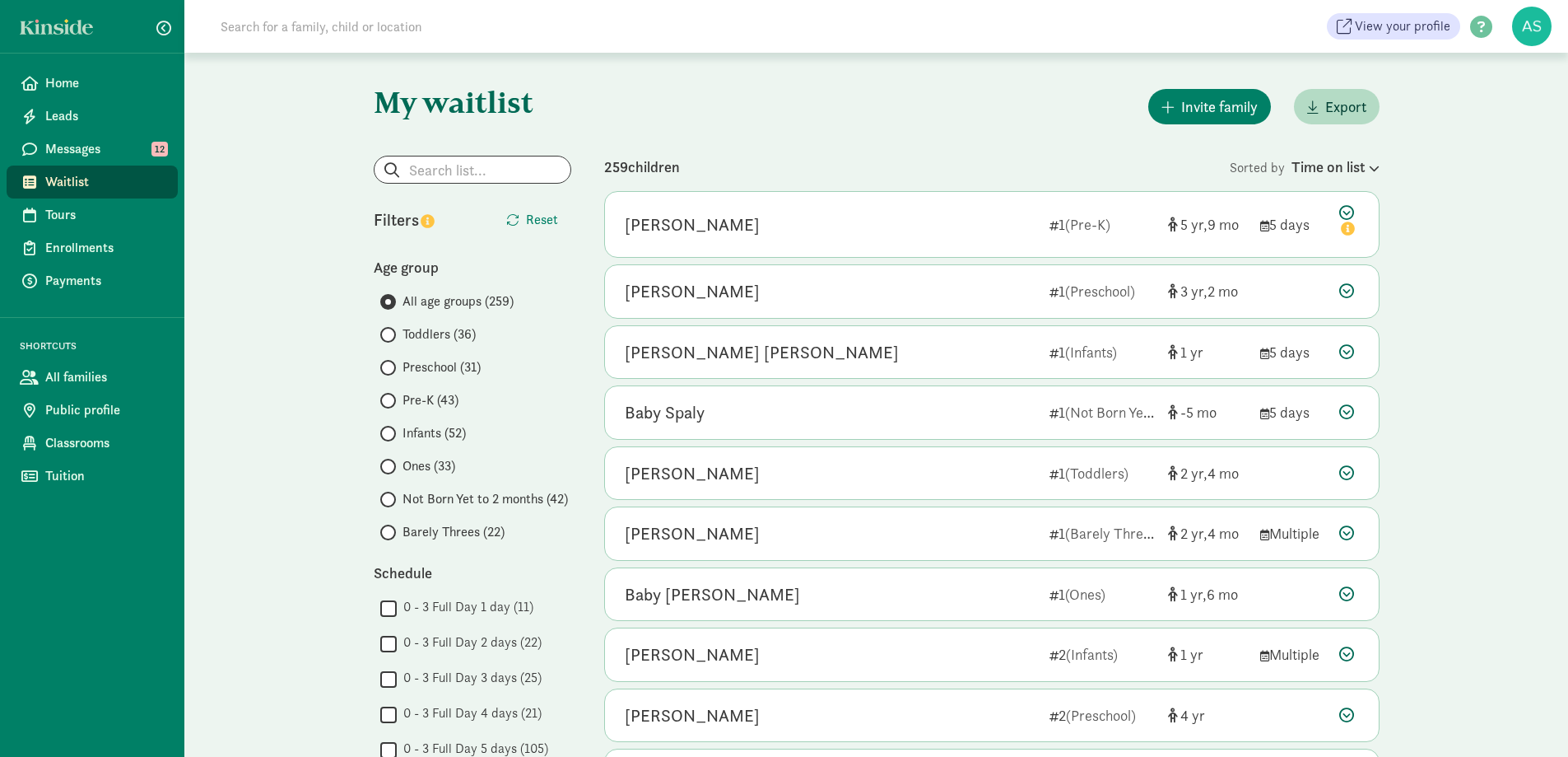
click at [452, 402] on span "Pre-K (43)" at bounding box center [431, 400] width 56 height 20
click at [391, 402] on input "Pre-K (43)" at bounding box center [385, 400] width 11 height 11
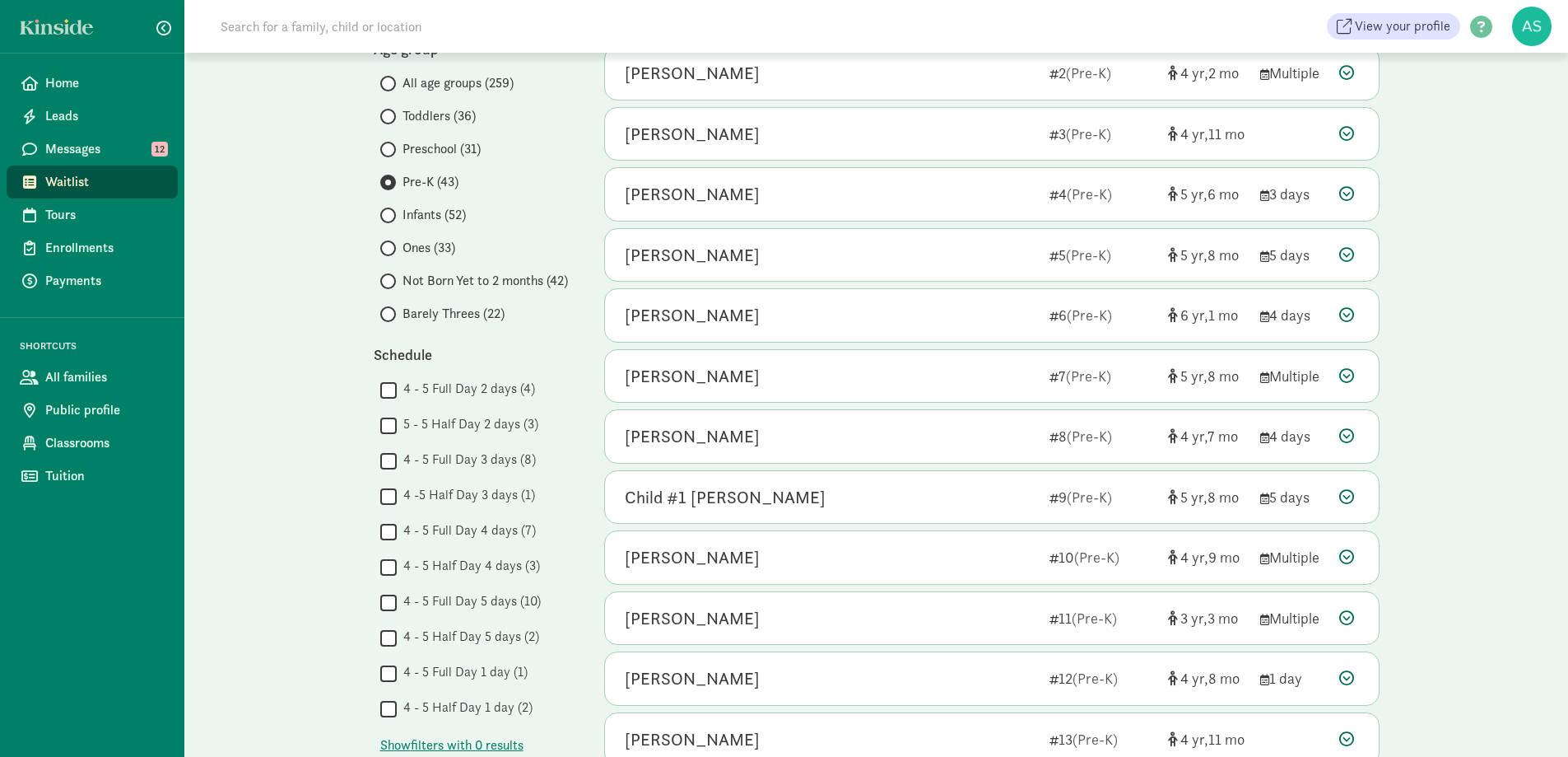
scroll to position [247, 0]
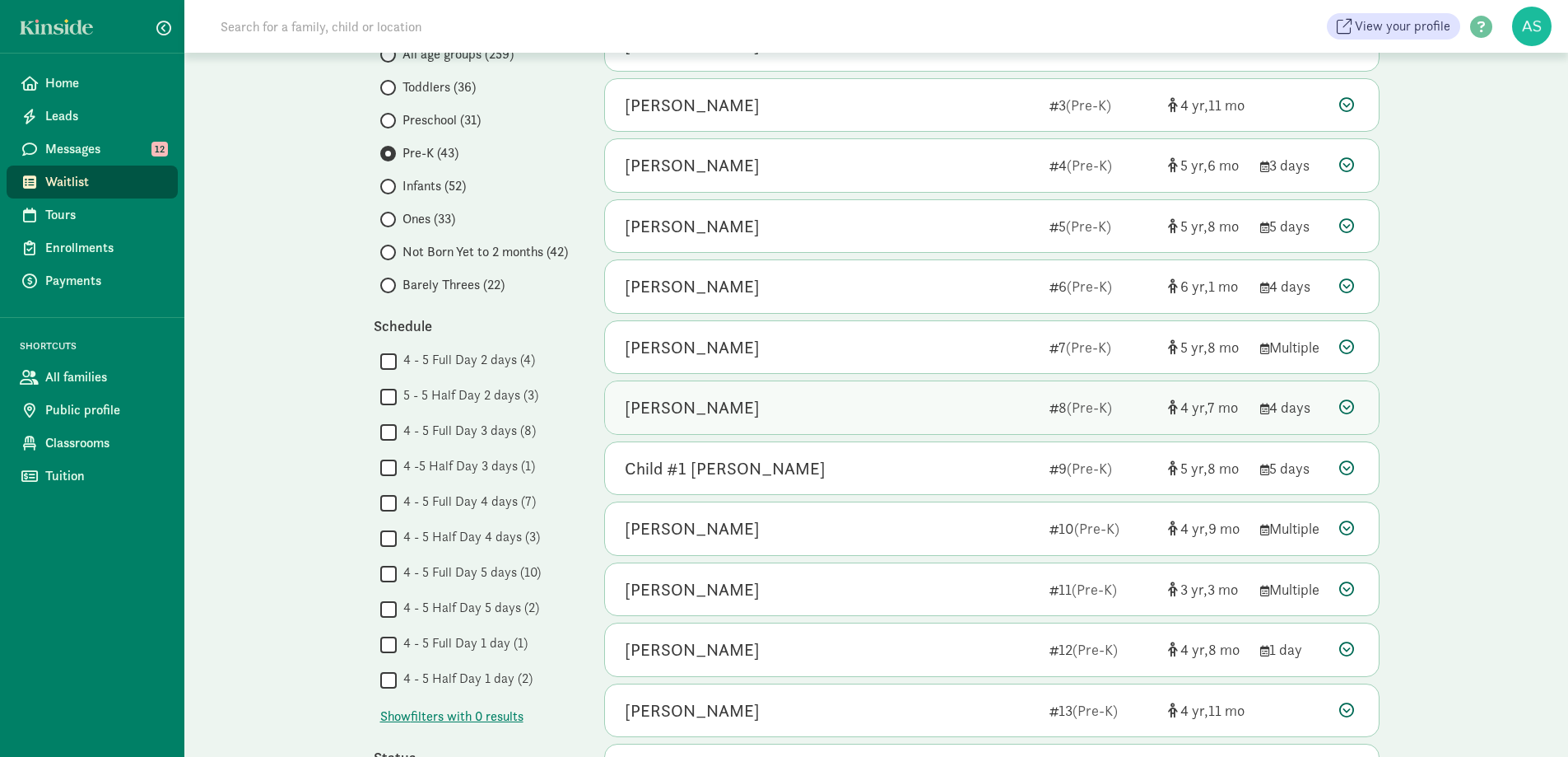
click at [730, 406] on div "[PERSON_NAME]" at bounding box center [692, 408] width 135 height 26
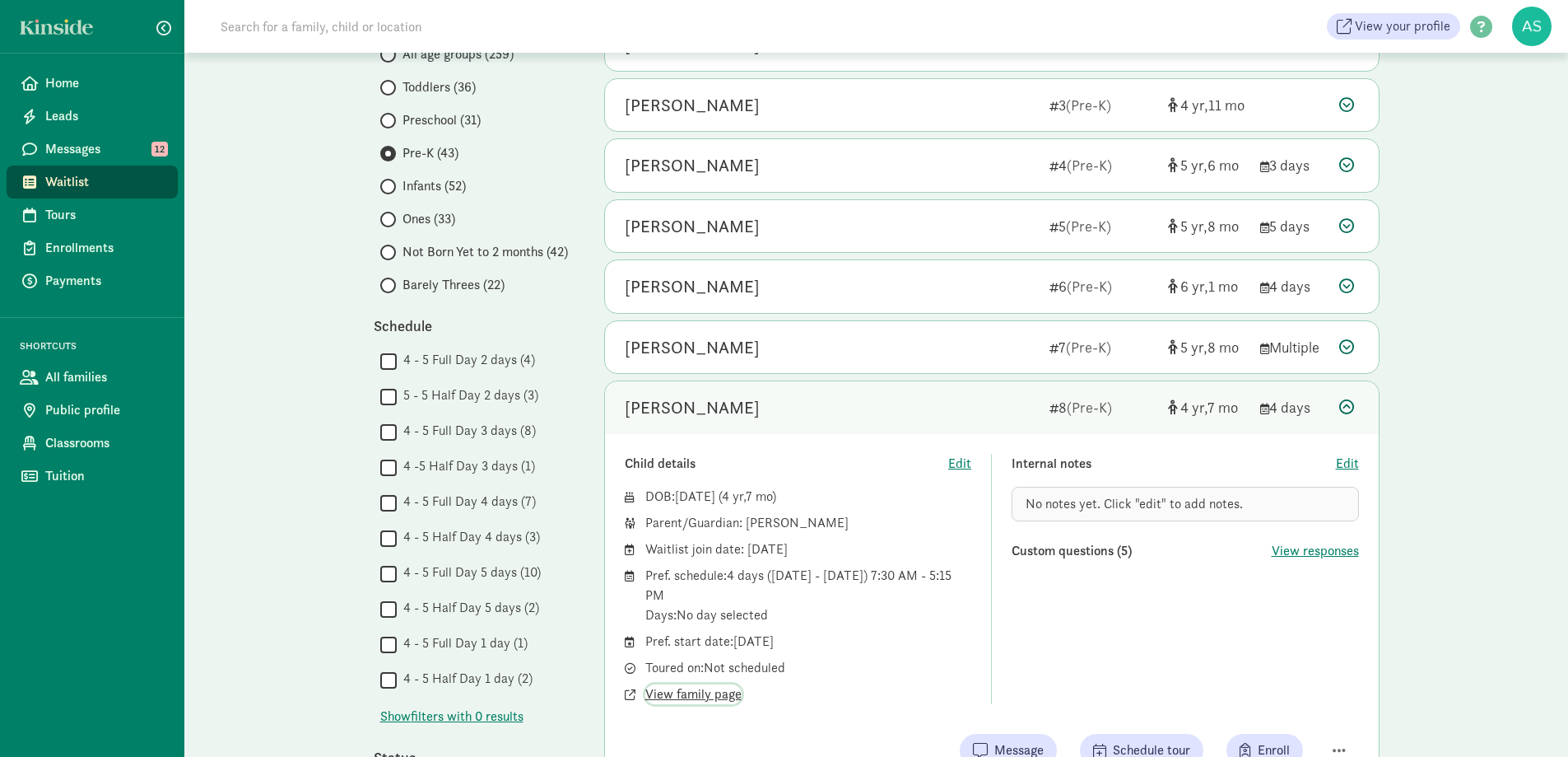
click at [706, 694] on span "View family page" at bounding box center [693, 694] width 97 height 20
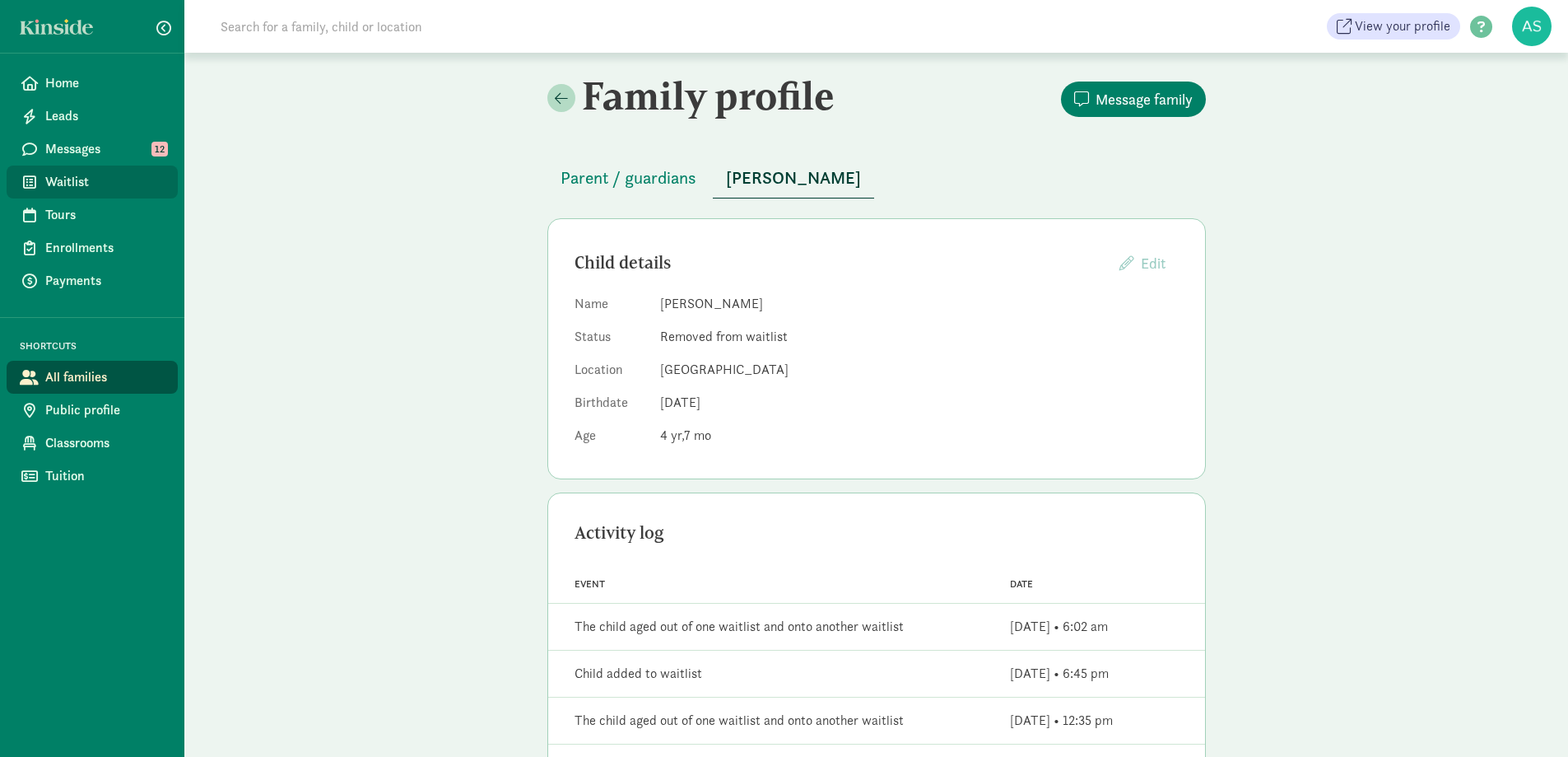
click at [104, 181] on span "Waitlist" at bounding box center [105, 182] width 120 height 20
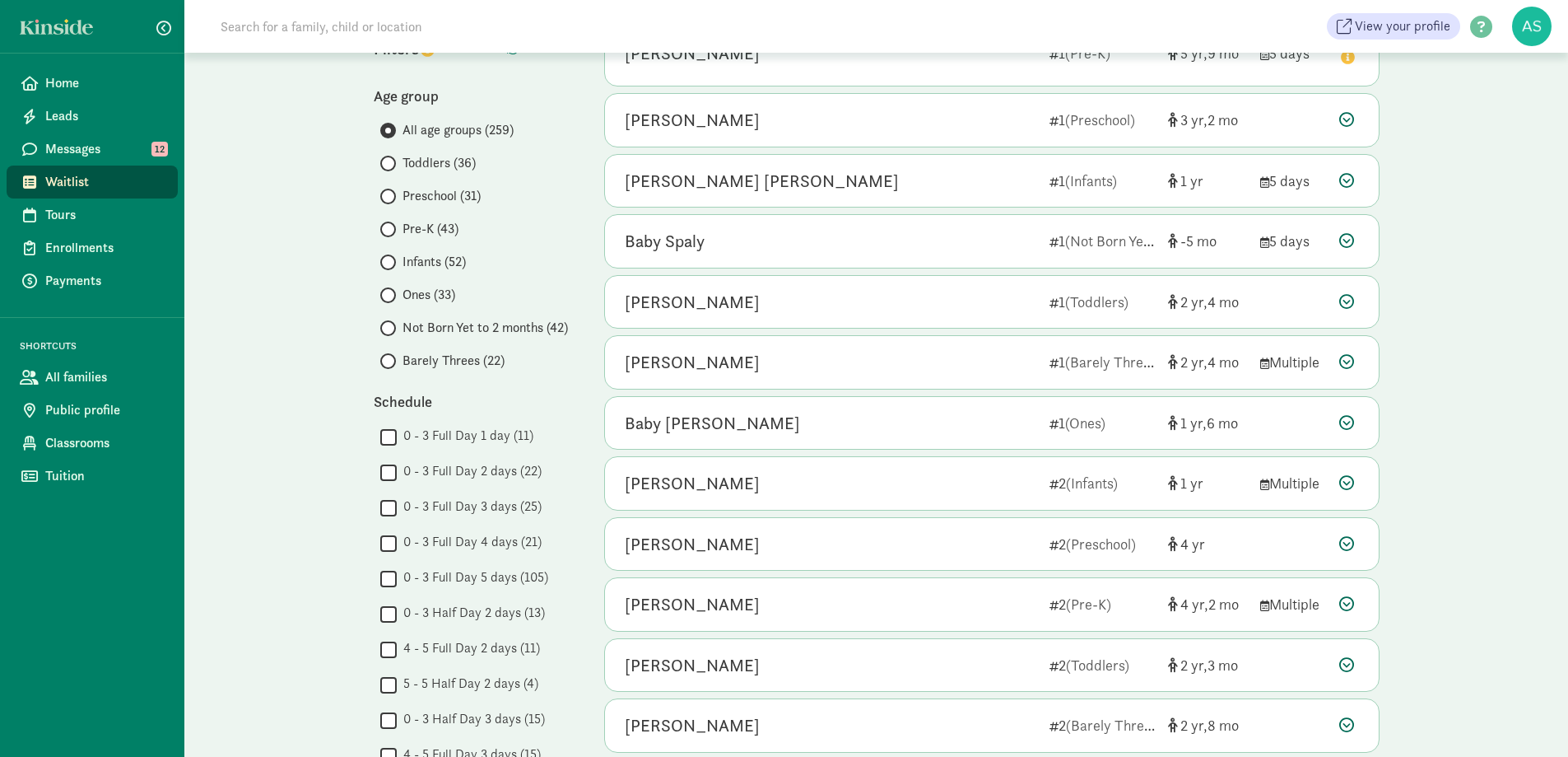
scroll to position [164, 0]
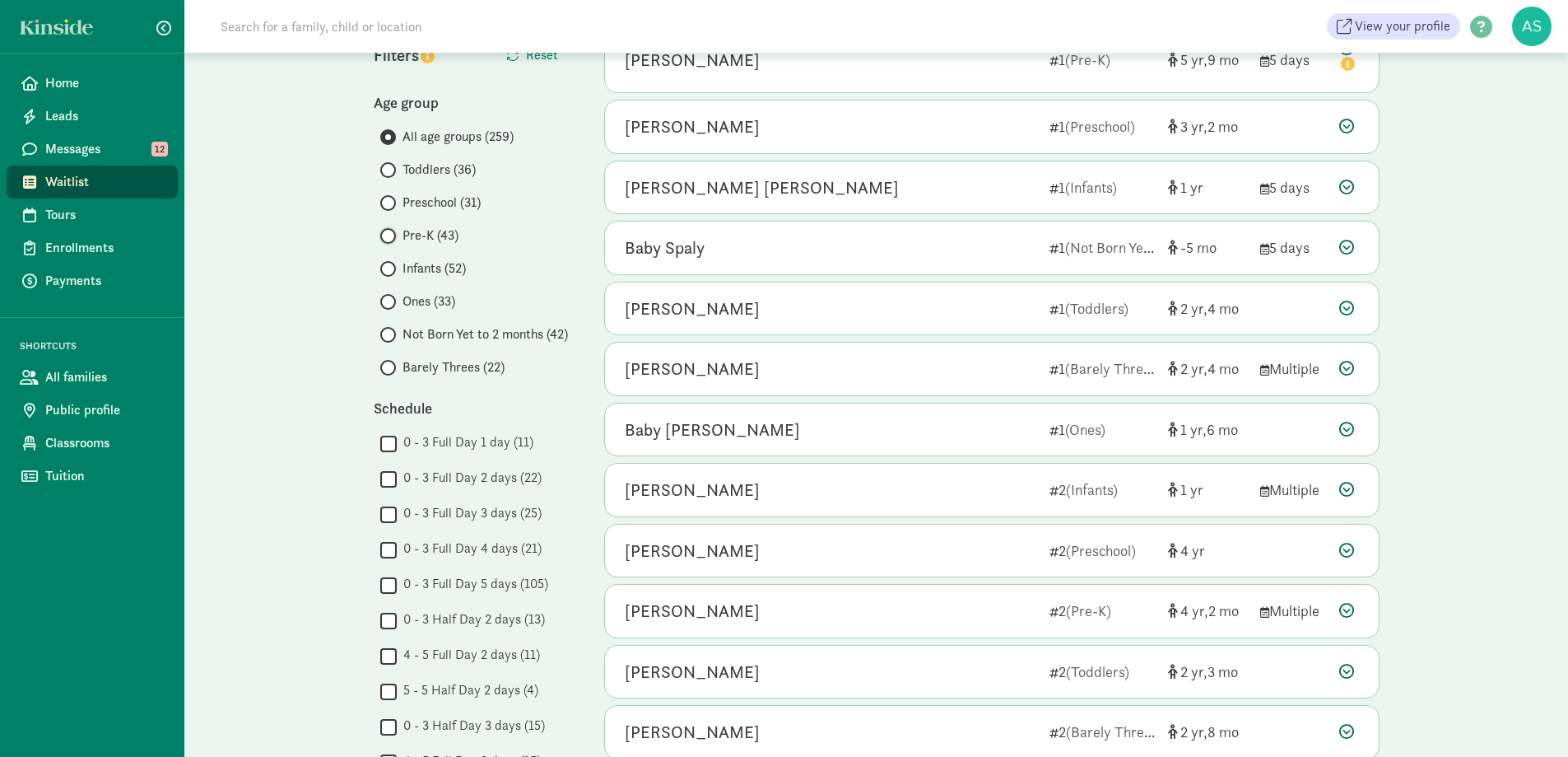
click at [386, 239] on input "Pre-K (43)" at bounding box center [385, 235] width 11 height 11
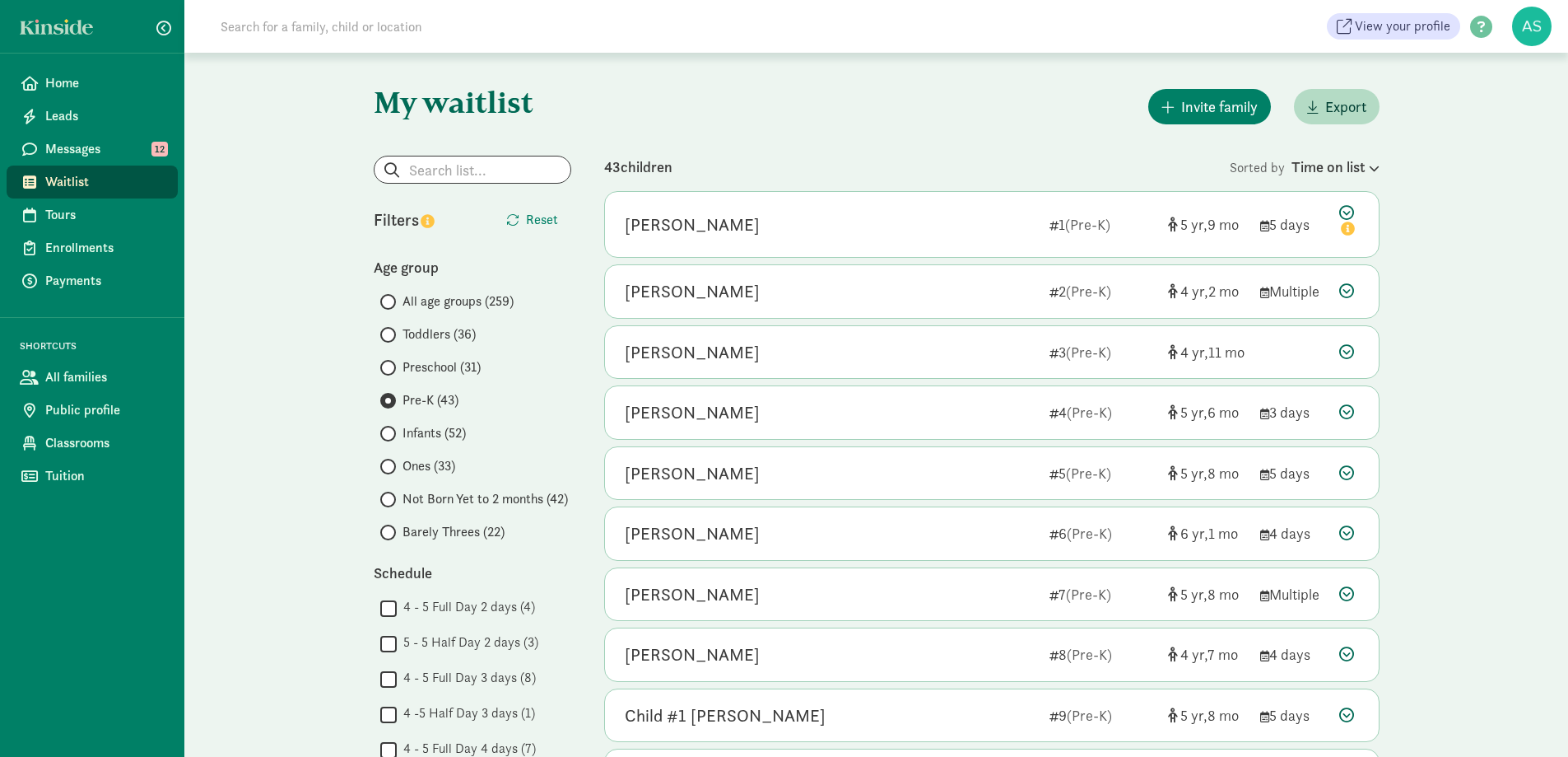
scroll to position [83, 0]
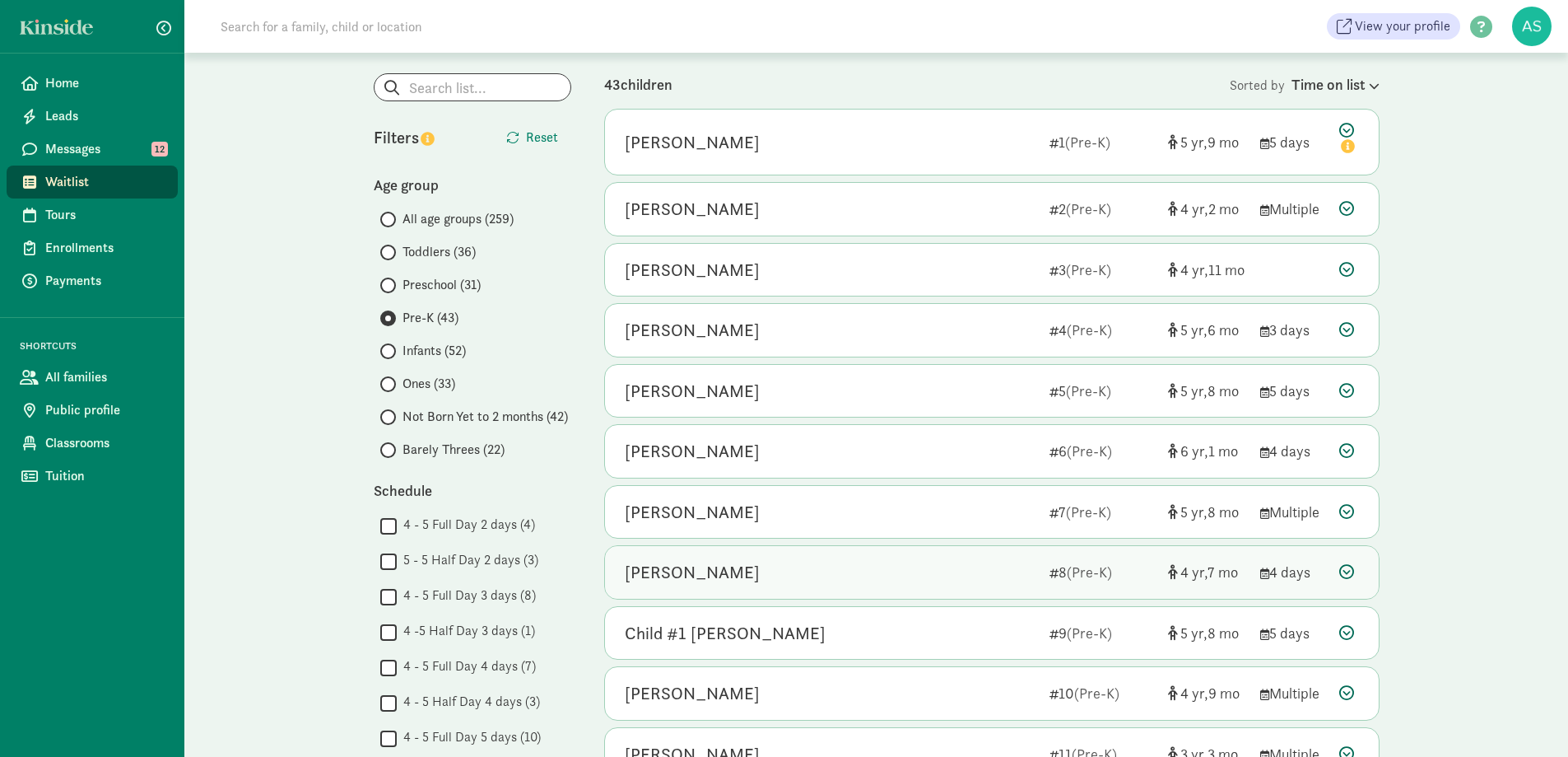
click at [986, 565] on div "[PERSON_NAME]" at bounding box center [830, 572] width 412 height 26
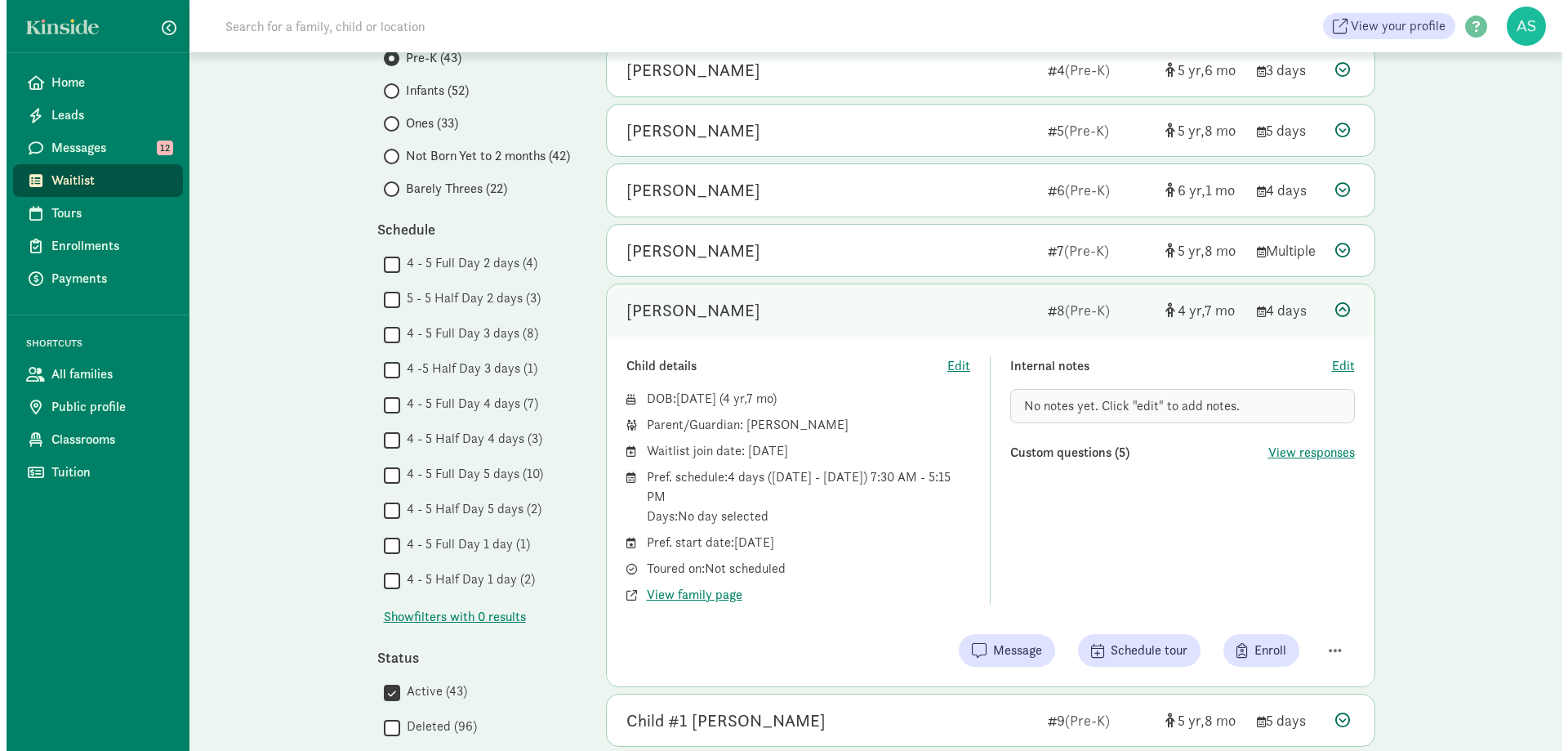
scroll to position [409, 0]
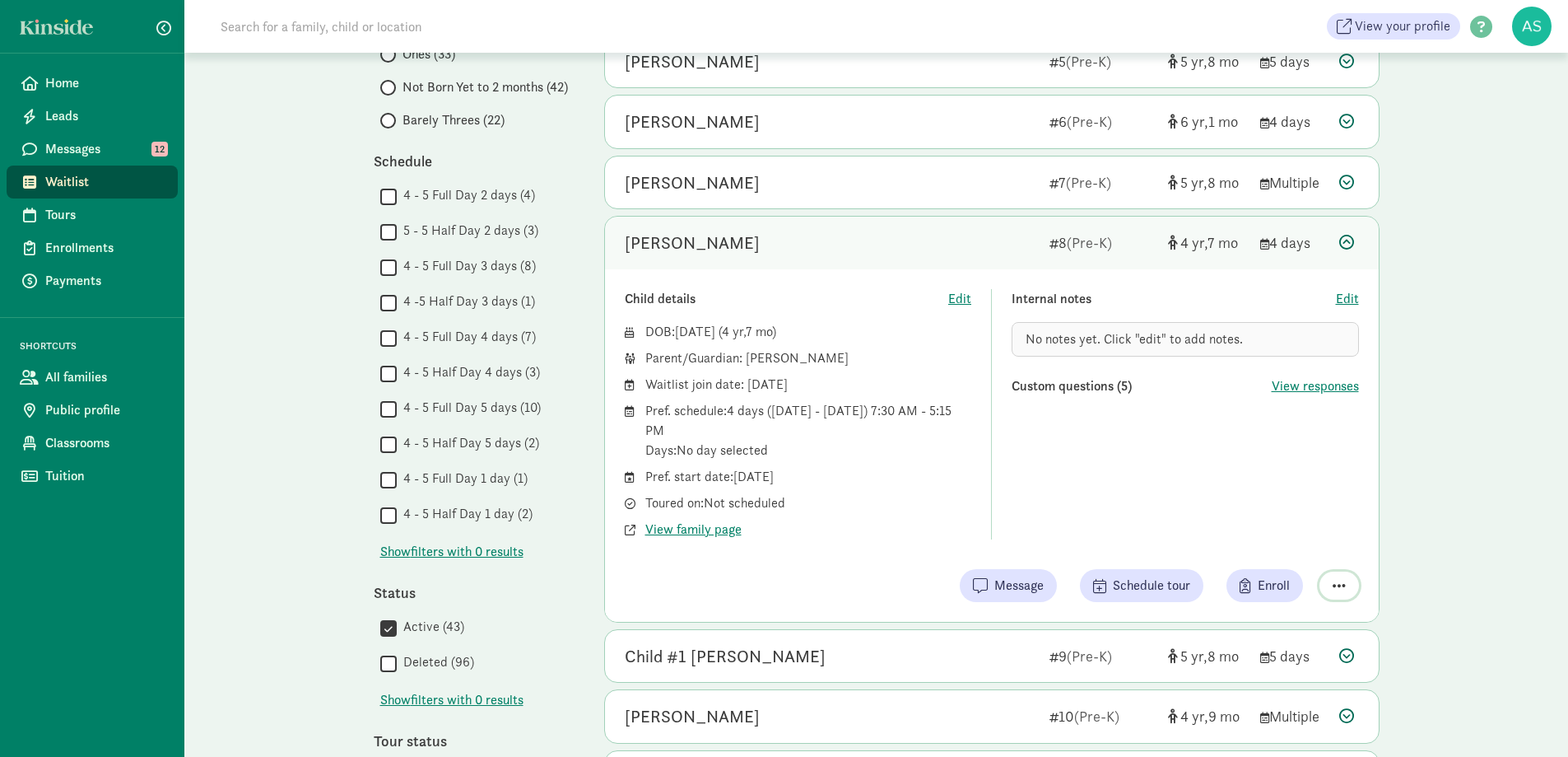
click at [1342, 585] on span "button" at bounding box center [1339, 585] width 13 height 15
click at [1269, 543] on div "Remove from list" at bounding box center [1281, 543] width 128 height 20
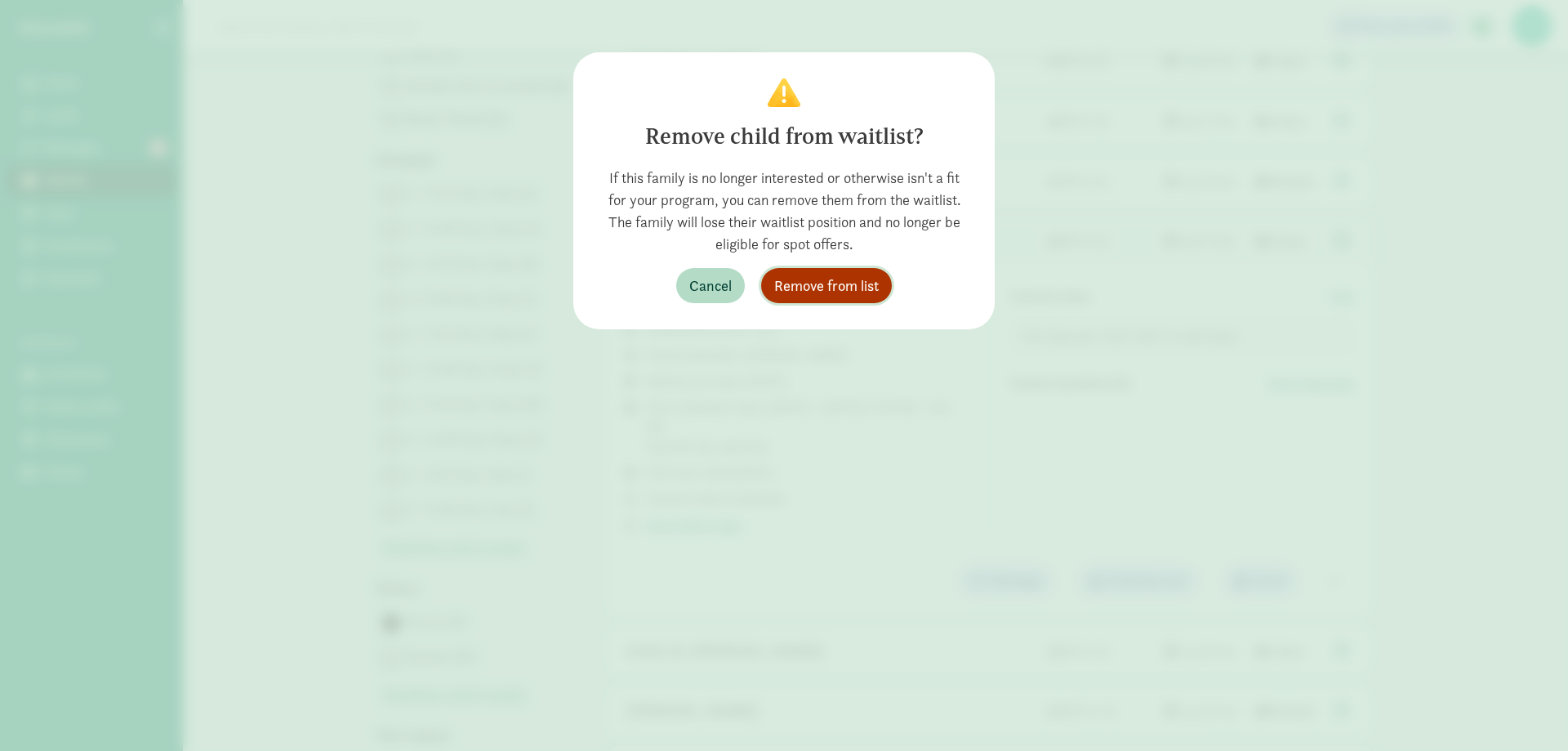
click at [822, 278] on span "Remove from list" at bounding box center [827, 285] width 105 height 22
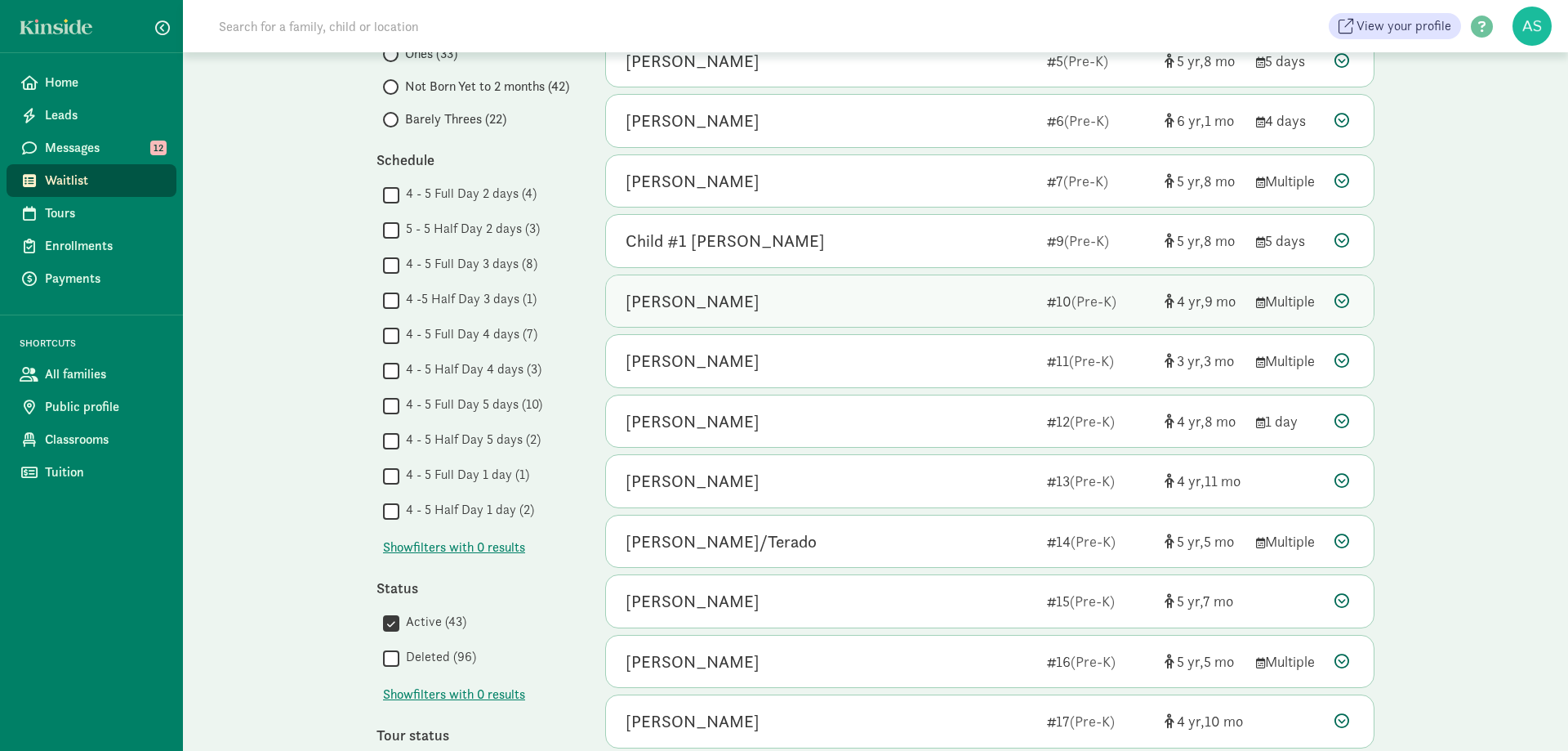
click at [719, 301] on div "Alivia Tostado" at bounding box center [693, 301] width 134 height 26
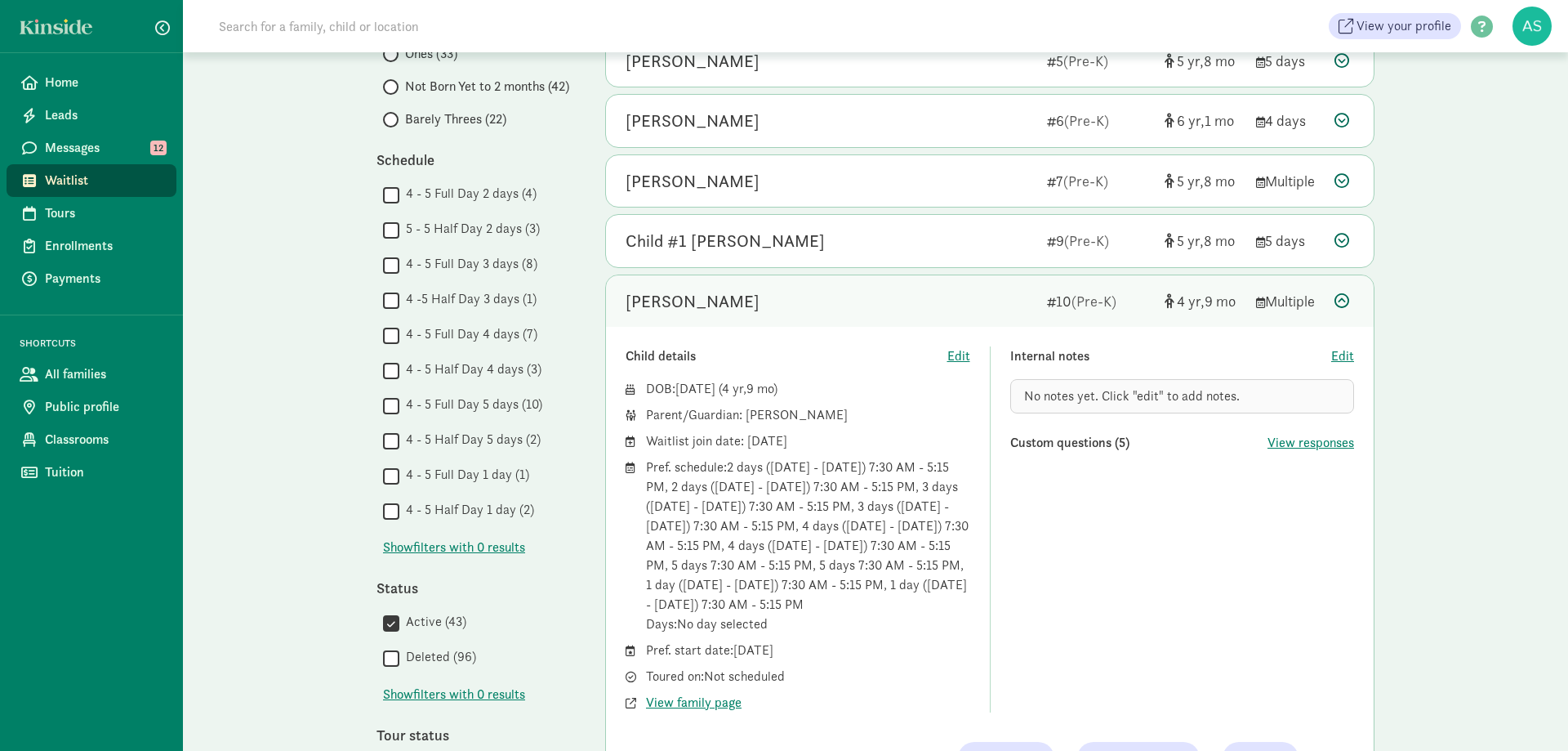
click at [1484, 403] on div "My waitlist Invite family Export Show filters Pre-K Reset Filters Reset Age gro…" at bounding box center [875, 552] width 1385 height 1816
click at [1342, 299] on icon at bounding box center [1342, 301] width 15 height 15
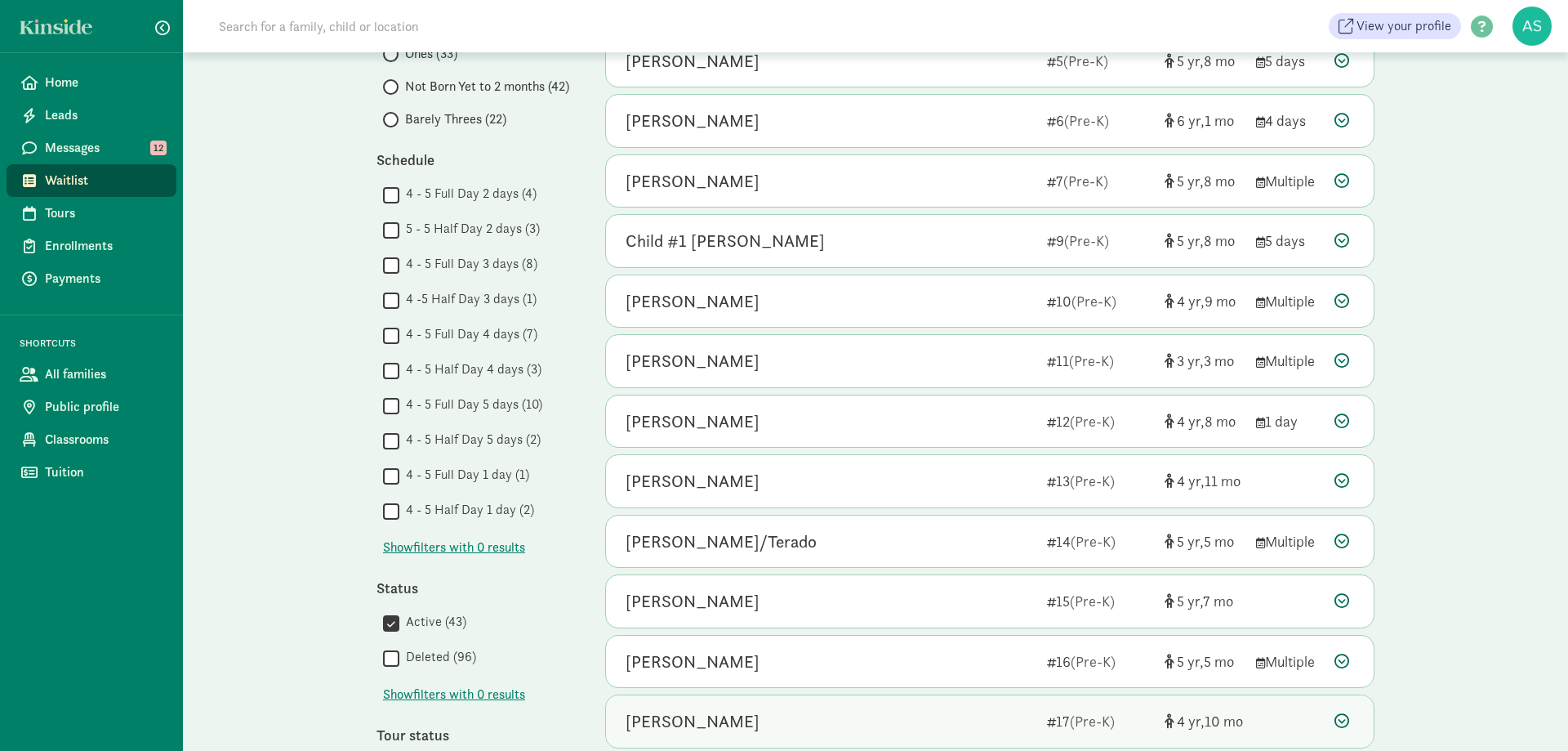
click at [720, 721] on div "Henry Burdette" at bounding box center [693, 722] width 134 height 26
click at [712, 722] on div "Henry Burdette" at bounding box center [693, 722] width 134 height 26
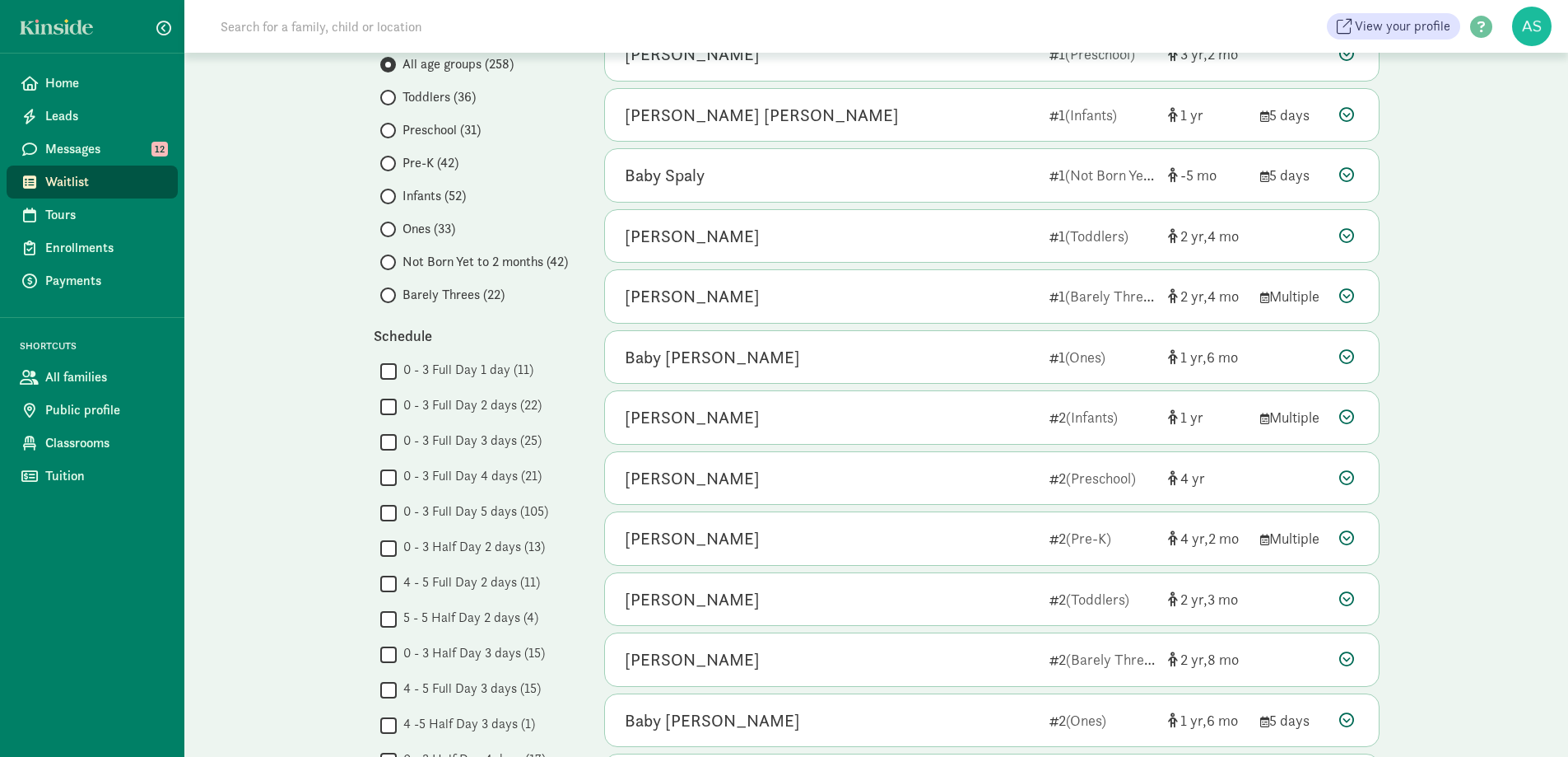
scroll to position [247, 0]
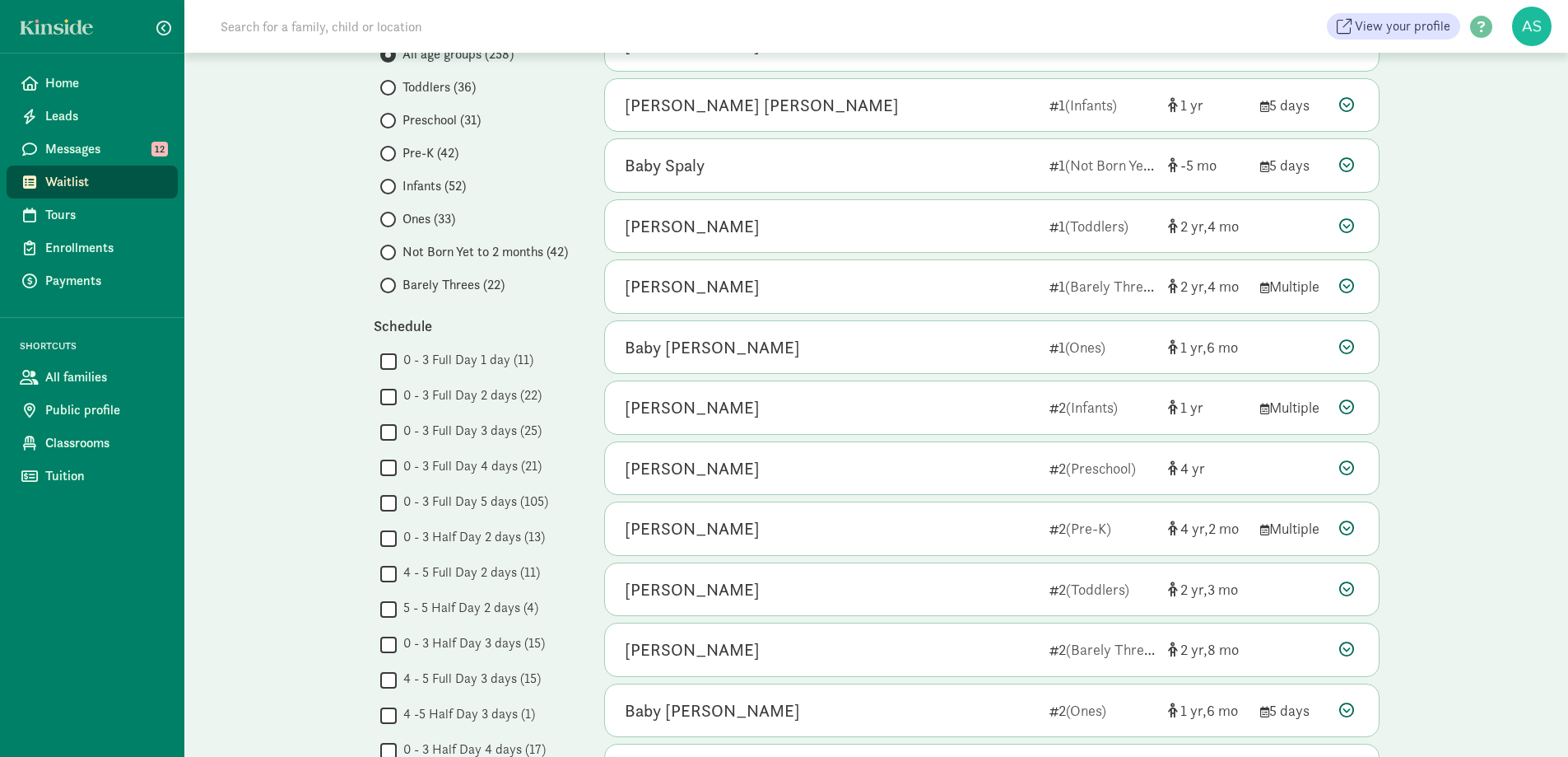
click at [412, 155] on span "Pre-K (42)" at bounding box center [431, 154] width 56 height 20
click at [391, 155] on input "Pre-K (42)" at bounding box center [385, 154] width 11 height 11
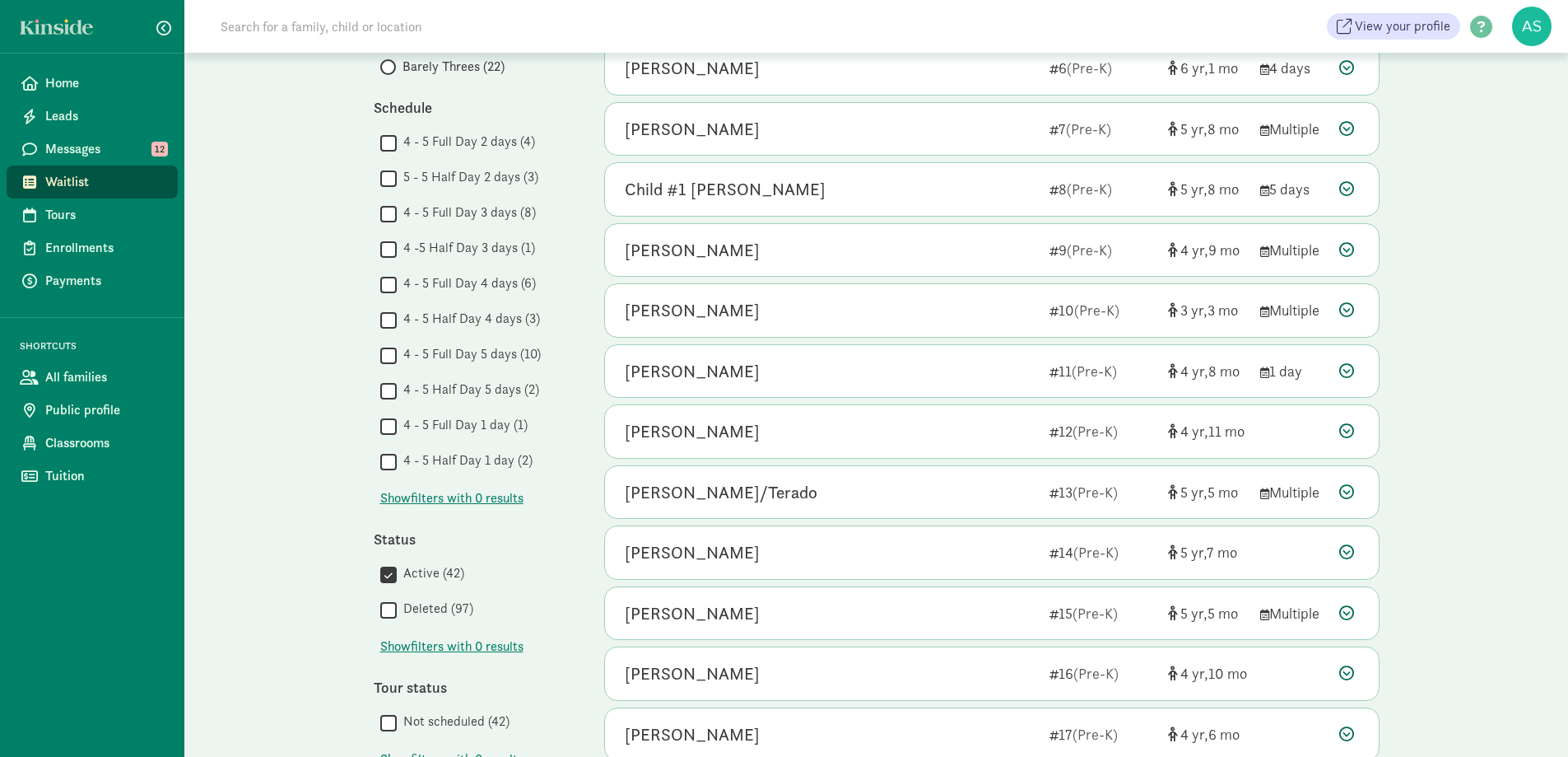
scroll to position [494, 0]
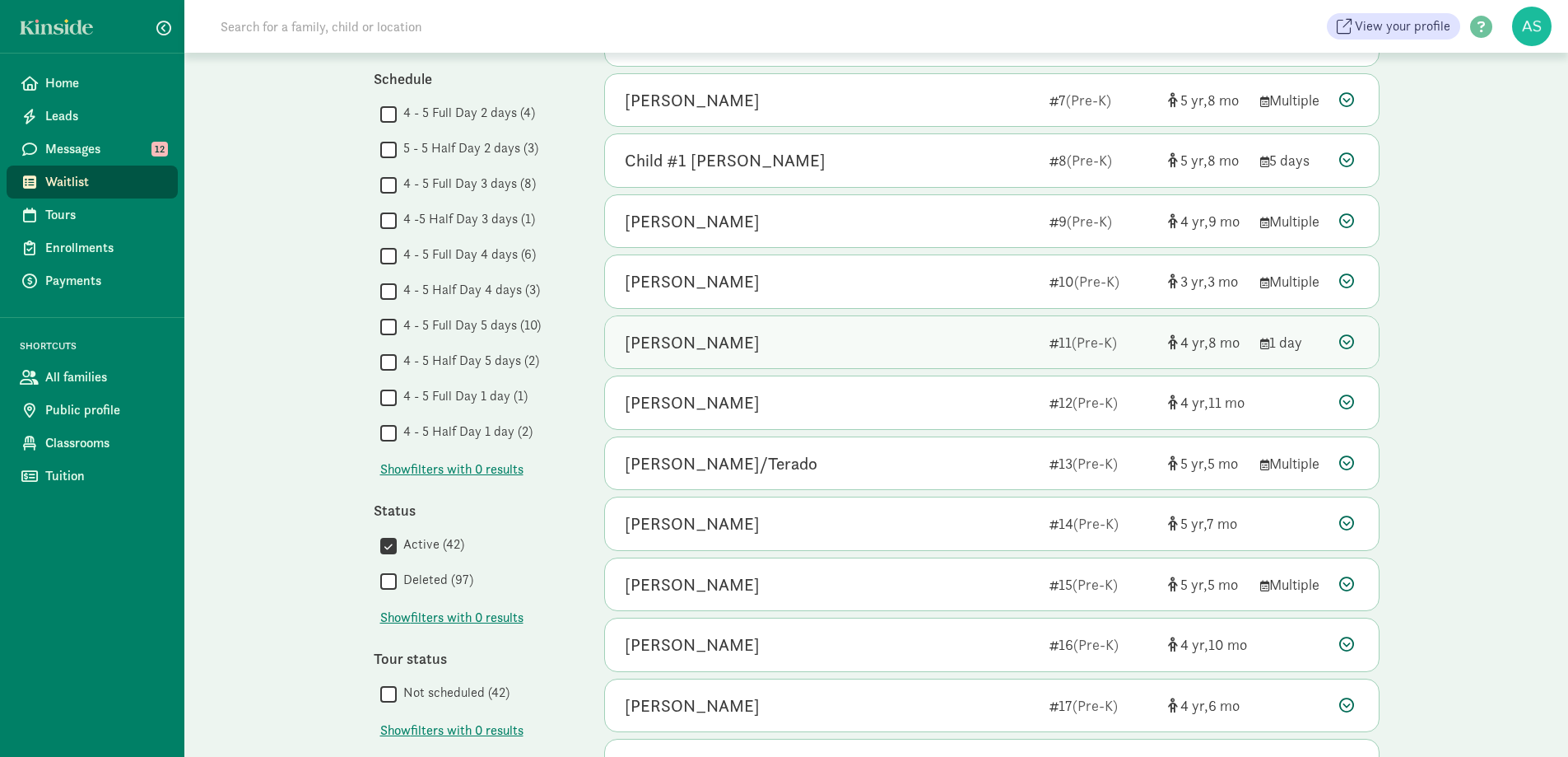
click at [718, 344] on div "[PERSON_NAME]" at bounding box center [830, 343] width 412 height 26
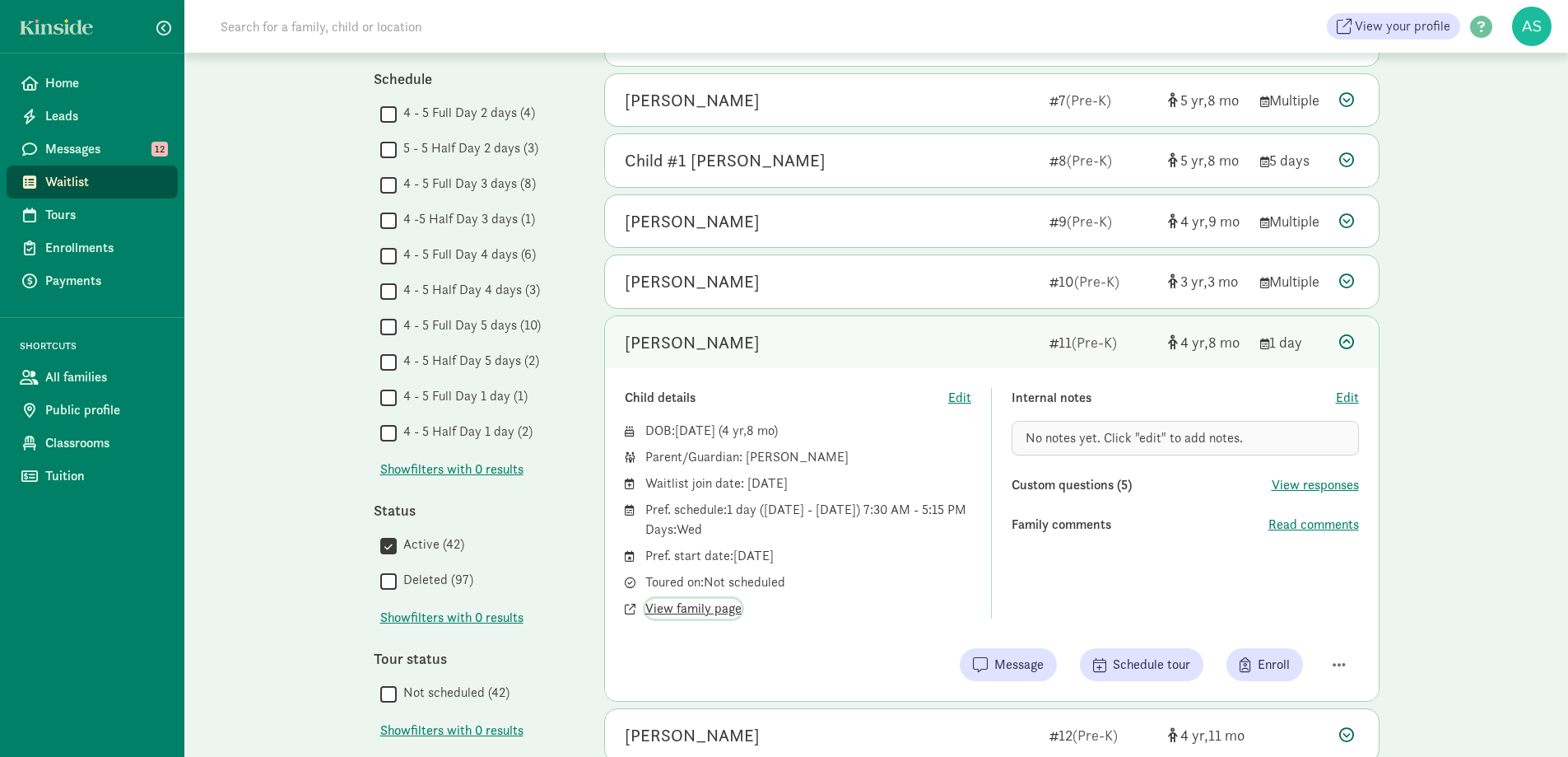
click at [669, 608] on span "View family page" at bounding box center [693, 608] width 97 height 20
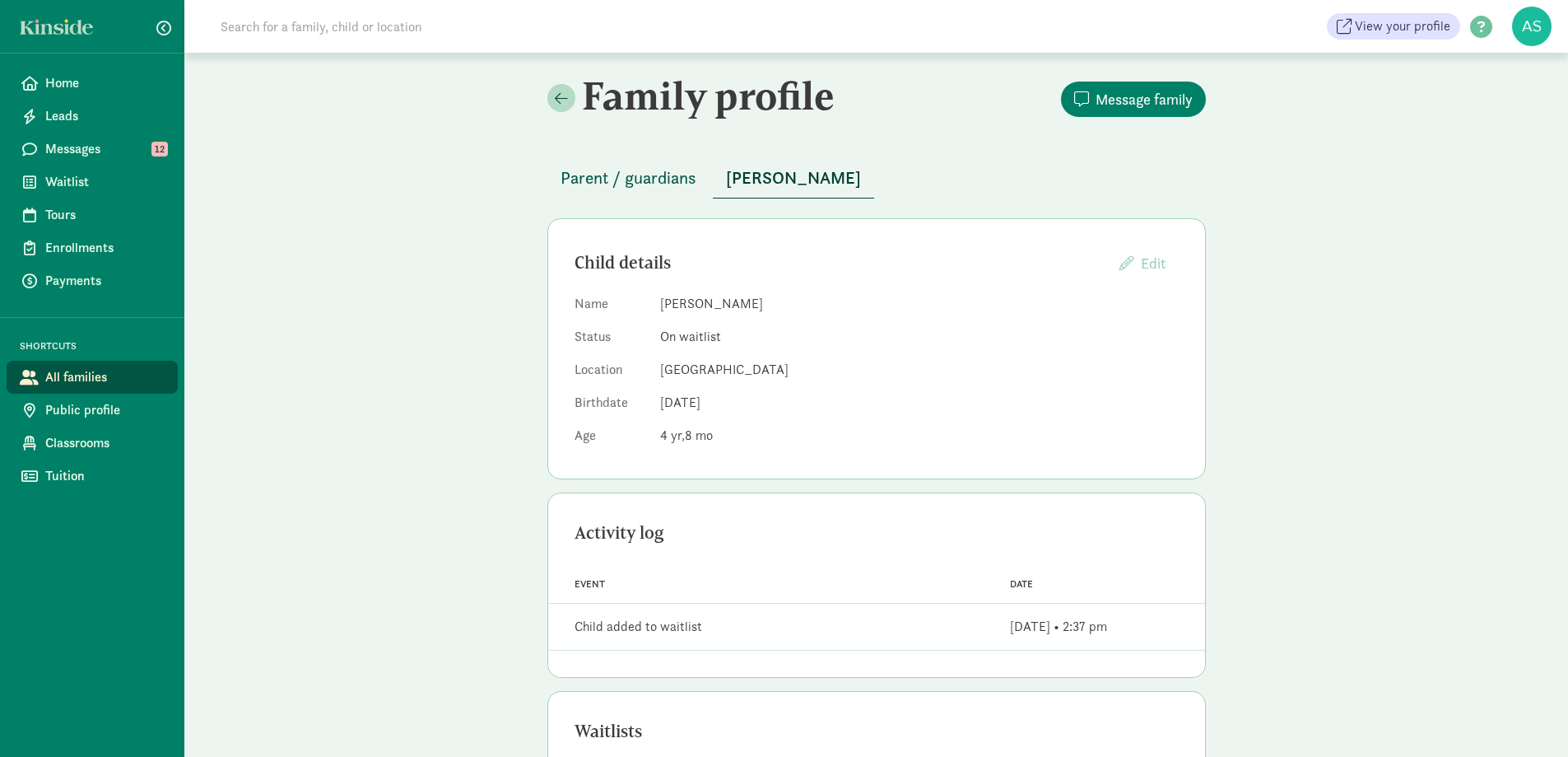
click at [651, 177] on span "Parent / guardians" at bounding box center [628, 177] width 136 height 26
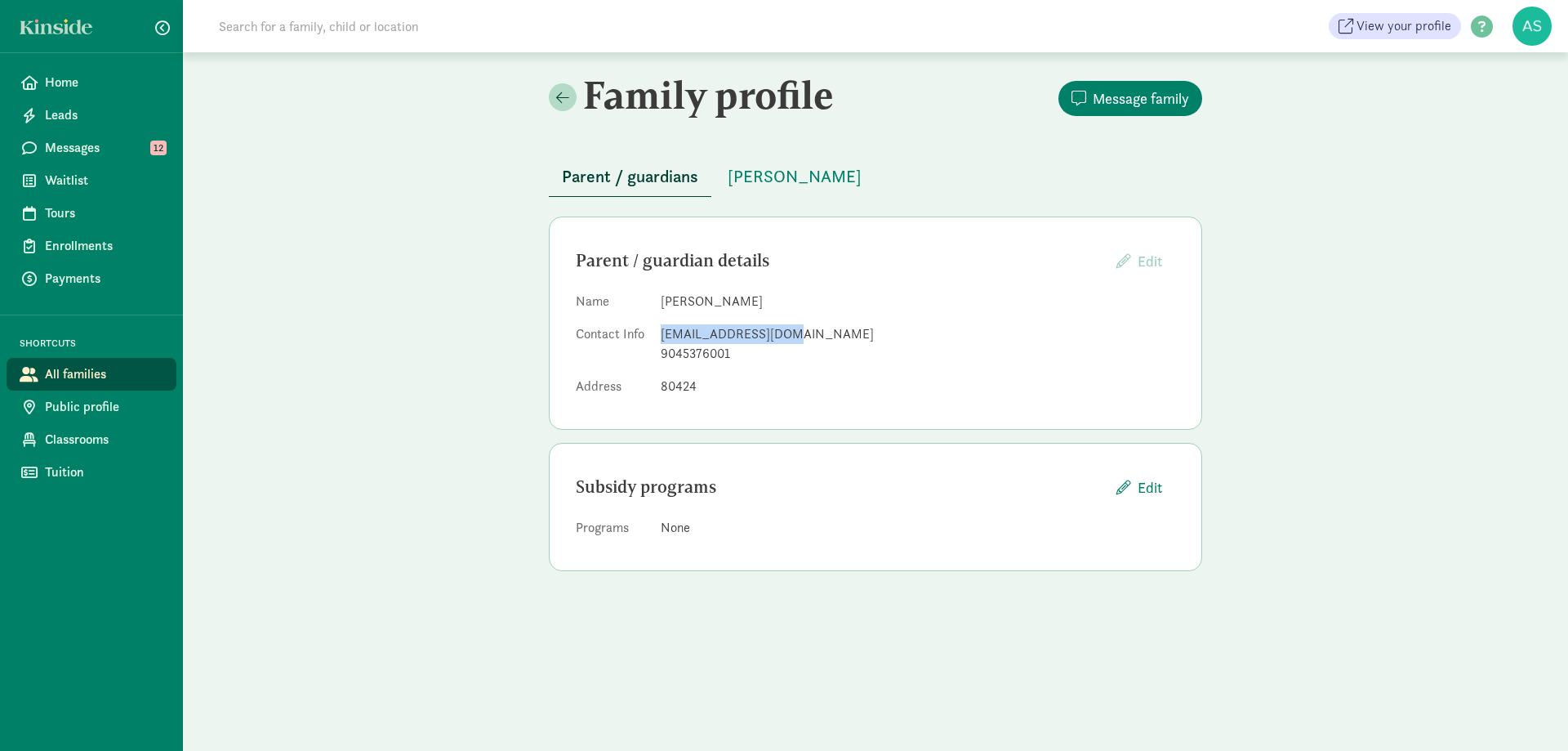
drag, startPoint x: 661, startPoint y: 332, endPoint x: 779, endPoint y: 341, distance: 118.3
click at [779, 341] on div "[EMAIL_ADDRESS][DOMAIN_NAME]" at bounding box center [918, 334] width 514 height 20
copy div "[EMAIL_ADDRESS][DOMAIN_NAME]"
